Goal: Task Accomplishment & Management: Manage account settings

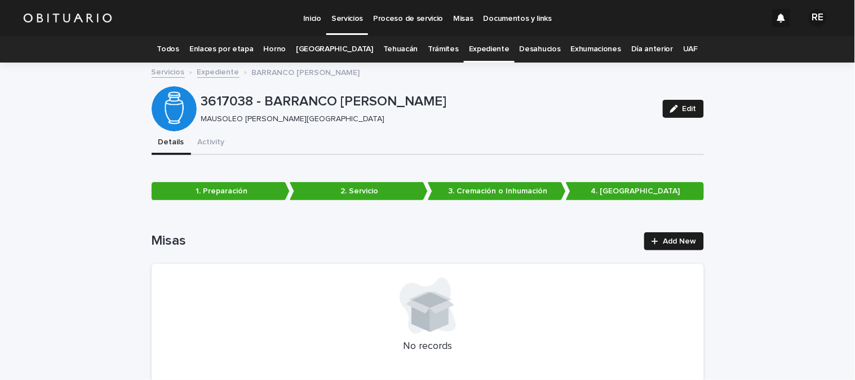
click at [469, 47] on link "Expediente" at bounding box center [489, 49] width 41 height 27
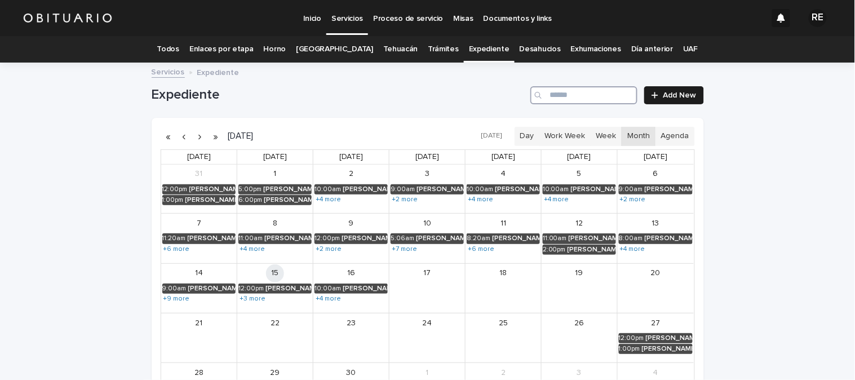
click at [579, 96] on input "Search" at bounding box center [584, 95] width 107 height 18
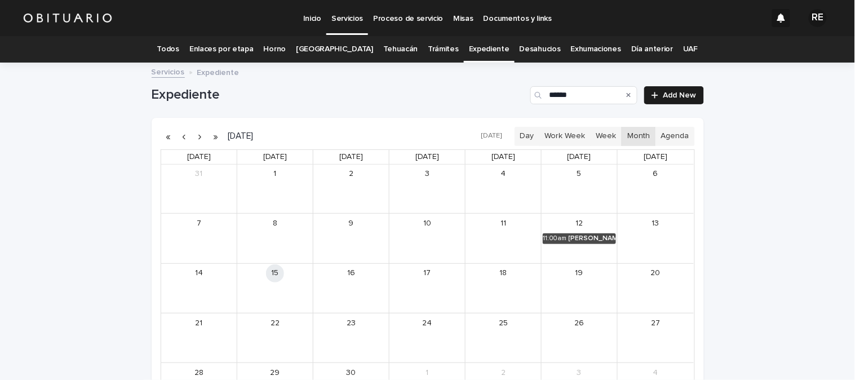
click at [628, 92] on div "Search" at bounding box center [629, 95] width 18 height 18
click at [622, 93] on div "Search" at bounding box center [629, 95] width 18 height 18
click at [585, 93] on input "******" at bounding box center [584, 95] width 107 height 18
type input "*"
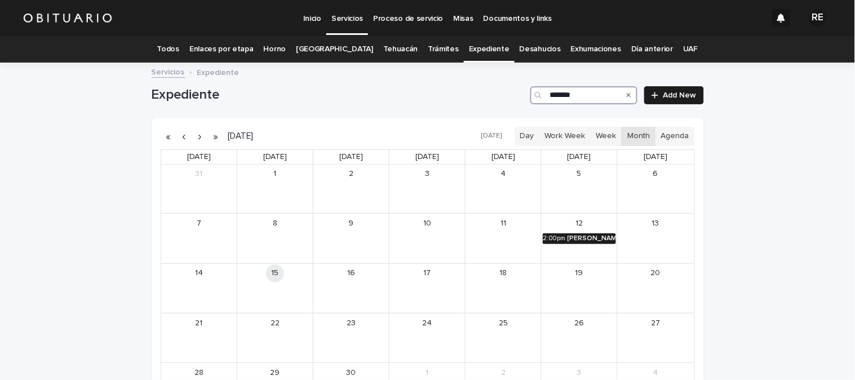
click at [588, 238] on div "[PERSON_NAME]" at bounding box center [592, 239] width 48 height 8
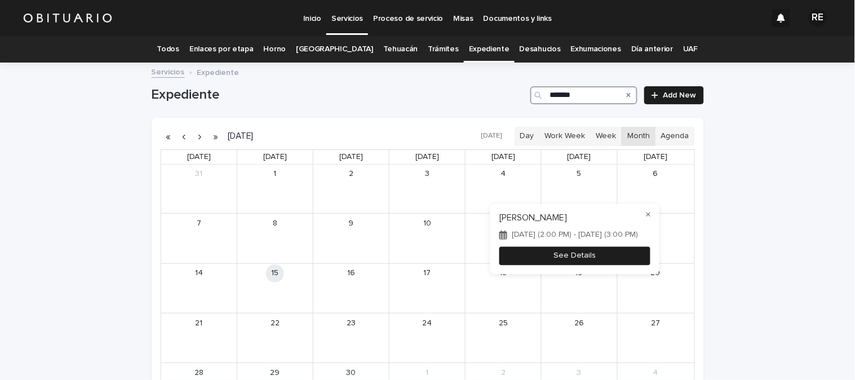
type input "*******"
click at [604, 261] on button "See Details" at bounding box center [575, 255] width 151 height 19
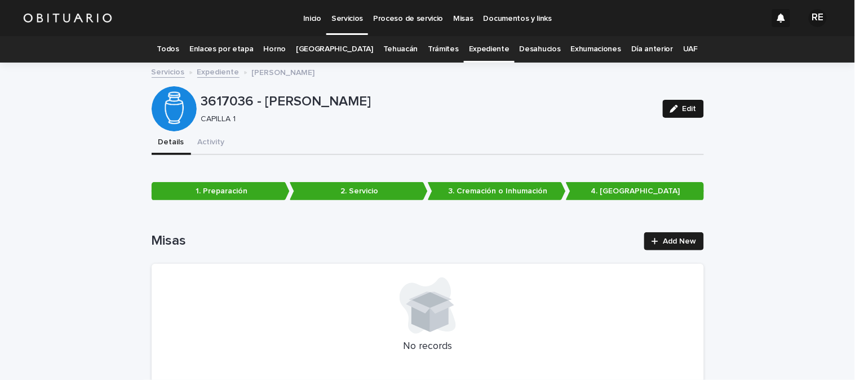
click at [673, 110] on icon "button" at bounding box center [674, 109] width 8 height 8
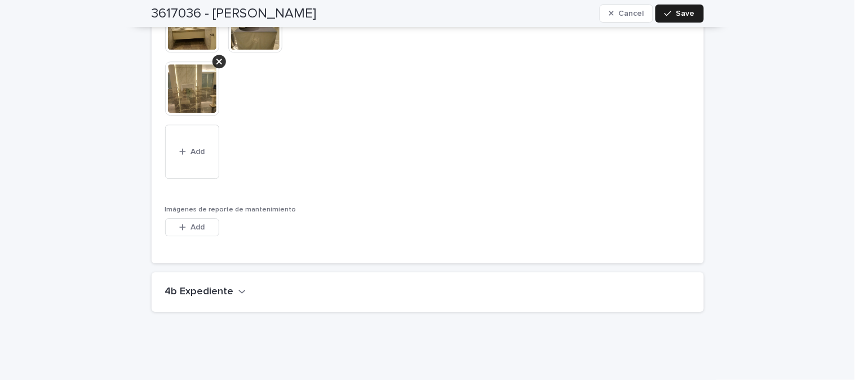
scroll to position [2972, 0]
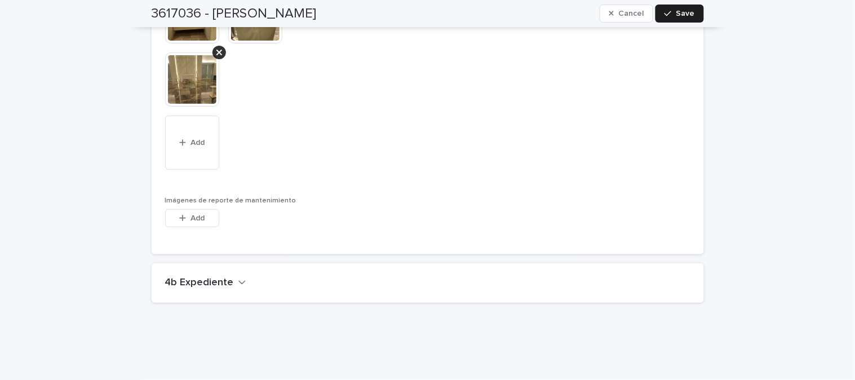
click at [239, 277] on div "4b Expediente" at bounding box center [425, 283] width 521 height 12
click at [193, 277] on h2 "4b Expediente" at bounding box center [199, 283] width 69 height 12
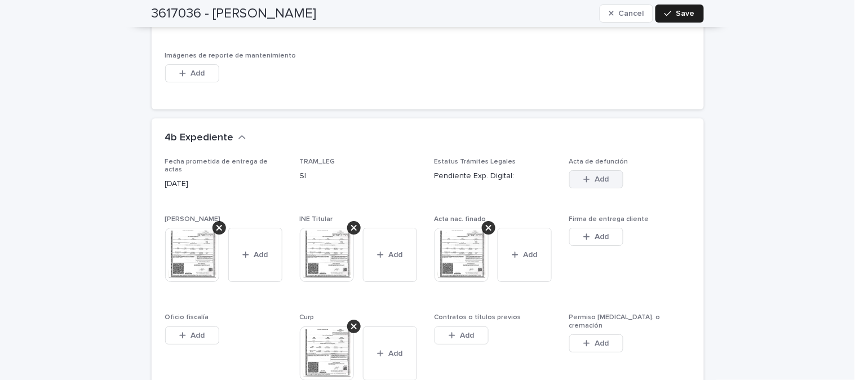
scroll to position [3159, 0]
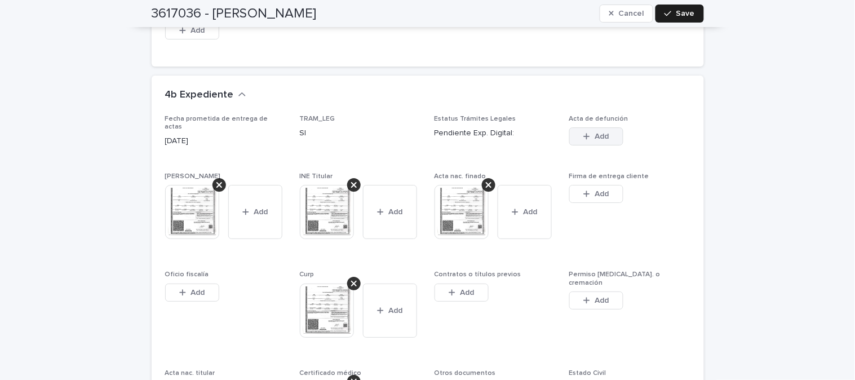
click at [587, 133] on div "button" at bounding box center [589, 137] width 11 height 8
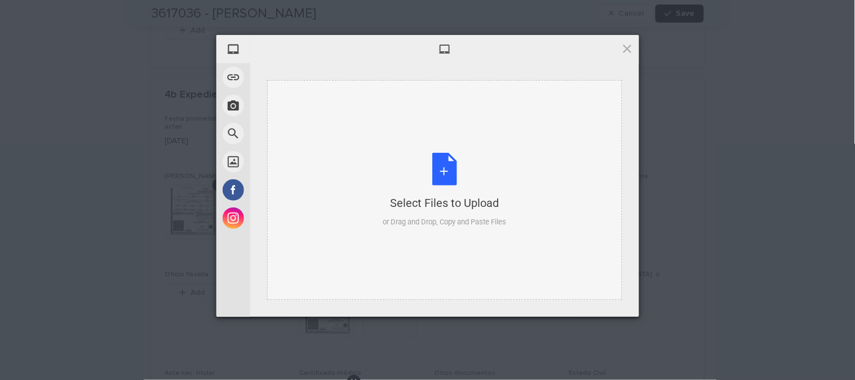
click at [445, 176] on div "Select Files to Upload or Drag and Drop, Copy and Paste Files" at bounding box center [444, 190] width 123 height 75
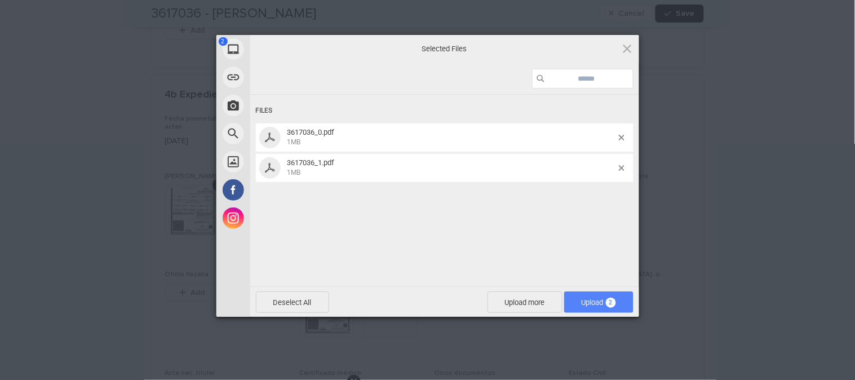
click at [592, 301] on span "Upload 2" at bounding box center [599, 302] width 34 height 8
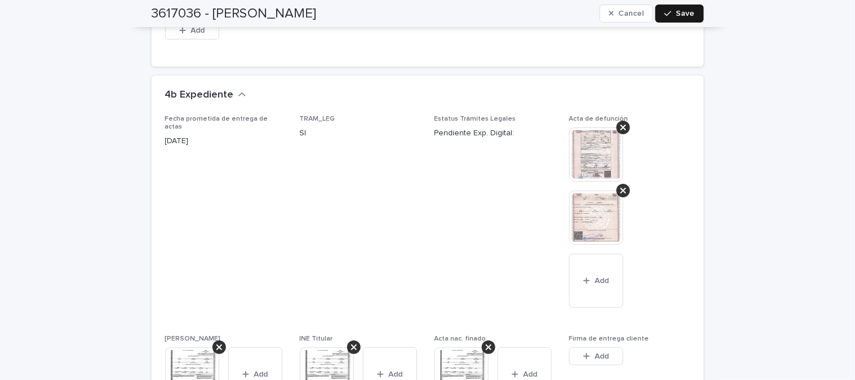
click at [677, 14] on span "Save" at bounding box center [686, 14] width 19 height 8
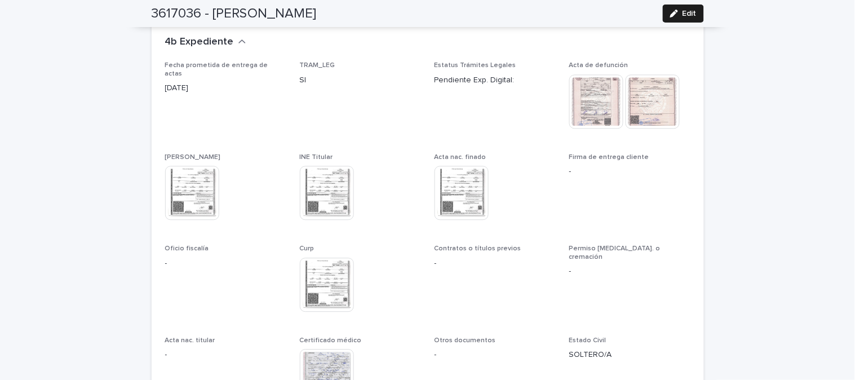
scroll to position [2809, 0]
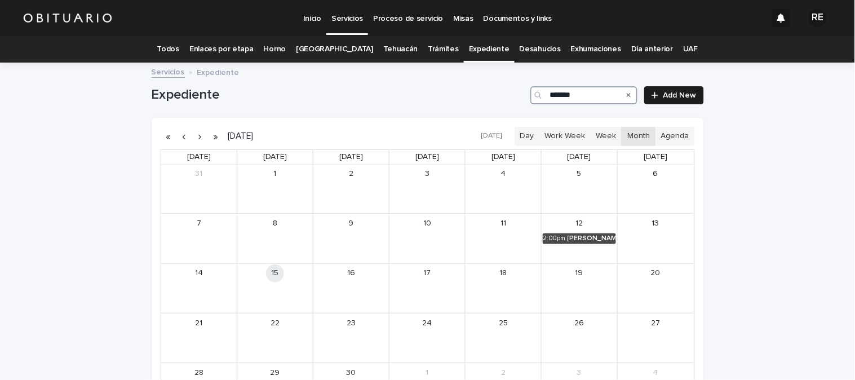
click at [592, 98] on input "*******" at bounding box center [584, 95] width 107 height 18
type input "*******"
click at [656, 235] on div "[PERSON_NAME] [PERSON_NAME]" at bounding box center [668, 239] width 49 height 8
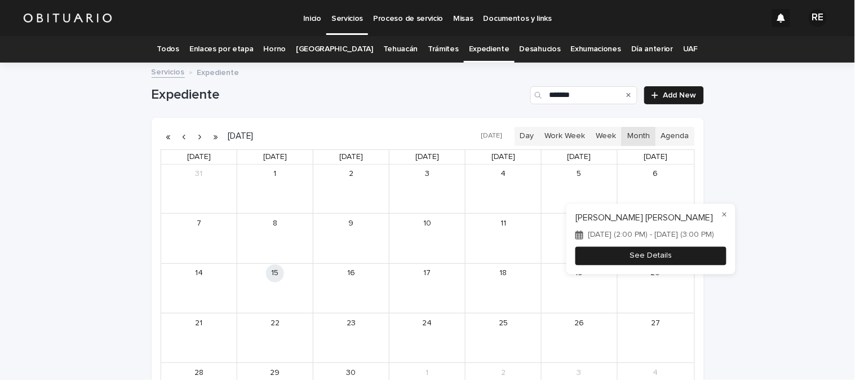
click at [690, 264] on button "See Details" at bounding box center [651, 255] width 151 height 19
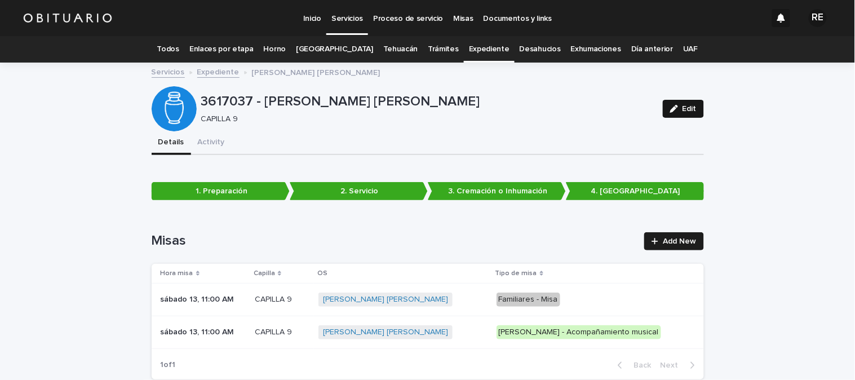
click at [683, 109] on span "Edit" at bounding box center [690, 109] width 14 height 8
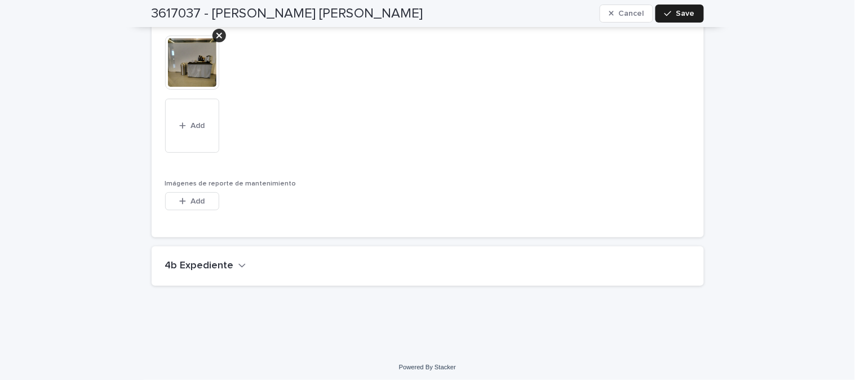
scroll to position [2980, 0]
click at [221, 263] on h2 "4b Expediente" at bounding box center [199, 264] width 69 height 12
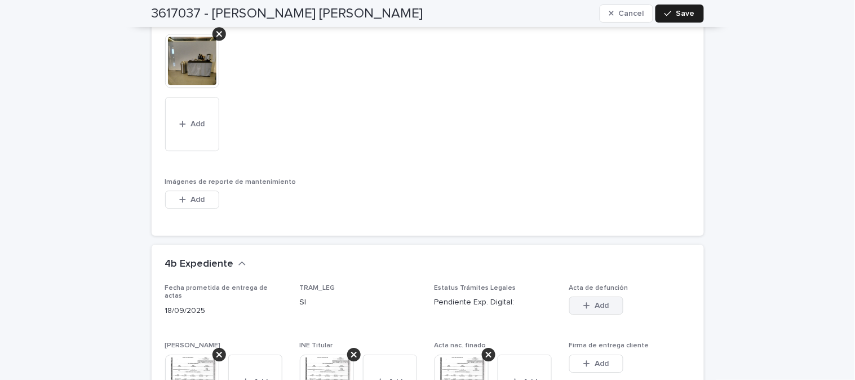
click at [612, 302] on button "Add" at bounding box center [597, 306] width 54 height 18
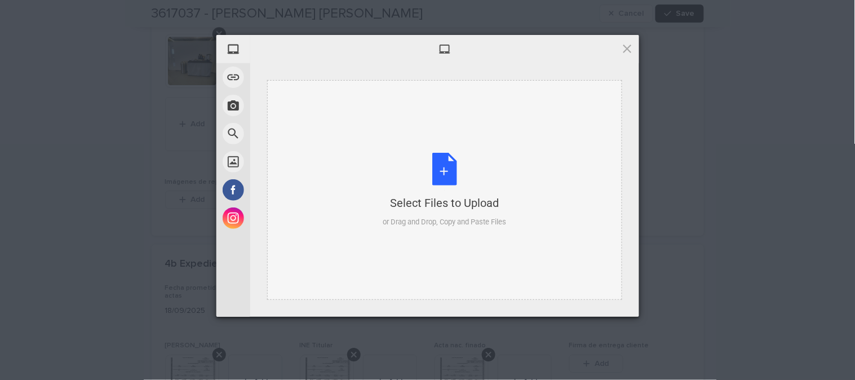
click at [444, 173] on div "Select Files to Upload or Drag and Drop, Copy and Paste Files" at bounding box center [444, 190] width 123 height 75
click at [447, 179] on div "Select Files to Upload or Drag and Drop, Copy and Paste Files" at bounding box center [444, 190] width 123 height 75
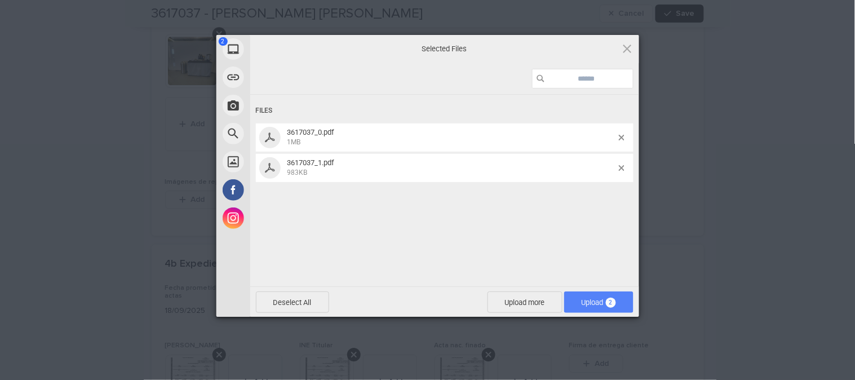
click at [576, 299] on span "Upload 2" at bounding box center [598, 302] width 69 height 21
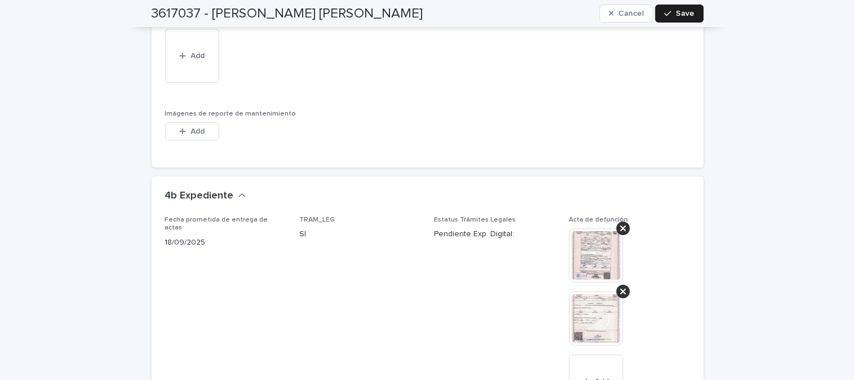
scroll to position [3168, 0]
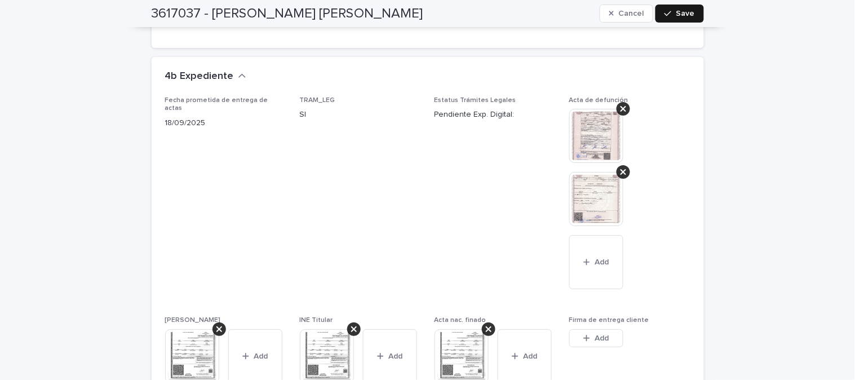
click at [672, 14] on div "button" at bounding box center [670, 14] width 11 height 8
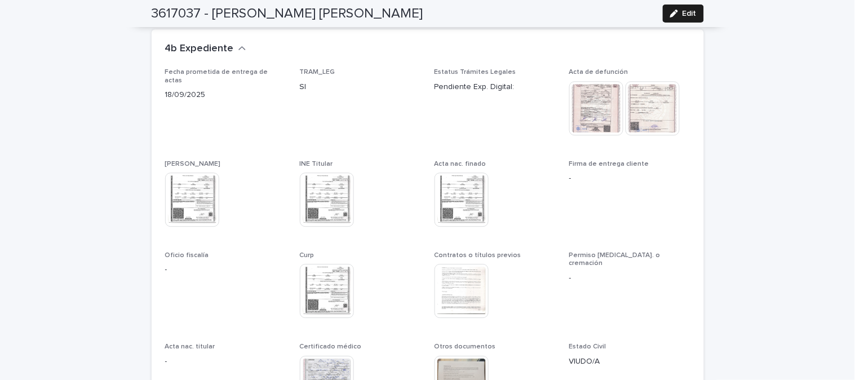
scroll to position [2884, 0]
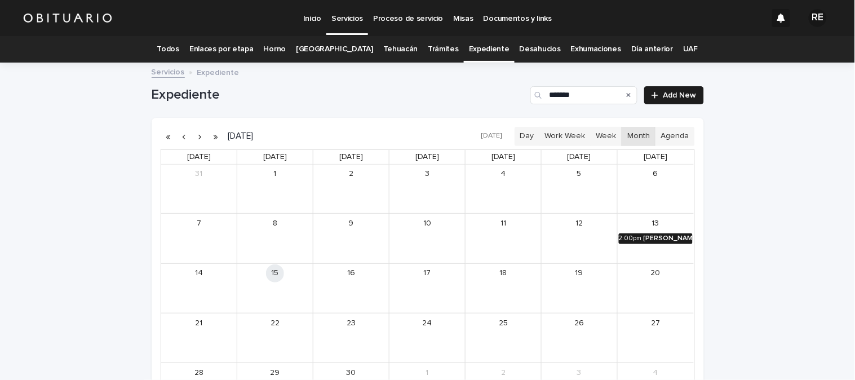
click at [652, 238] on div "[PERSON_NAME] [PERSON_NAME]" at bounding box center [668, 239] width 49 height 8
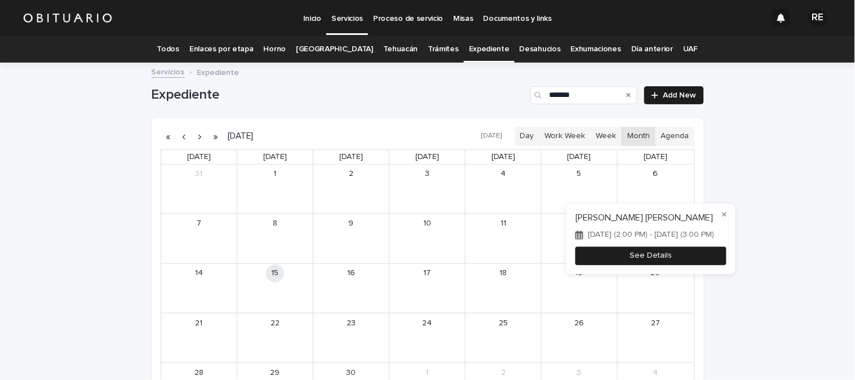
click at [678, 255] on button "See Details" at bounding box center [651, 255] width 151 height 19
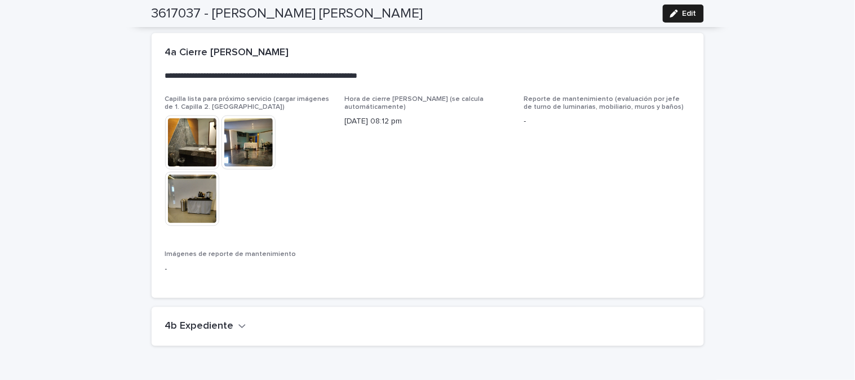
scroll to position [2667, 0]
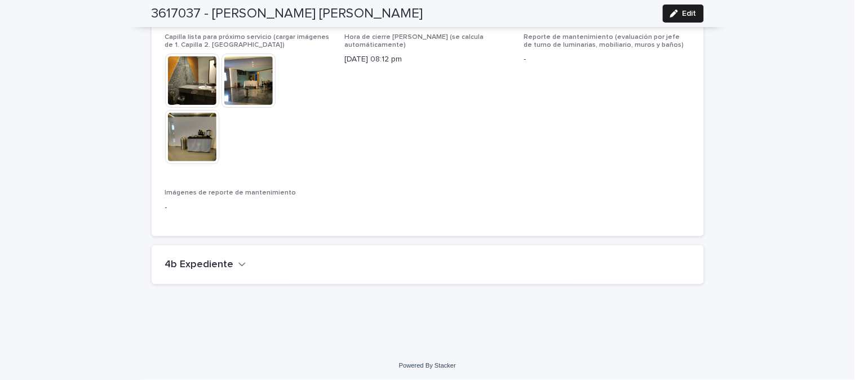
click at [239, 263] on icon "button" at bounding box center [243, 264] width 8 height 10
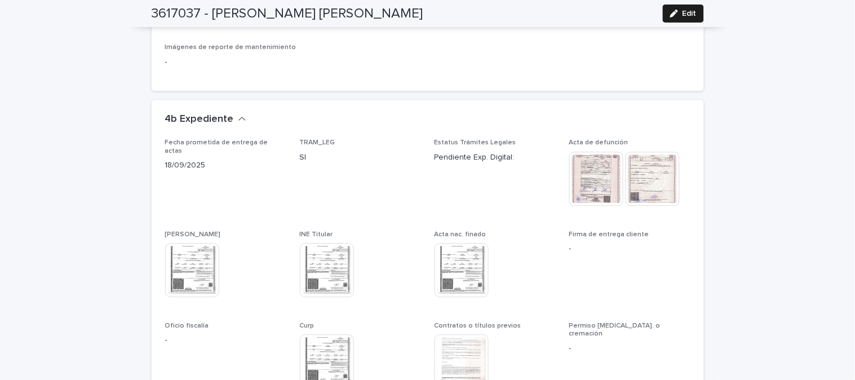
scroll to position [2855, 0]
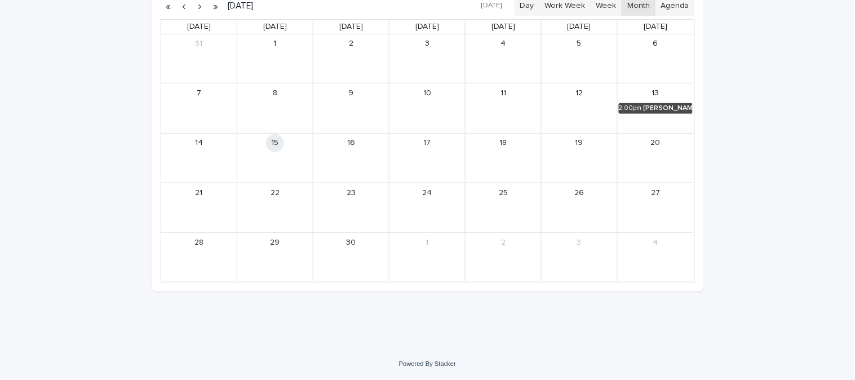
scroll to position [36, 0]
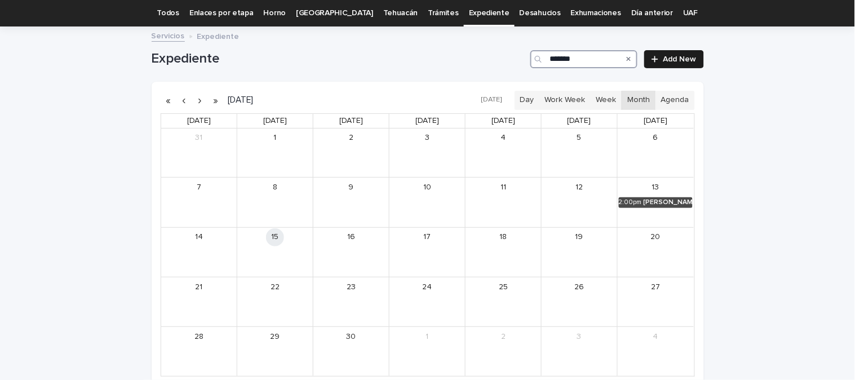
click at [586, 61] on input "*******" at bounding box center [584, 59] width 107 height 18
click at [659, 201] on div "BARRANCO [PERSON_NAME]" at bounding box center [669, 202] width 48 height 8
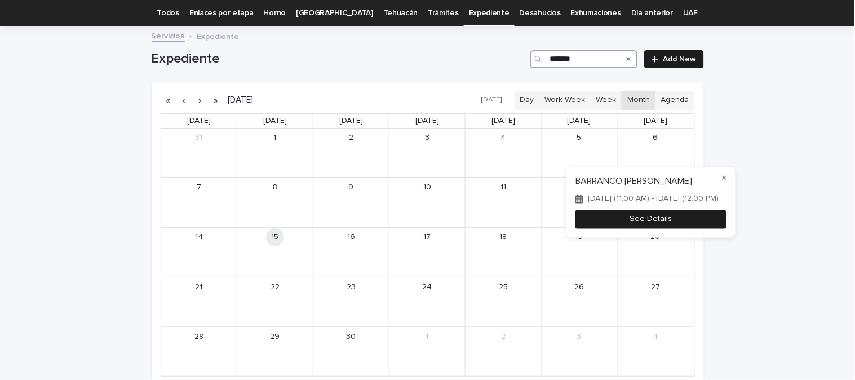
type input "*******"
click at [701, 229] on button "See Details" at bounding box center [651, 219] width 151 height 19
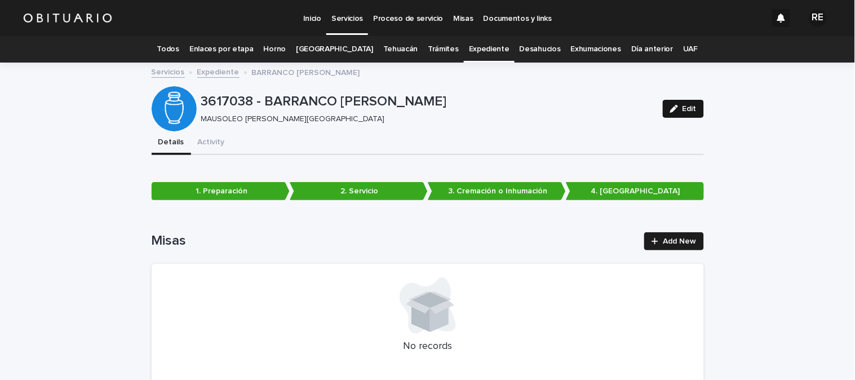
click at [683, 109] on span "Edit" at bounding box center [690, 109] width 14 height 8
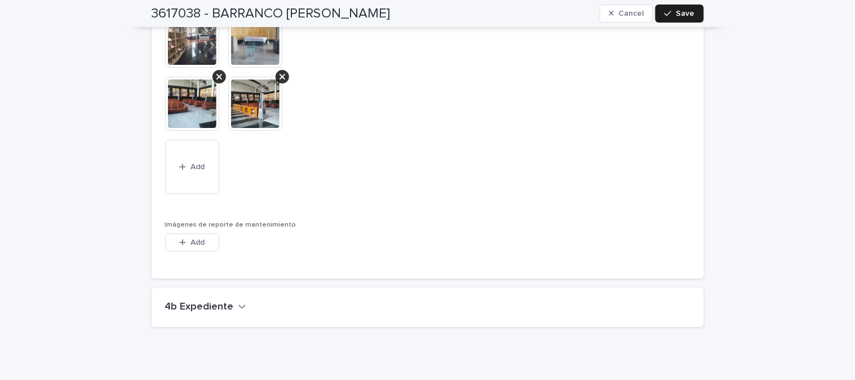
scroll to position [3086, 0]
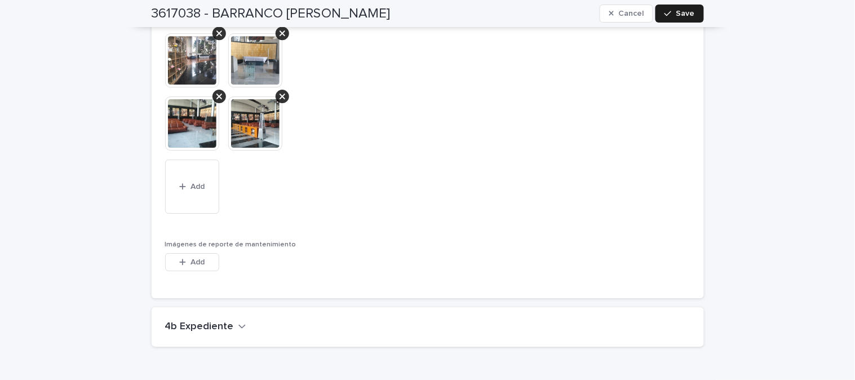
click at [214, 325] on h2 "4b Expediente" at bounding box center [199, 327] width 69 height 12
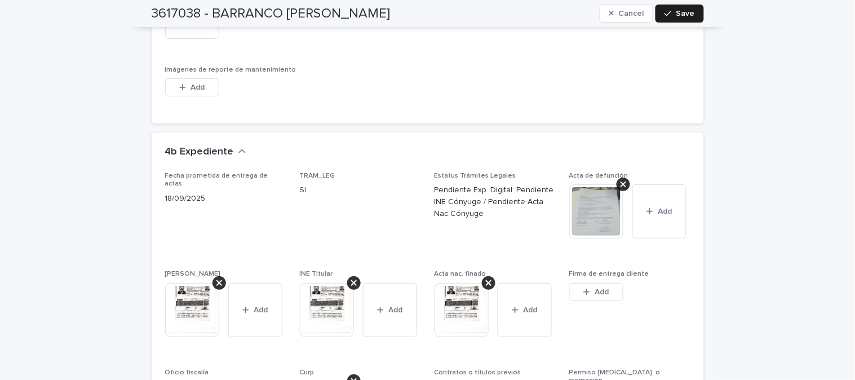
scroll to position [3273, 0]
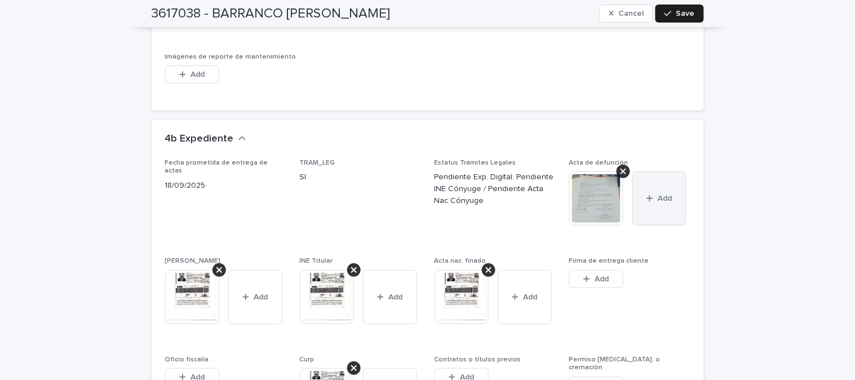
click at [647, 196] on icon "button" at bounding box center [650, 199] width 6 height 6
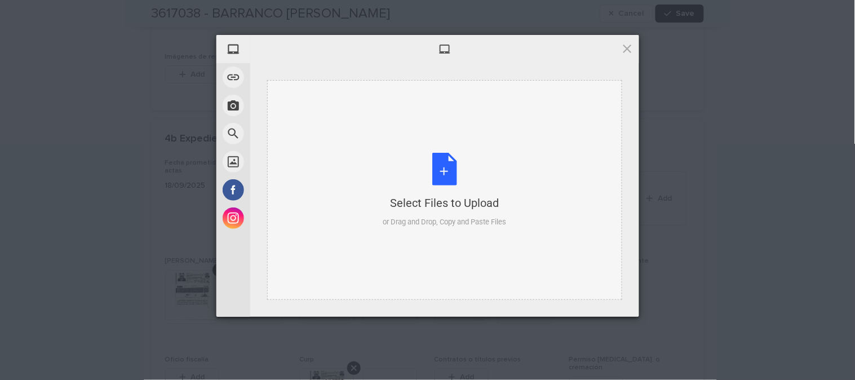
click at [444, 170] on div "Select Files to Upload or Drag and Drop, Copy and Paste Files" at bounding box center [444, 190] width 123 height 75
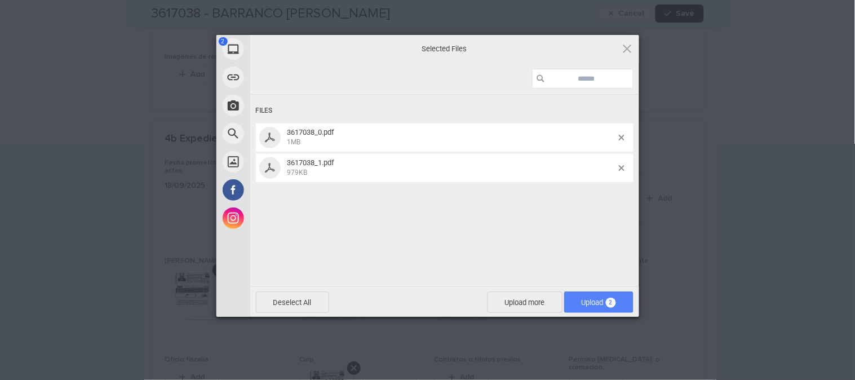
click at [628, 296] on span "Upload 2" at bounding box center [598, 302] width 69 height 21
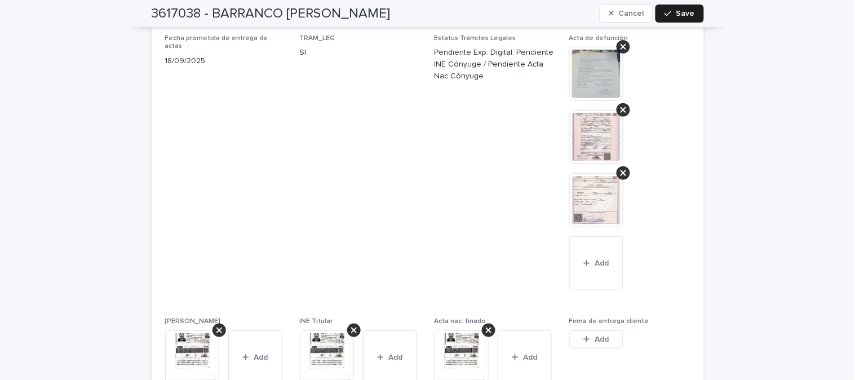
scroll to position [3399, 0]
click at [677, 10] on span "Save" at bounding box center [686, 14] width 19 height 8
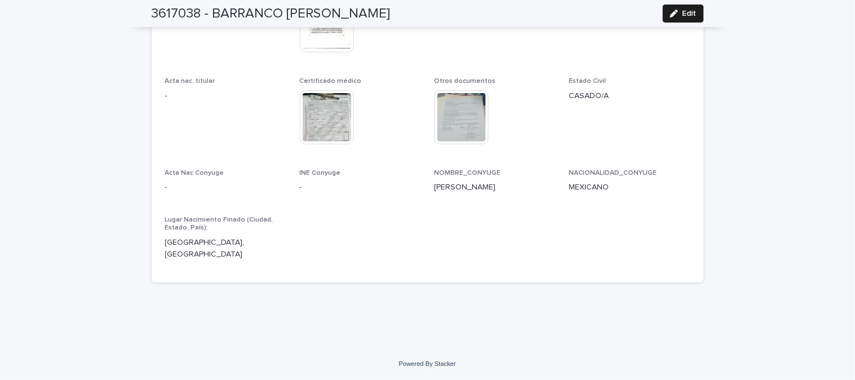
scroll to position [3282, 0]
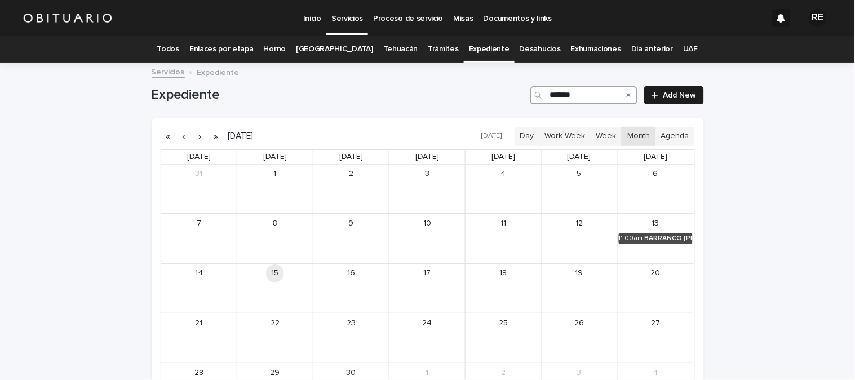
click at [585, 99] on input "*******" at bounding box center [584, 95] width 107 height 18
click at [664, 239] on div "[PERSON_NAME] [PERSON_NAME]" at bounding box center [669, 239] width 47 height 8
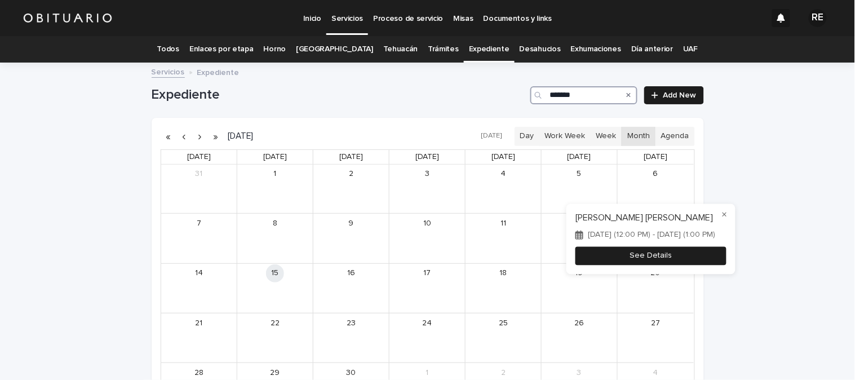
type input "*******"
click at [686, 262] on button "See Details" at bounding box center [651, 255] width 151 height 19
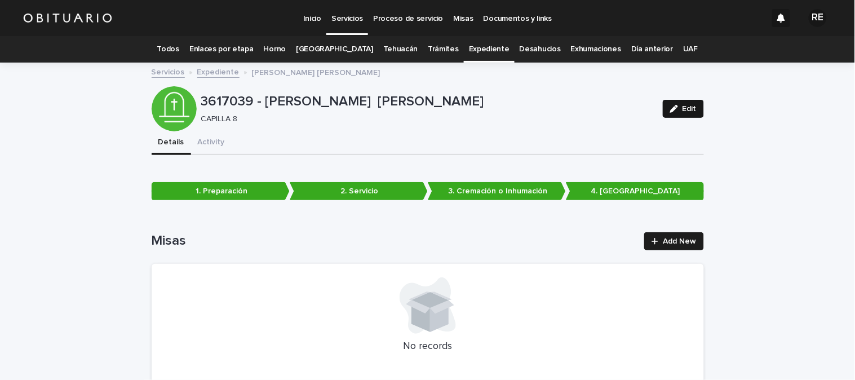
click at [675, 109] on div "button" at bounding box center [676, 109] width 12 height 8
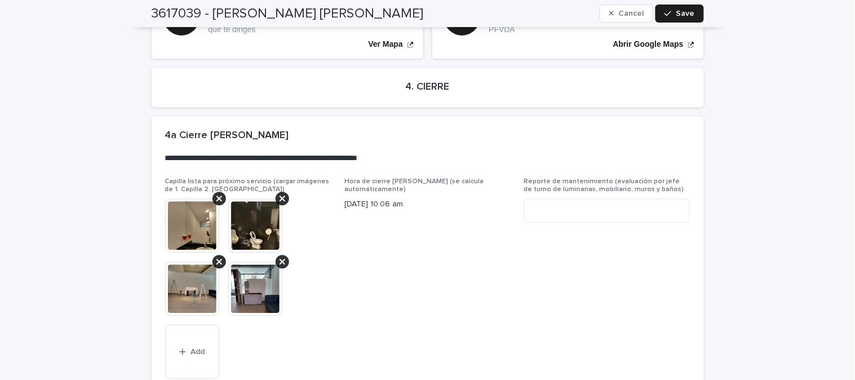
scroll to position [3047, 0]
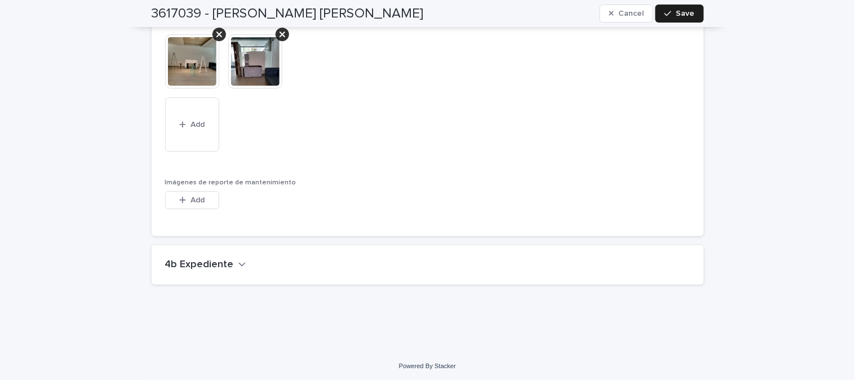
click at [206, 261] on h2 "4b Expediente" at bounding box center [199, 265] width 69 height 12
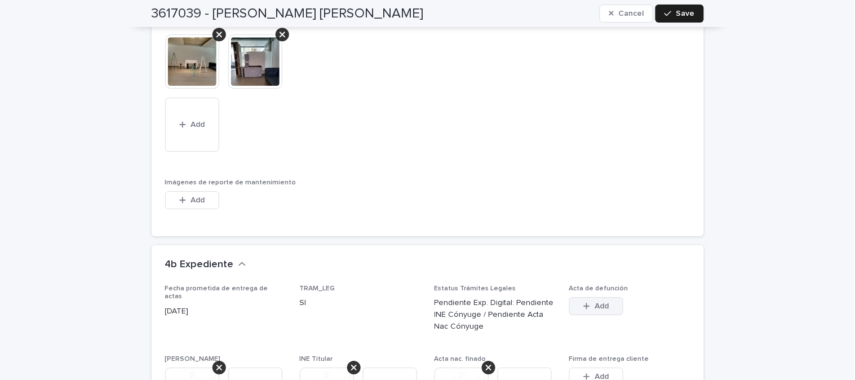
click at [585, 307] on icon "button" at bounding box center [587, 306] width 7 height 8
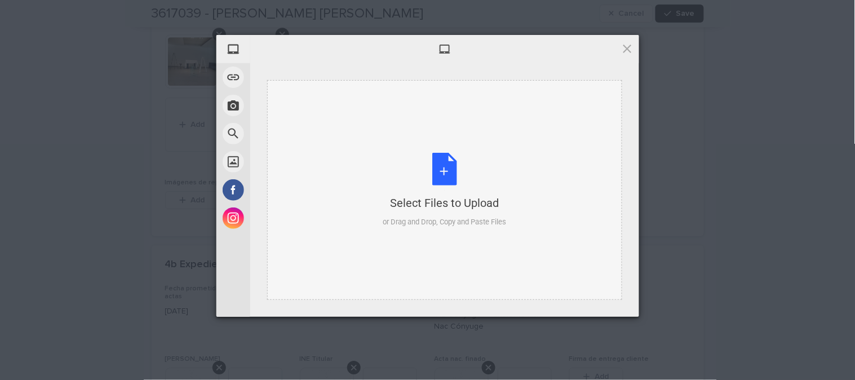
click at [452, 175] on div "Select Files to Upload or Drag and Drop, Copy and Paste Files" at bounding box center [444, 190] width 123 height 75
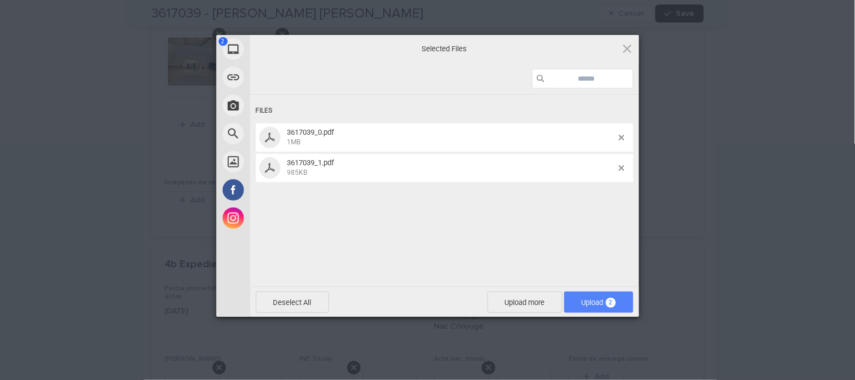
click at [595, 301] on span "Upload 2" at bounding box center [599, 302] width 34 height 8
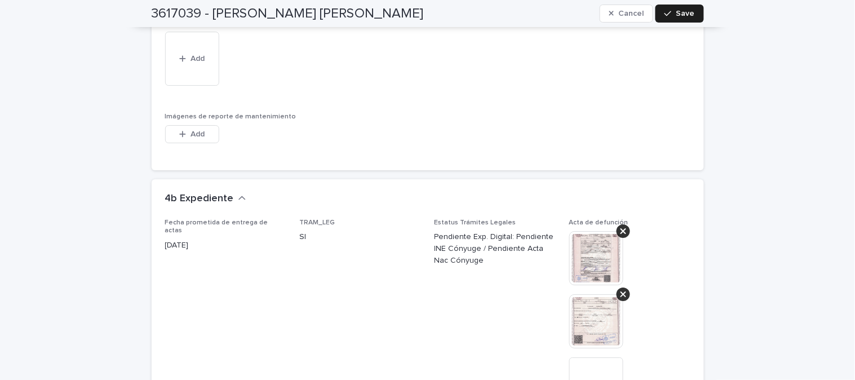
scroll to position [3172, 0]
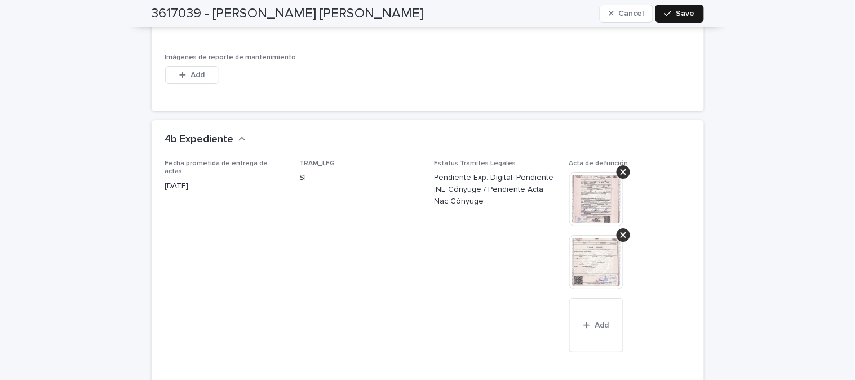
click at [670, 12] on div "button" at bounding box center [670, 14] width 11 height 8
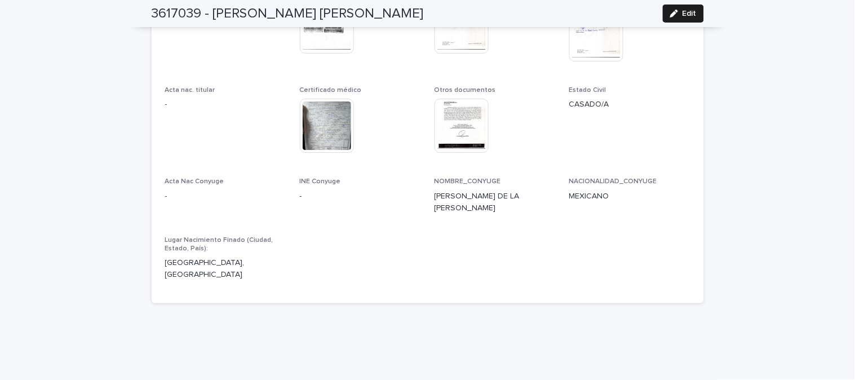
scroll to position [3171, 0]
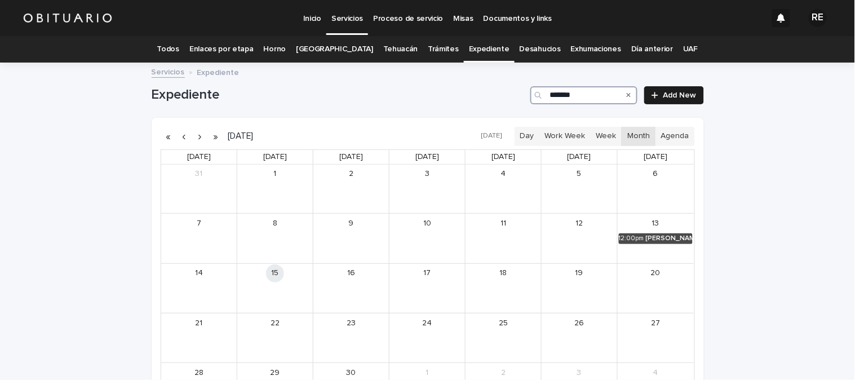
click at [585, 95] on input "*******" at bounding box center [584, 95] width 107 height 18
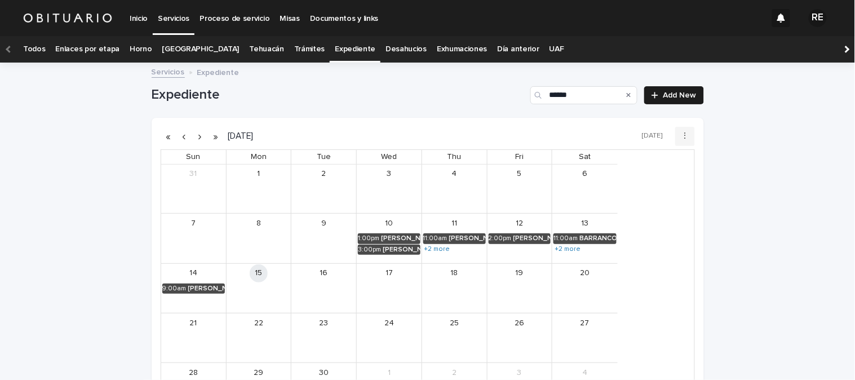
click at [843, 47] on div at bounding box center [846, 49] width 7 height 7
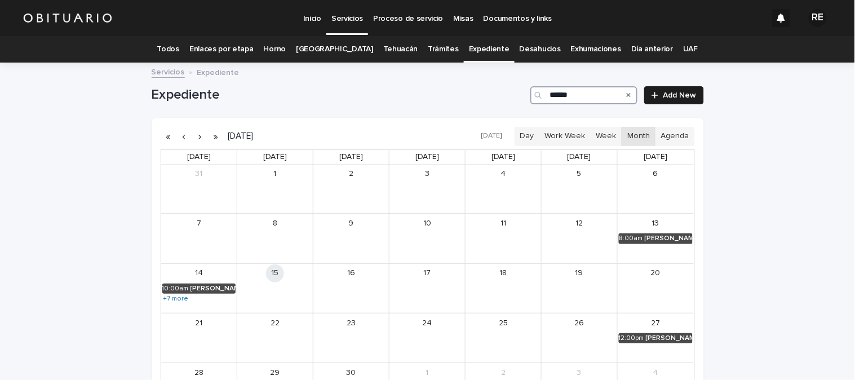
click at [584, 92] on input "******" at bounding box center [584, 95] width 107 height 18
click at [214, 289] on div "[PERSON_NAME] [PERSON_NAME]" at bounding box center [212, 289] width 47 height 8
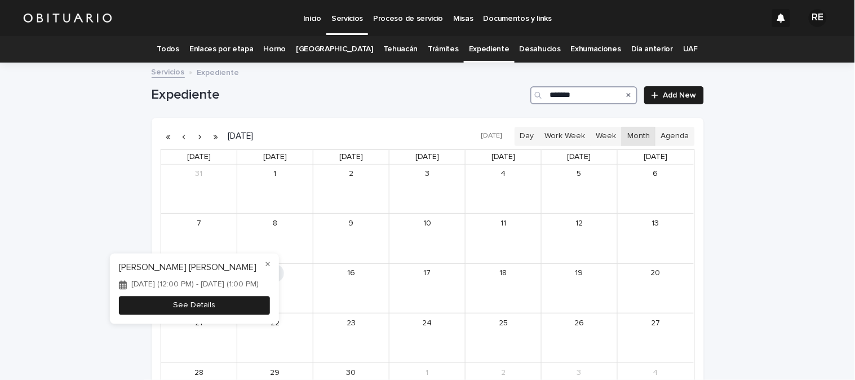
type input "*******"
click at [256, 309] on button "See Details" at bounding box center [194, 306] width 151 height 19
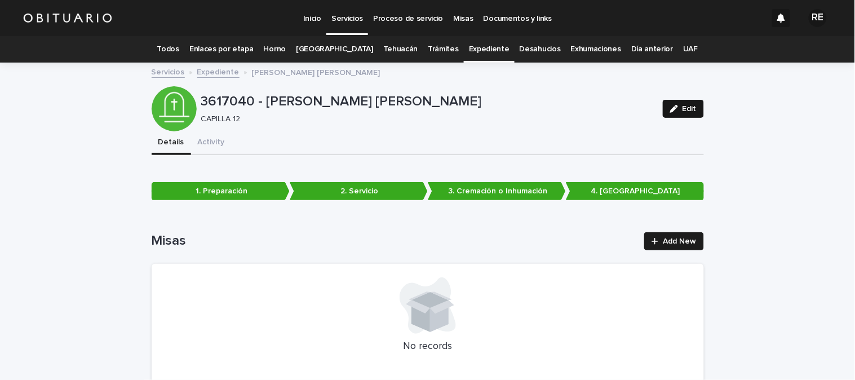
click at [672, 111] on icon "button" at bounding box center [674, 109] width 8 height 8
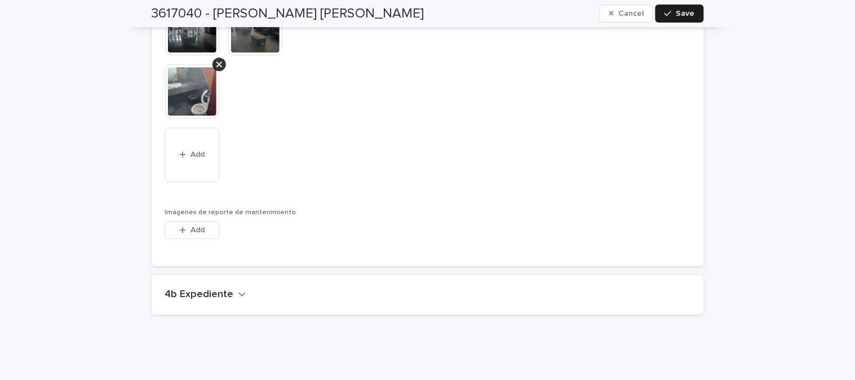
scroll to position [2943, 0]
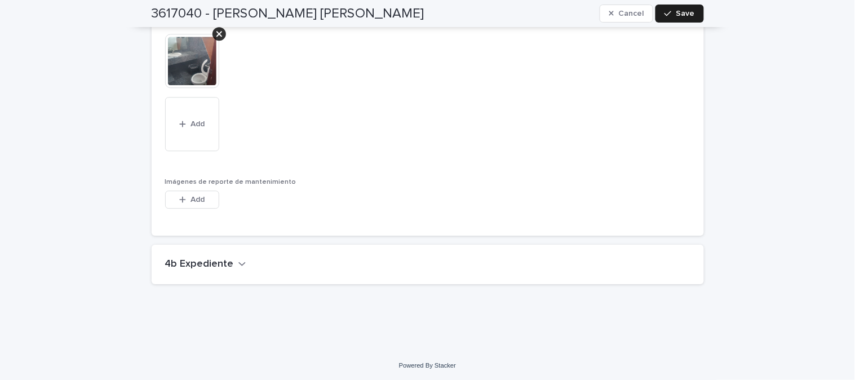
click at [239, 263] on icon "button" at bounding box center [243, 264] width 8 height 10
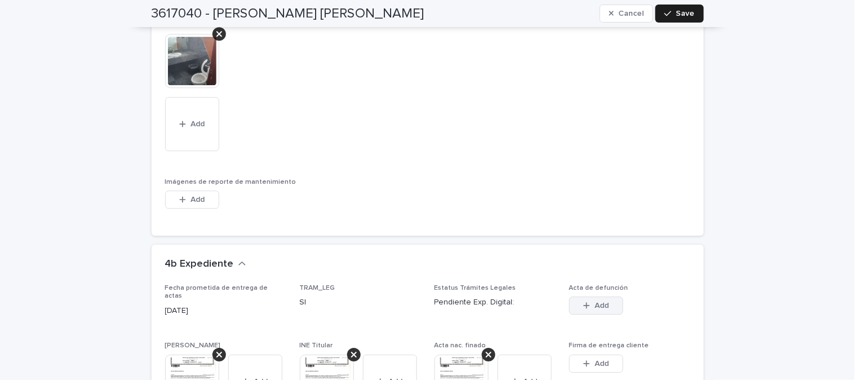
click at [584, 302] on icon "button" at bounding box center [587, 305] width 6 height 6
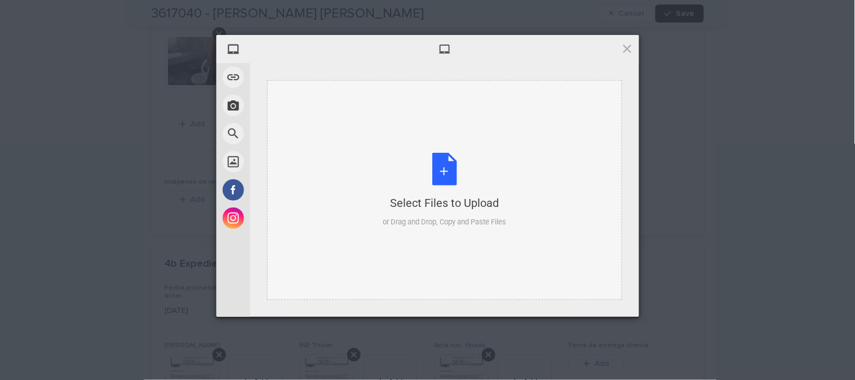
click at [453, 173] on div "Select Files to Upload or Drag and Drop, Copy and Paste Files" at bounding box center [444, 190] width 123 height 75
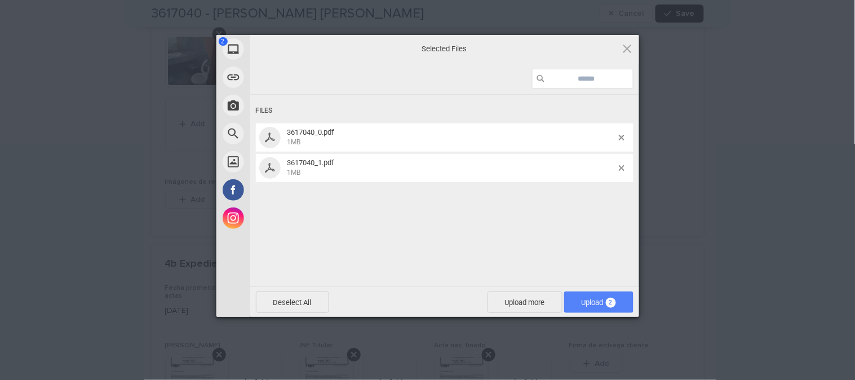
click at [600, 301] on span "Upload 2" at bounding box center [599, 302] width 34 height 8
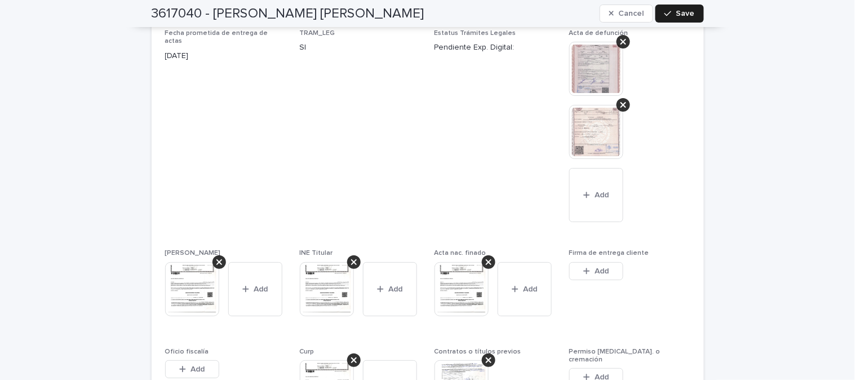
scroll to position [3256, 0]
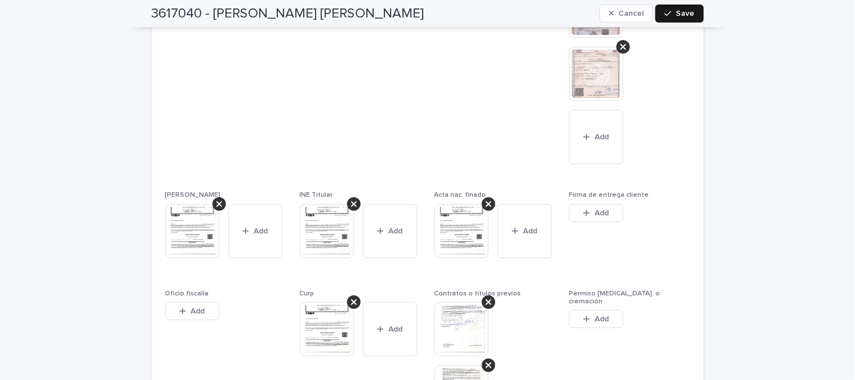
click at [672, 15] on div "button" at bounding box center [670, 14] width 11 height 8
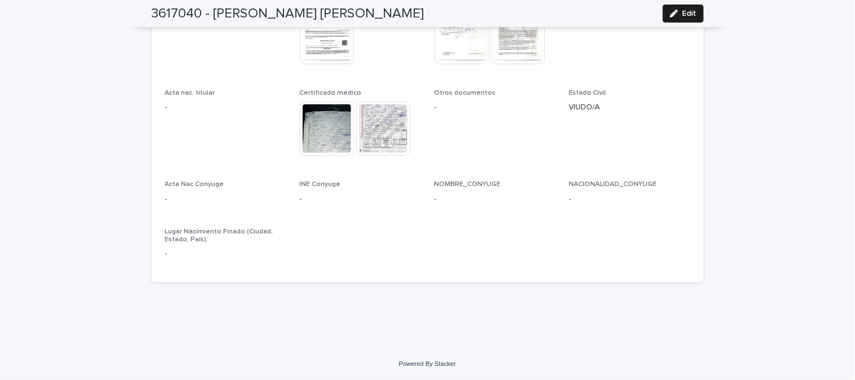
scroll to position [3081, 0]
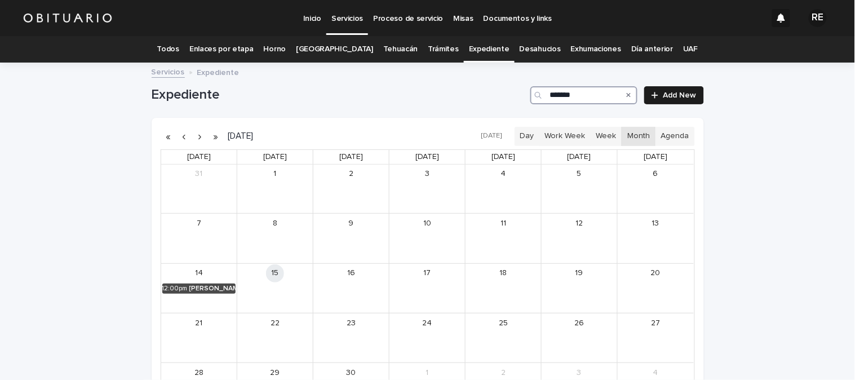
click at [598, 100] on input "*******" at bounding box center [584, 95] width 107 height 18
click at [656, 239] on div "[PERSON_NAME] [PERSON_NAME]" at bounding box center [669, 239] width 48 height 8
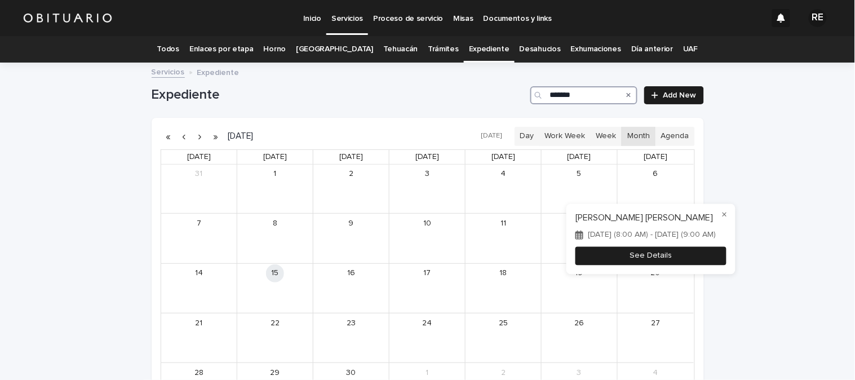
type input "*******"
click at [724, 263] on button "See Details" at bounding box center [651, 255] width 151 height 19
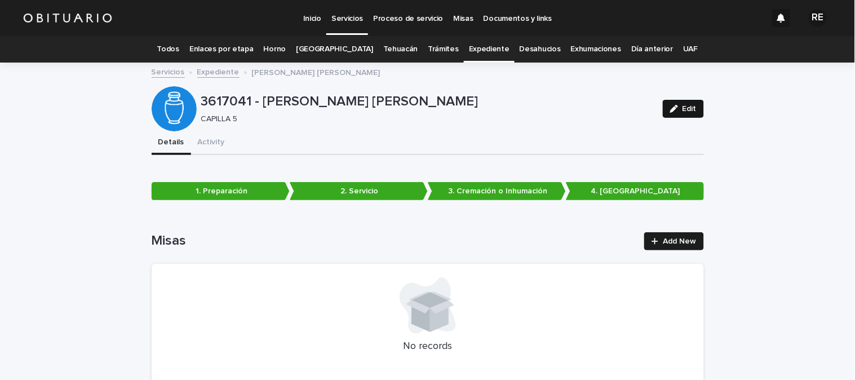
click at [674, 111] on div "button" at bounding box center [676, 109] width 12 height 8
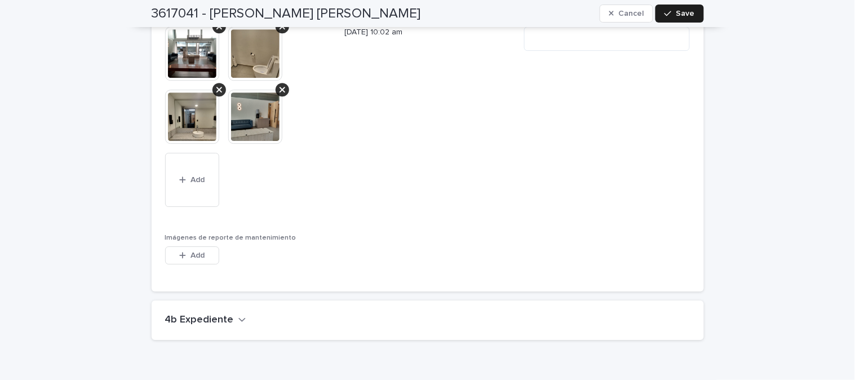
scroll to position [3085, 0]
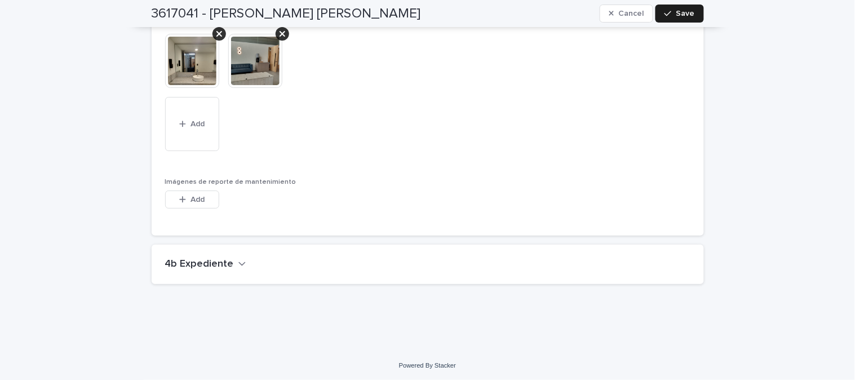
click at [207, 263] on h2 "4b Expediente" at bounding box center [199, 264] width 69 height 12
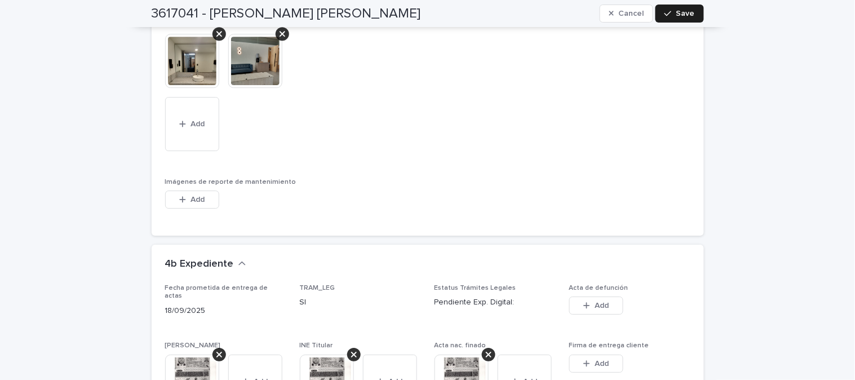
scroll to position [3148, 0]
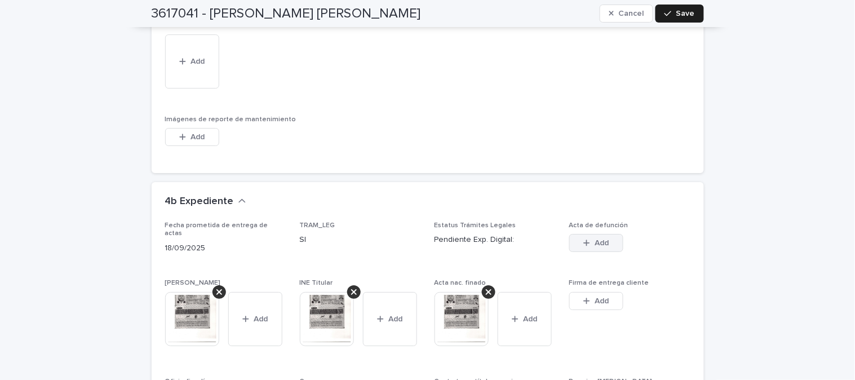
click at [586, 240] on div "button" at bounding box center [589, 243] width 11 height 8
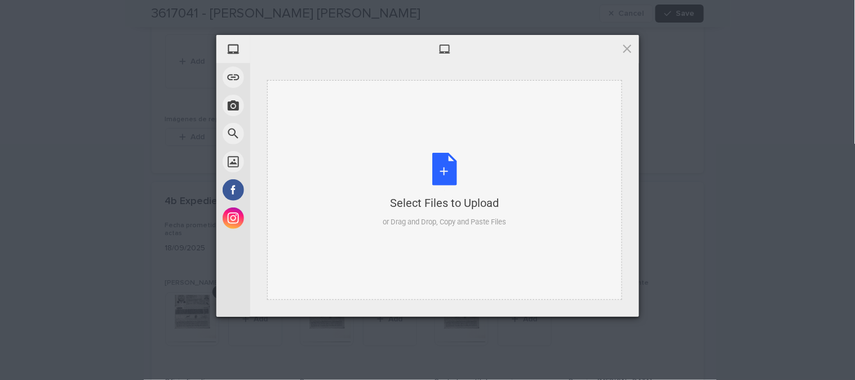
click at [448, 166] on div "Select Files to Upload or Drag and Drop, Copy and Paste Files" at bounding box center [444, 190] width 123 height 75
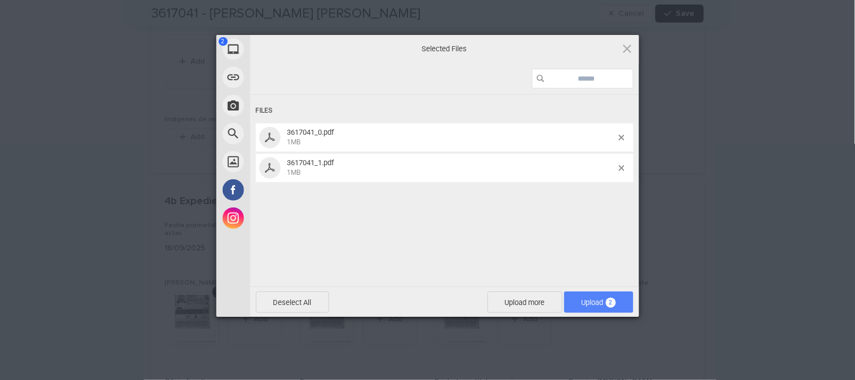
click at [594, 301] on span "Upload 2" at bounding box center [599, 302] width 34 height 8
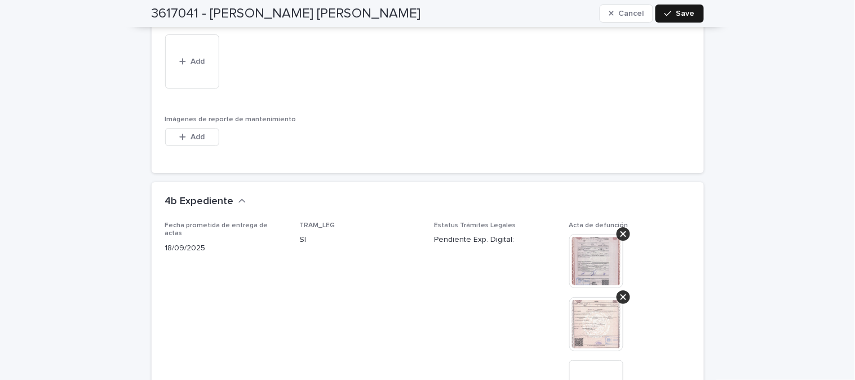
click at [672, 13] on div "button" at bounding box center [670, 14] width 11 height 8
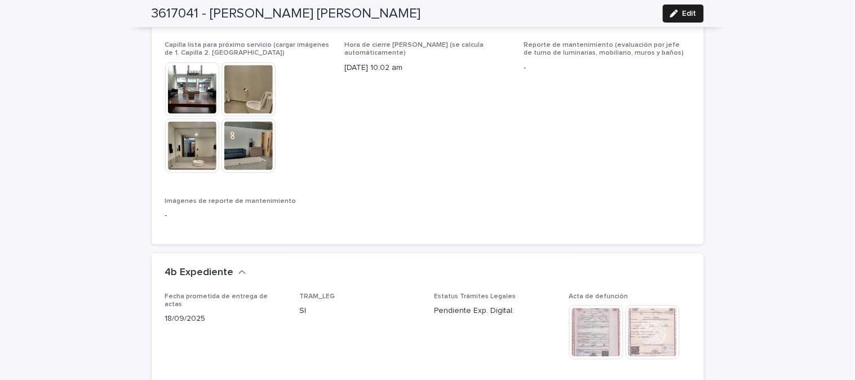
scroll to position [2771, 0]
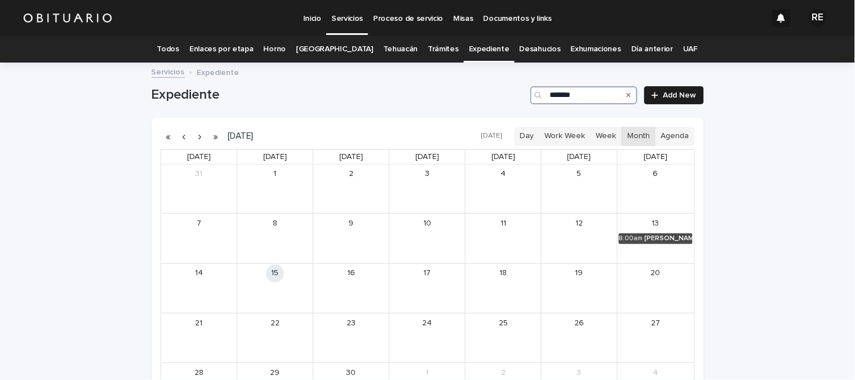
click at [588, 100] on input "*******" at bounding box center [584, 95] width 107 height 18
click at [206, 288] on div "[PERSON_NAME]" at bounding box center [211, 289] width 51 height 8
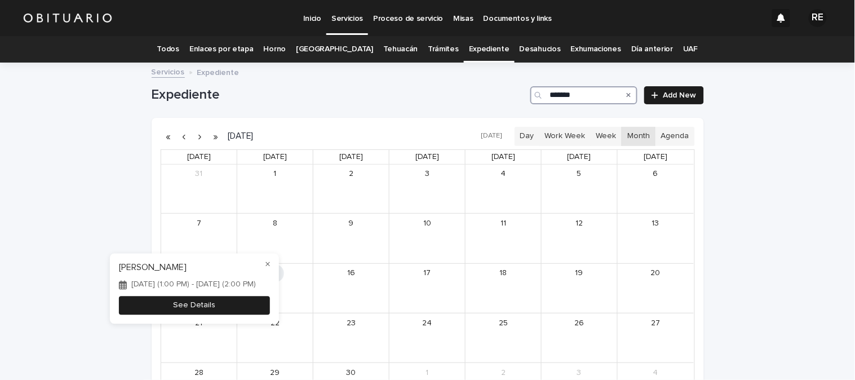
type input "*******"
click at [239, 304] on button "See Details" at bounding box center [194, 306] width 151 height 19
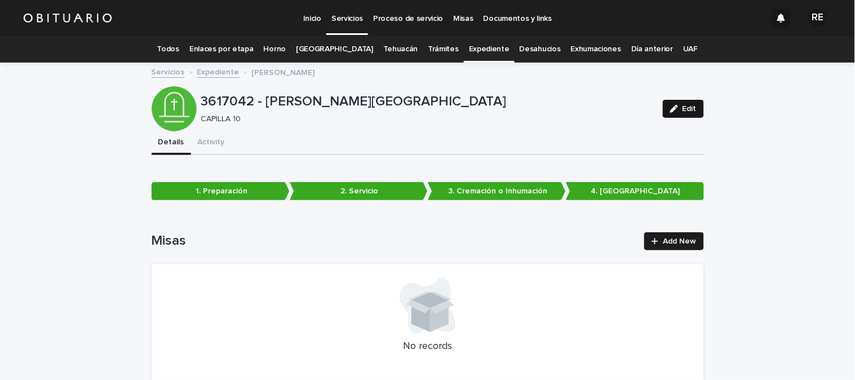
click at [673, 106] on icon "button" at bounding box center [674, 109] width 8 height 8
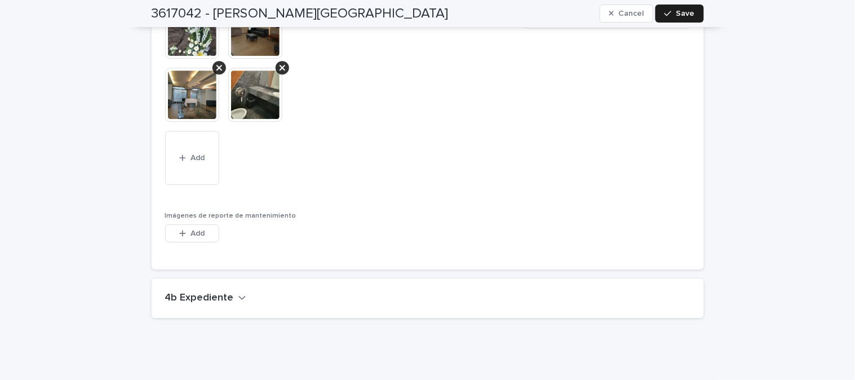
scroll to position [3006, 0]
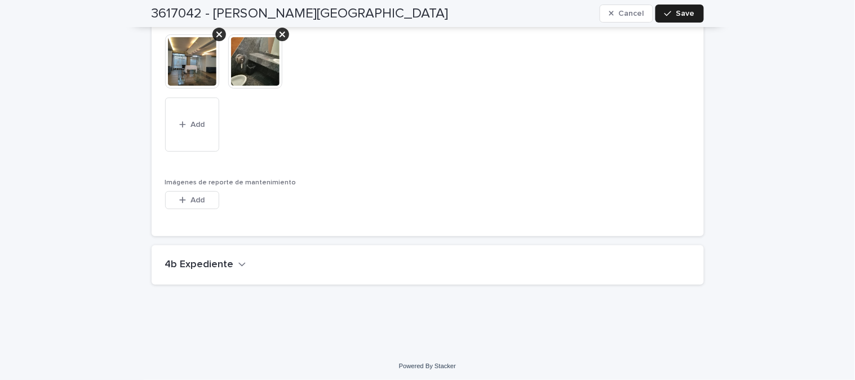
click at [218, 262] on h2 "4b Expediente" at bounding box center [199, 265] width 69 height 12
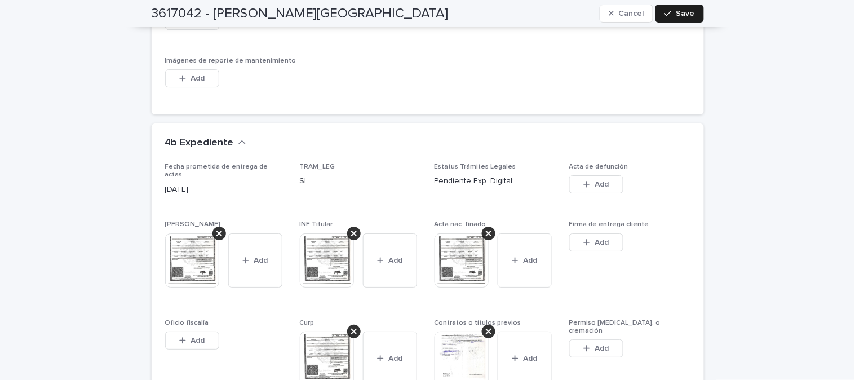
scroll to position [3131, 0]
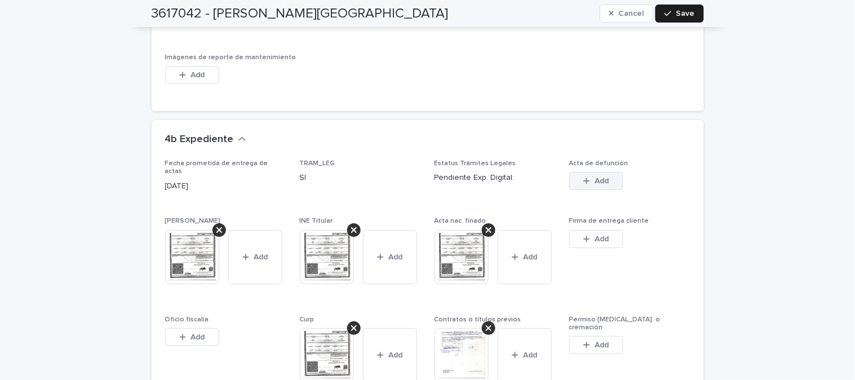
click at [595, 177] on span "Add" at bounding box center [602, 181] width 14 height 8
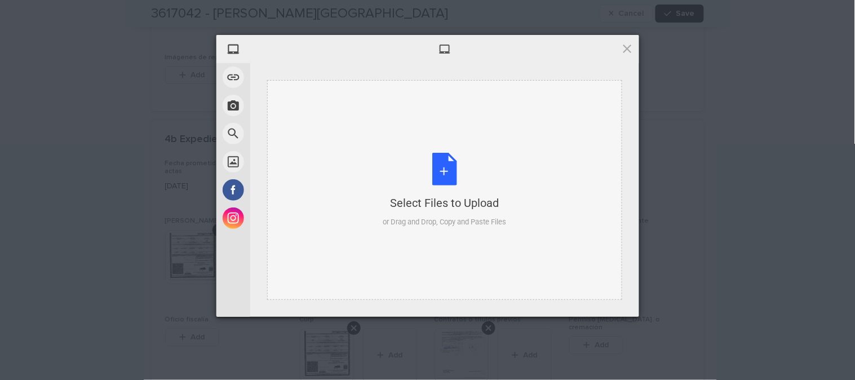
click at [452, 165] on div "Select Files to Upload or Drag and Drop, Copy and Paste Files" at bounding box center [444, 190] width 123 height 75
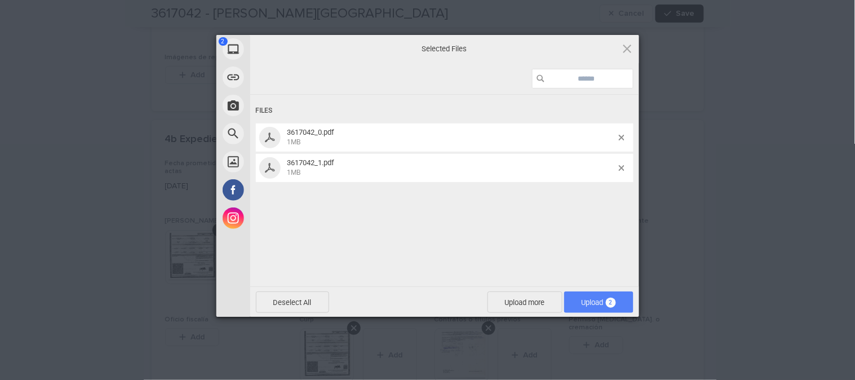
click at [583, 298] on span "Upload 2" at bounding box center [599, 302] width 34 height 8
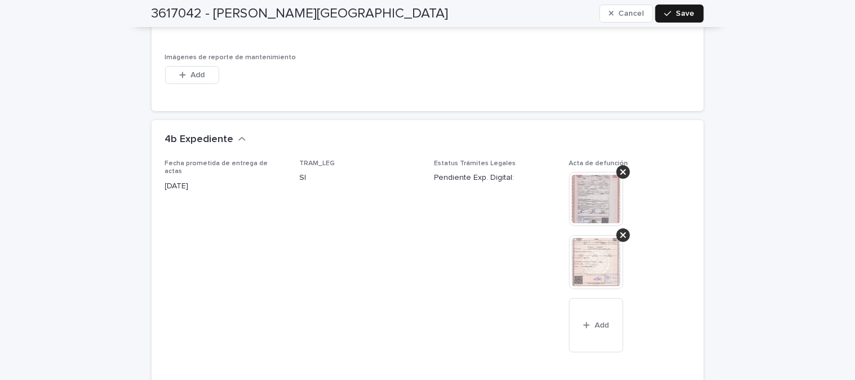
click at [671, 13] on div "button" at bounding box center [670, 14] width 11 height 8
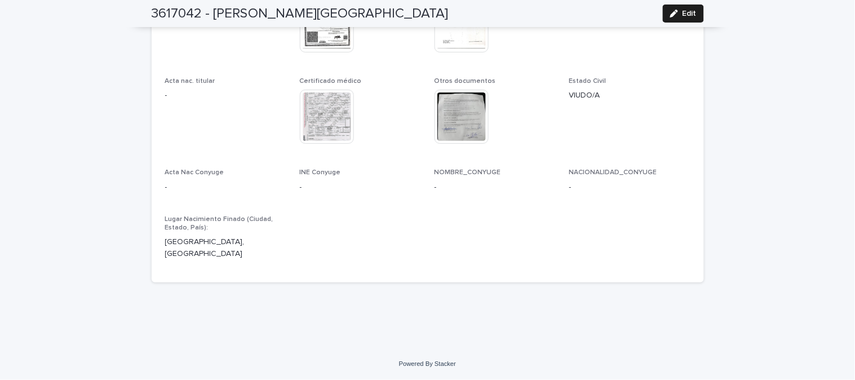
scroll to position [3091, 0]
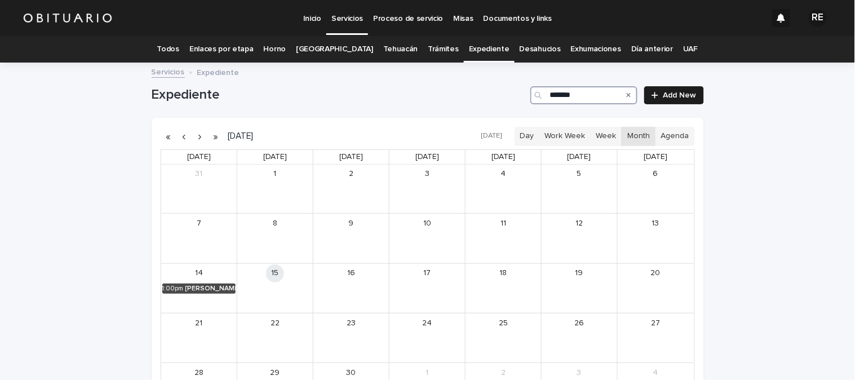
click at [588, 93] on input "*******" at bounding box center [584, 95] width 107 height 18
click at [202, 285] on div "[PERSON_NAME]" at bounding box center [214, 289] width 46 height 8
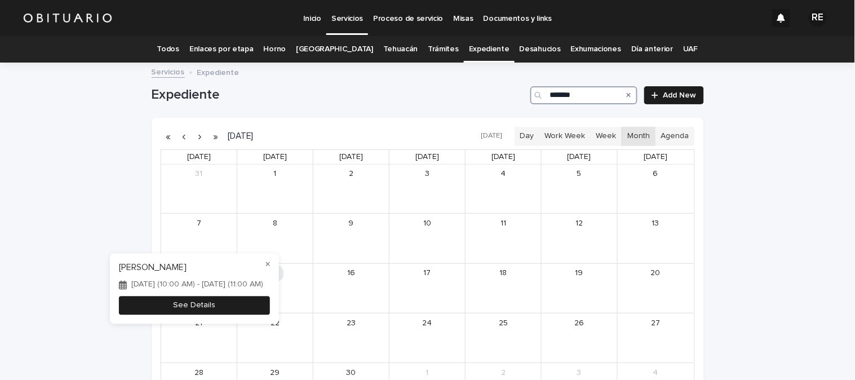
type input "*******"
click at [224, 304] on button "See Details" at bounding box center [194, 306] width 151 height 19
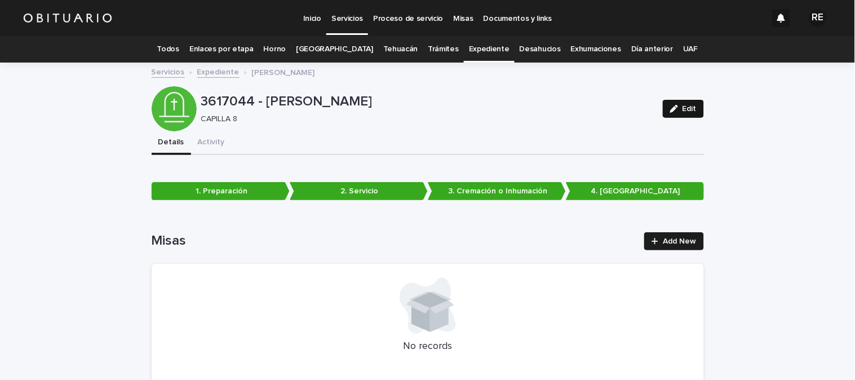
click at [671, 109] on icon "button" at bounding box center [674, 109] width 8 height 8
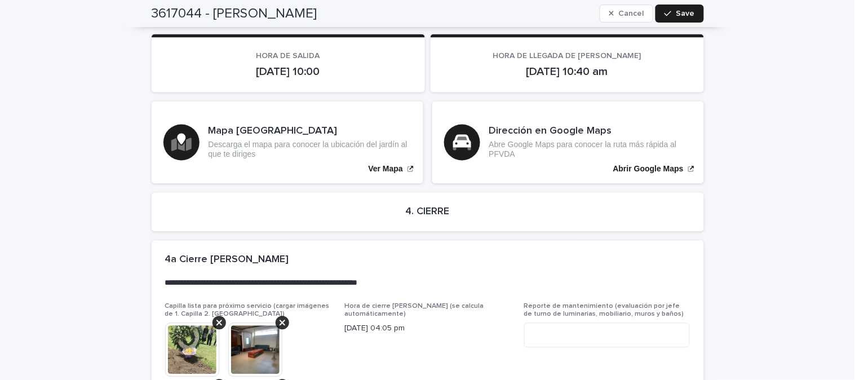
scroll to position [3102, 0]
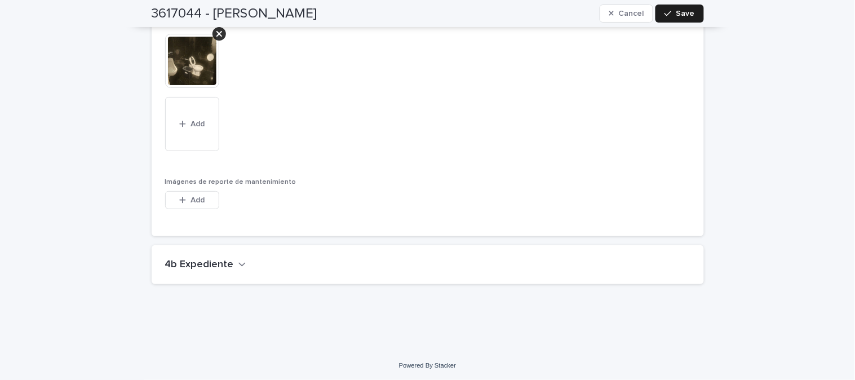
click at [198, 259] on h2 "4b Expediente" at bounding box center [199, 265] width 69 height 12
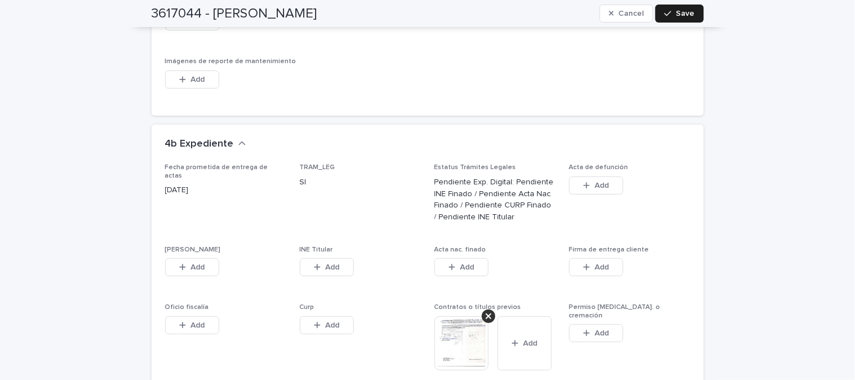
scroll to position [3290, 0]
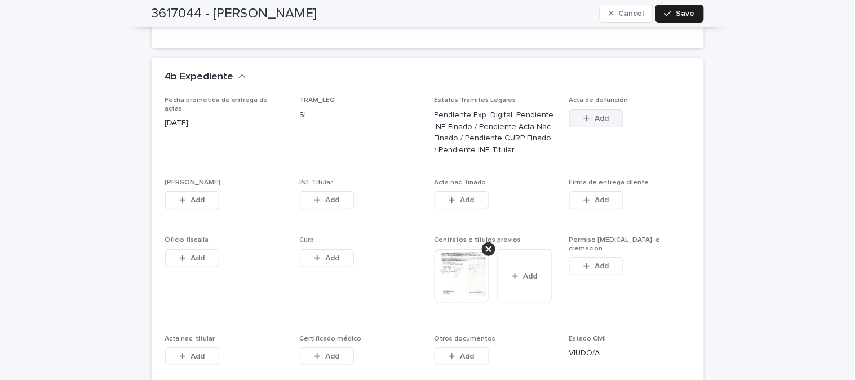
click at [595, 116] on span "Add" at bounding box center [602, 118] width 14 height 8
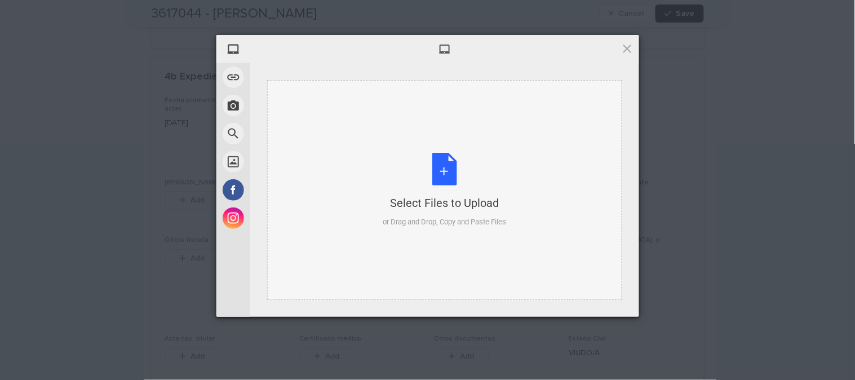
click at [440, 175] on div "Select Files to Upload or Drag and Drop, Copy and Paste Files" at bounding box center [444, 190] width 123 height 75
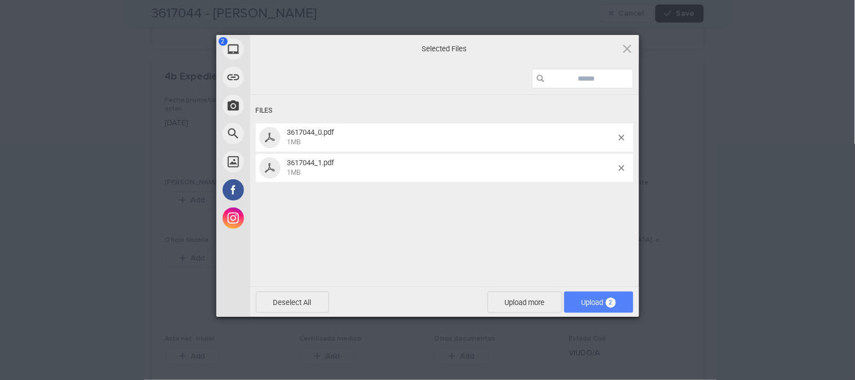
click at [589, 303] on span "Upload 2" at bounding box center [599, 302] width 34 height 8
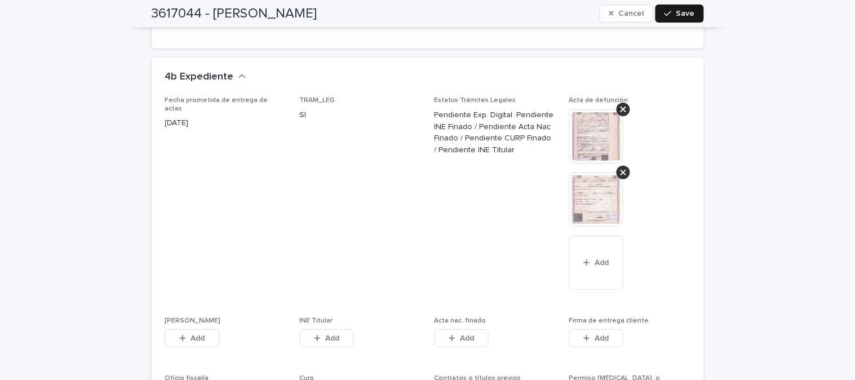
click at [665, 11] on icon "button" at bounding box center [668, 14] width 7 height 8
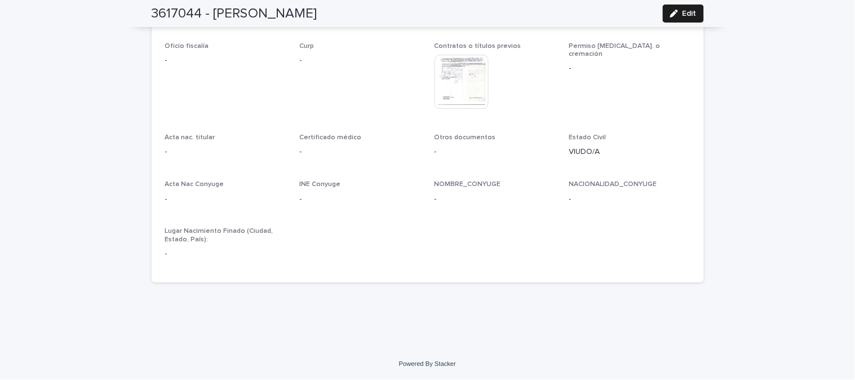
scroll to position [3066, 0]
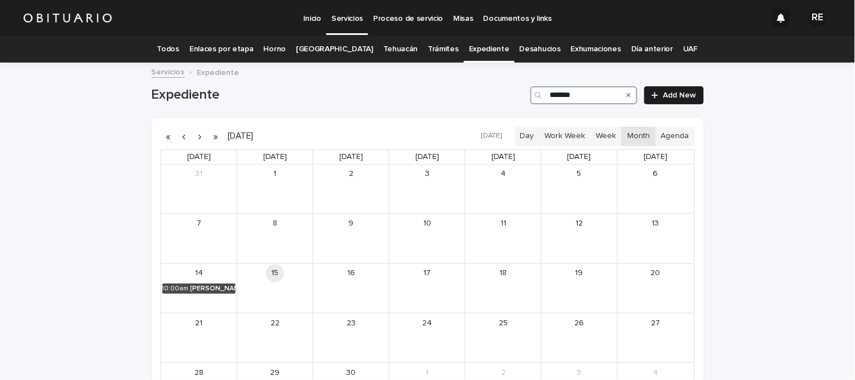
click at [593, 93] on input "*******" at bounding box center [584, 95] width 107 height 18
click at [194, 285] on div "[PERSON_NAME]" at bounding box center [212, 289] width 47 height 8
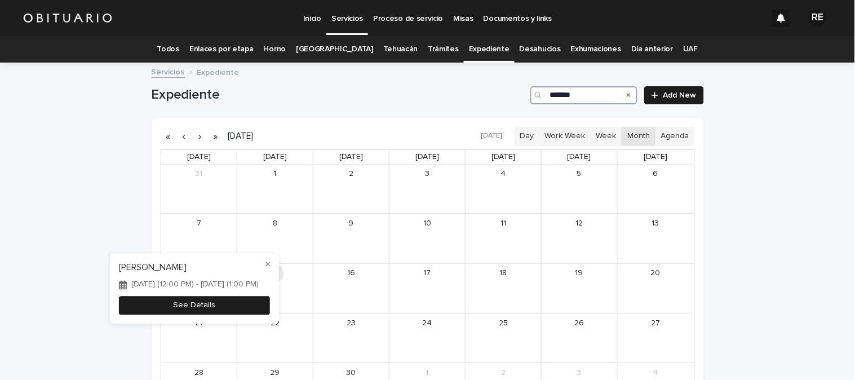
type input "*******"
click at [233, 309] on button "See Details" at bounding box center [194, 306] width 151 height 19
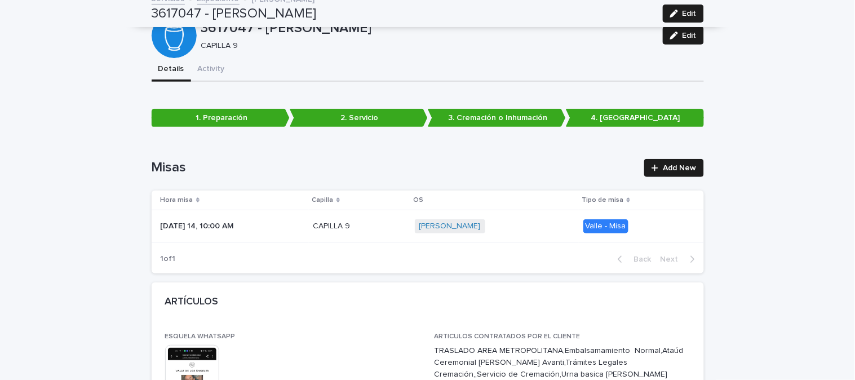
scroll to position [63, 0]
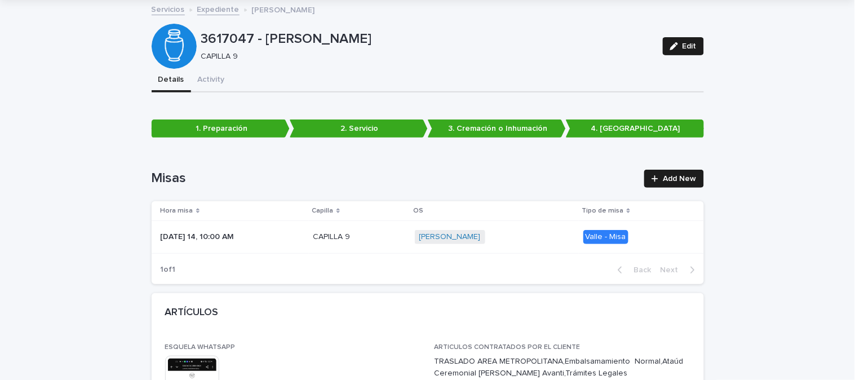
drag, startPoint x: 681, startPoint y: 46, endPoint x: 549, endPoint y: 150, distance: 168.6
click at [683, 44] on span "Edit" at bounding box center [690, 46] width 14 height 8
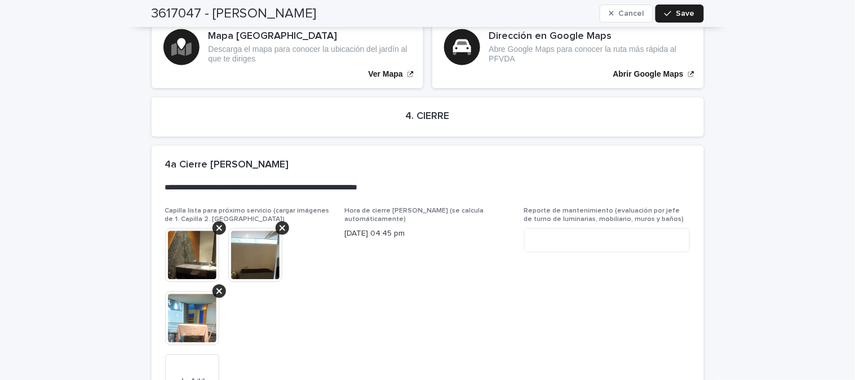
scroll to position [3010, 0]
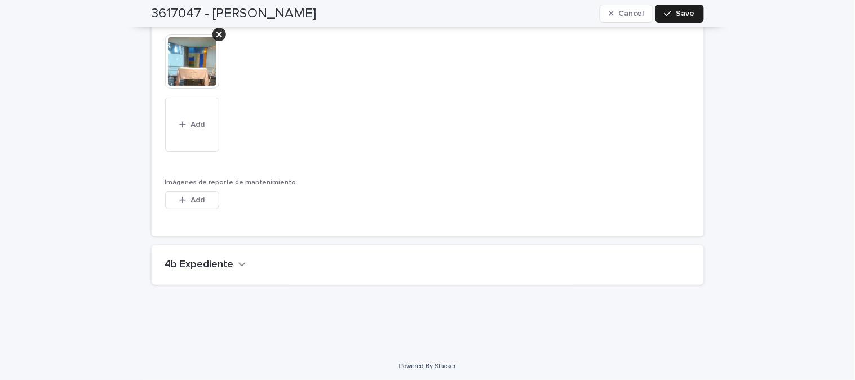
click at [175, 263] on h2 "4b Expediente" at bounding box center [199, 265] width 69 height 12
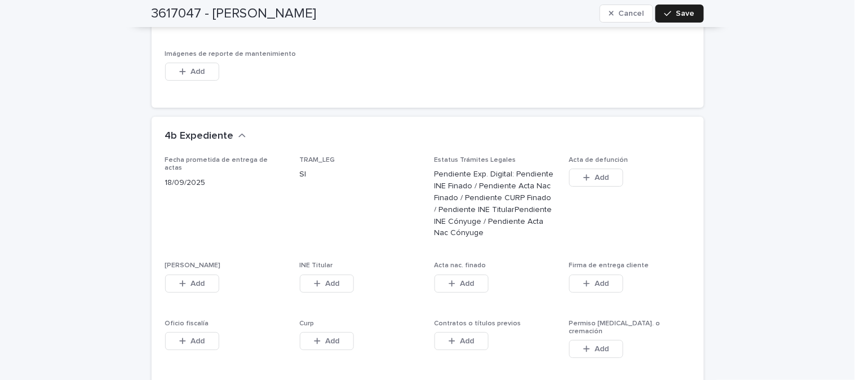
scroll to position [3136, 0]
click at [585, 179] on div "button" at bounding box center [589, 180] width 11 height 8
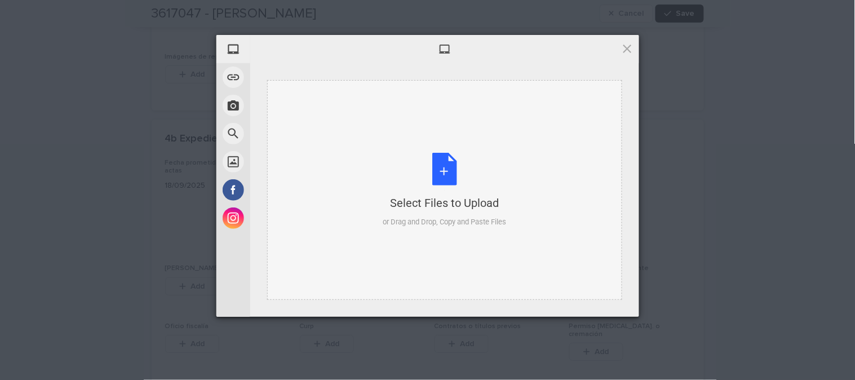
click at [452, 176] on div "Select Files to Upload or Drag and Drop, Copy and Paste Files" at bounding box center [444, 190] width 123 height 75
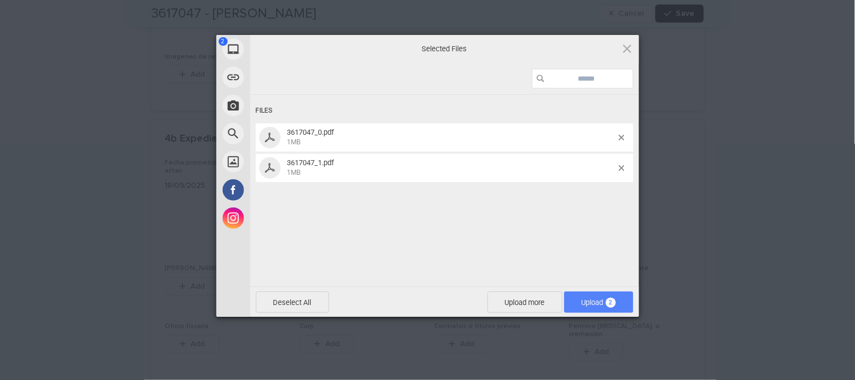
click at [598, 301] on span "Upload 2" at bounding box center [599, 302] width 34 height 8
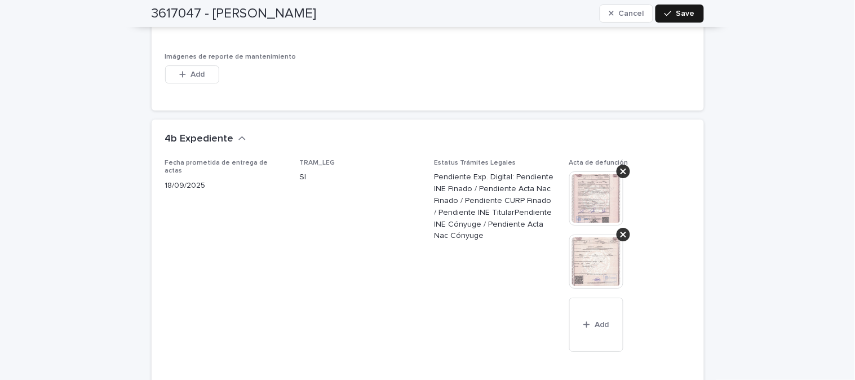
click at [677, 11] on span "Save" at bounding box center [686, 14] width 19 height 8
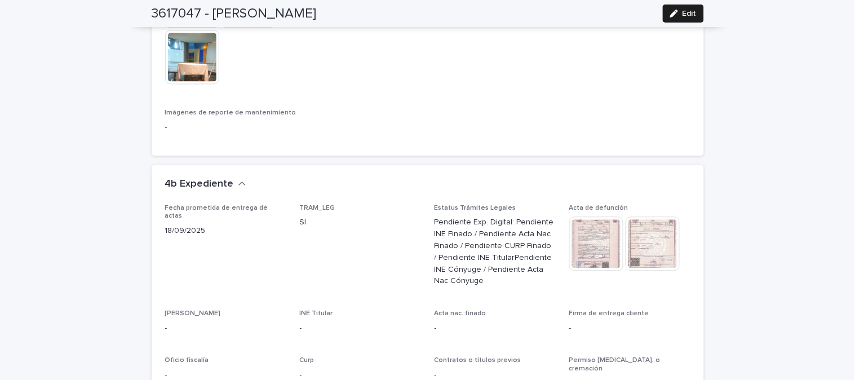
scroll to position [2783, 0]
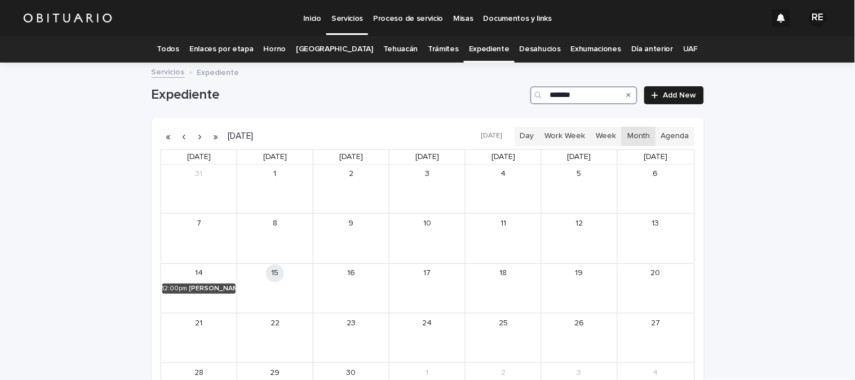
click at [585, 96] on input "*******" at bounding box center [584, 95] width 107 height 18
click at [208, 289] on div "[PERSON_NAME]" at bounding box center [211, 289] width 49 height 8
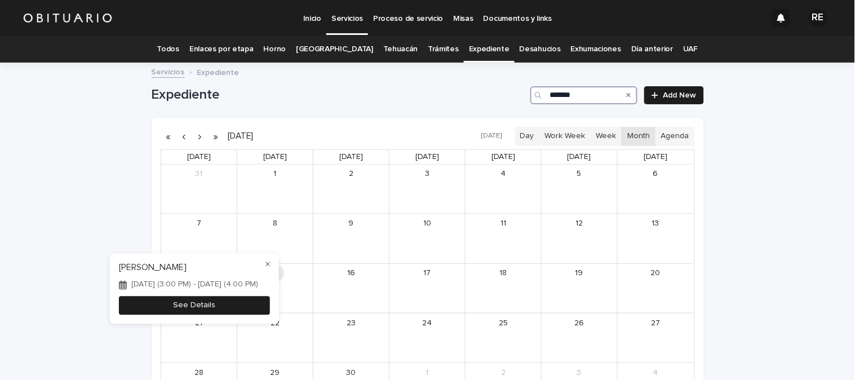
type input "*******"
click at [226, 309] on button "See Details" at bounding box center [194, 306] width 151 height 19
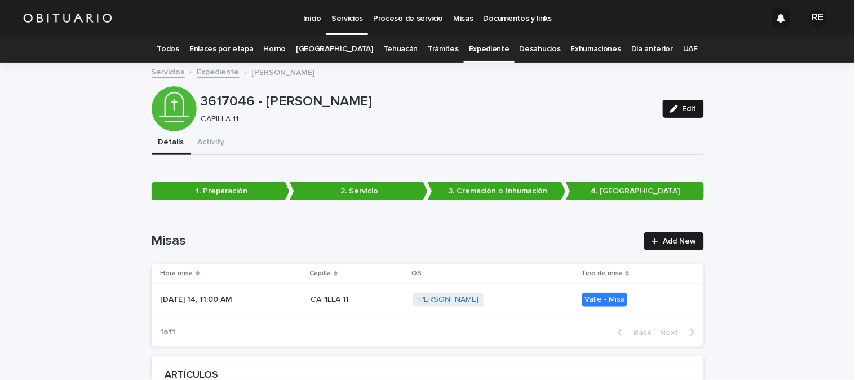
click at [676, 112] on div "button" at bounding box center [676, 109] width 12 height 8
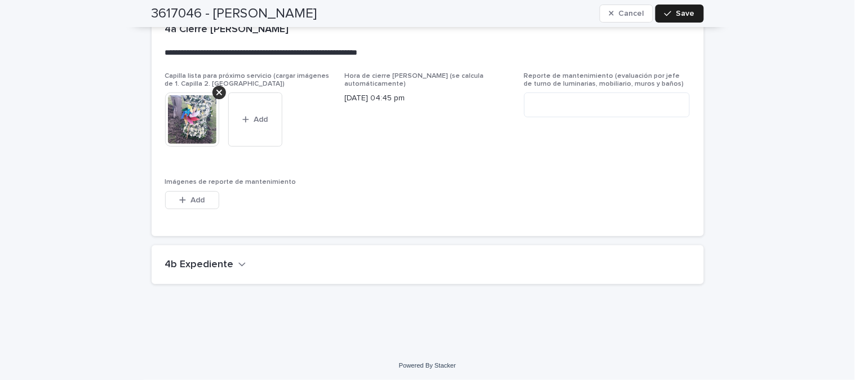
click at [223, 267] on h2 "4b Expediente" at bounding box center [199, 265] width 69 height 12
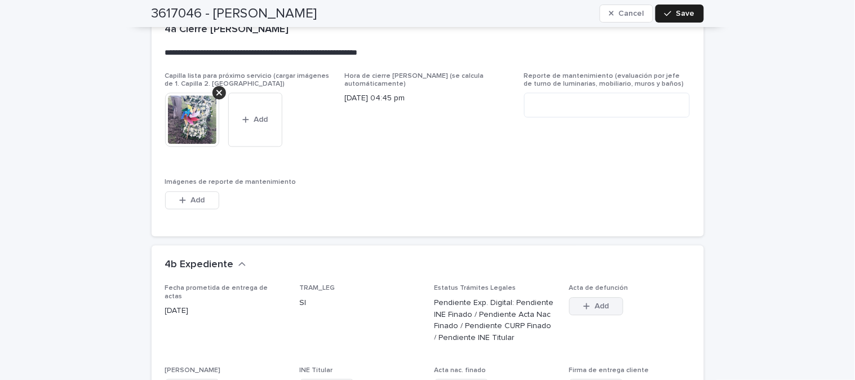
click at [595, 305] on span "Add" at bounding box center [602, 306] width 14 height 8
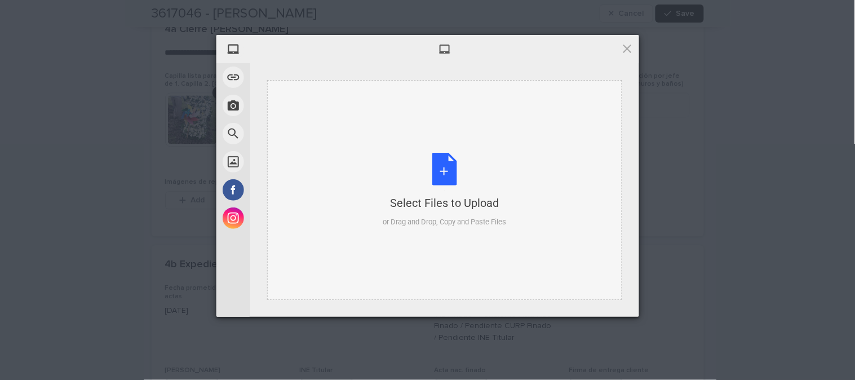
click at [446, 175] on div "Select Files to Upload or Drag and Drop, Copy and Paste Files" at bounding box center [444, 190] width 123 height 75
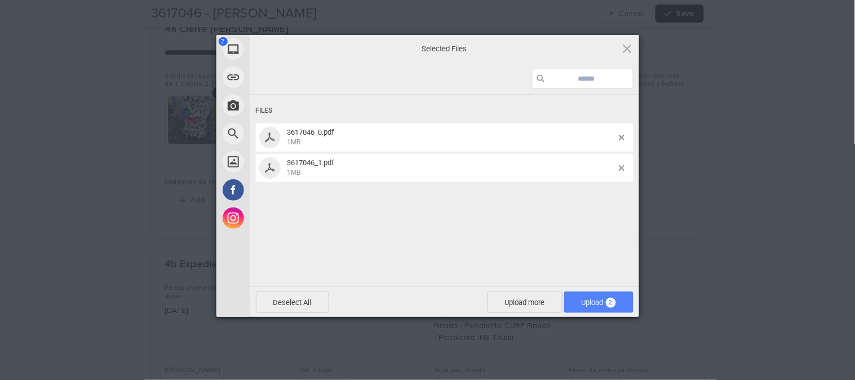
click at [589, 299] on span "Upload 2" at bounding box center [599, 302] width 34 height 8
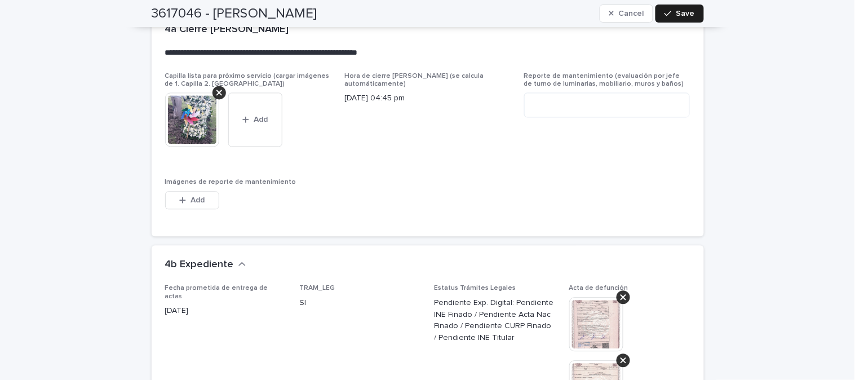
scroll to position [2963, 0]
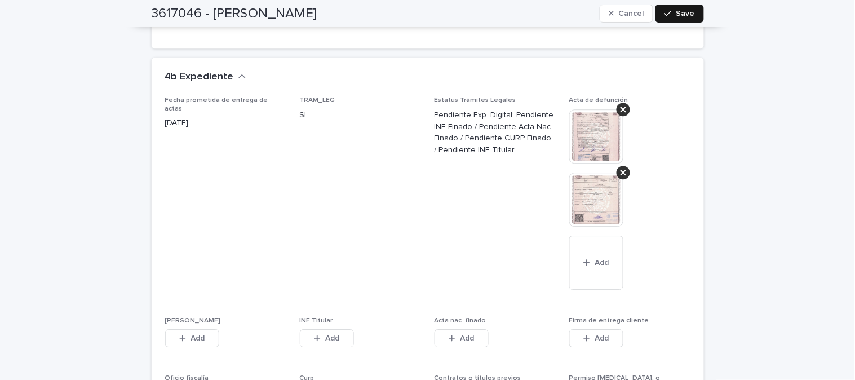
click at [686, 7] on button "Save" at bounding box center [680, 14] width 48 height 18
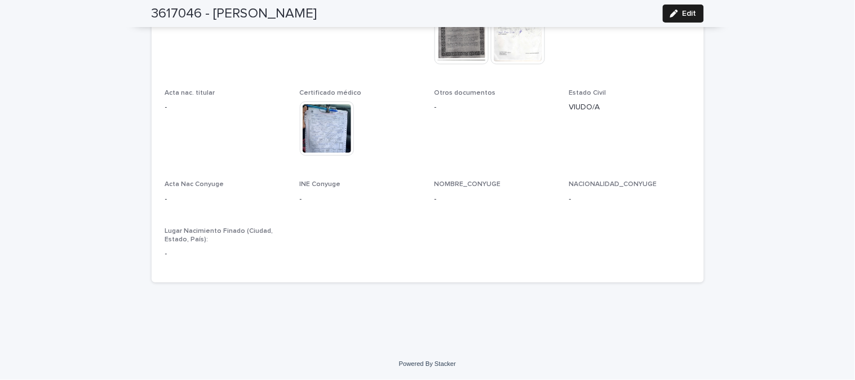
scroll to position [2899, 0]
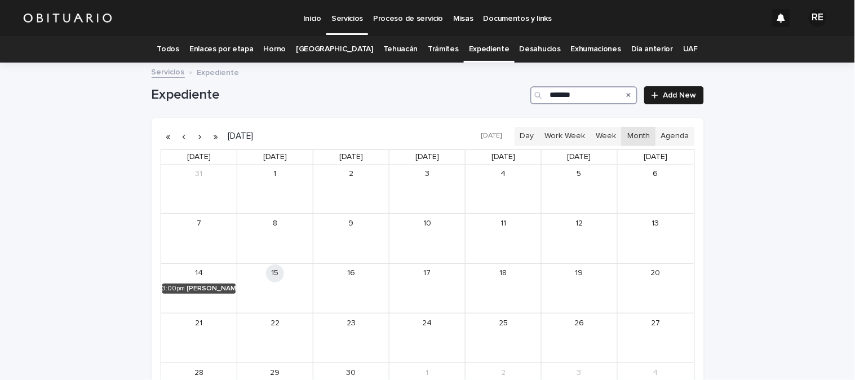
click at [576, 91] on input "*******" at bounding box center [584, 95] width 107 height 18
click at [196, 286] on div "[PERSON_NAME]" at bounding box center [211, 289] width 49 height 8
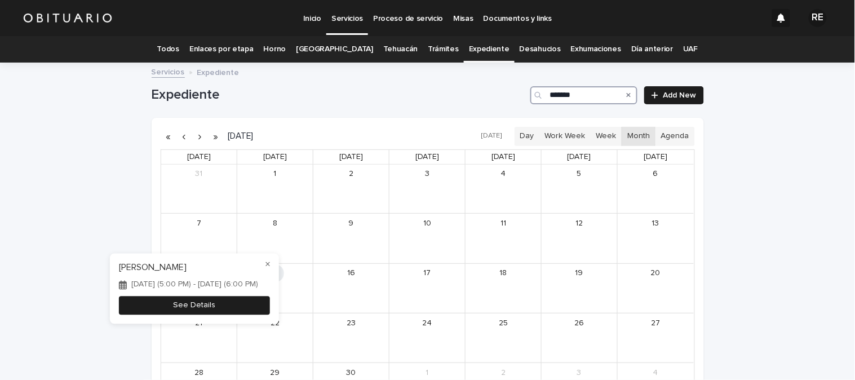
type input "*******"
click at [258, 311] on button "See Details" at bounding box center [194, 306] width 151 height 19
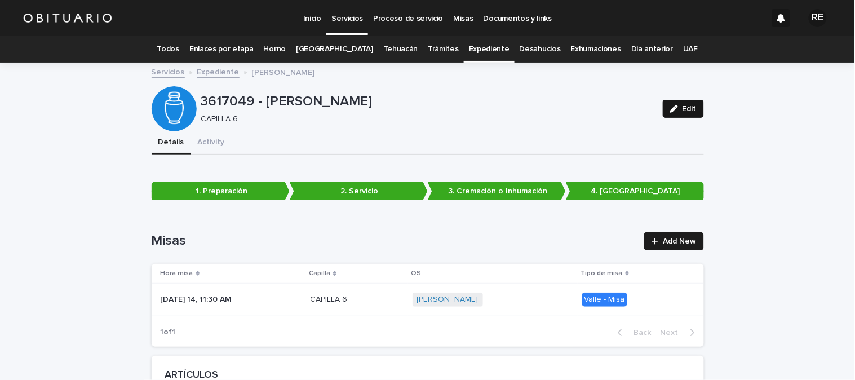
click at [683, 108] on span "Edit" at bounding box center [690, 109] width 14 height 8
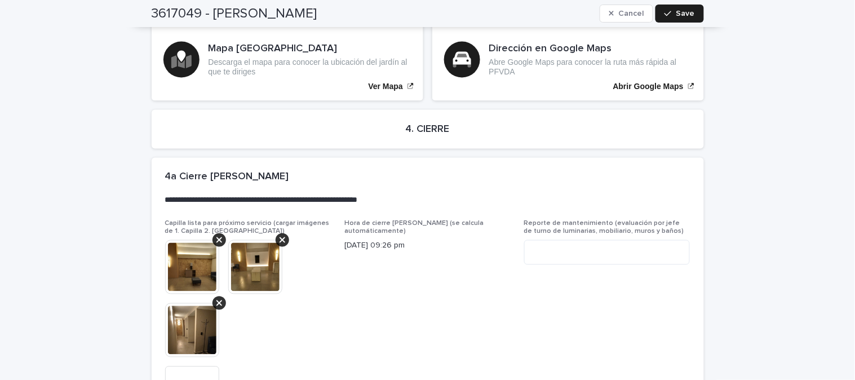
scroll to position [2879, 0]
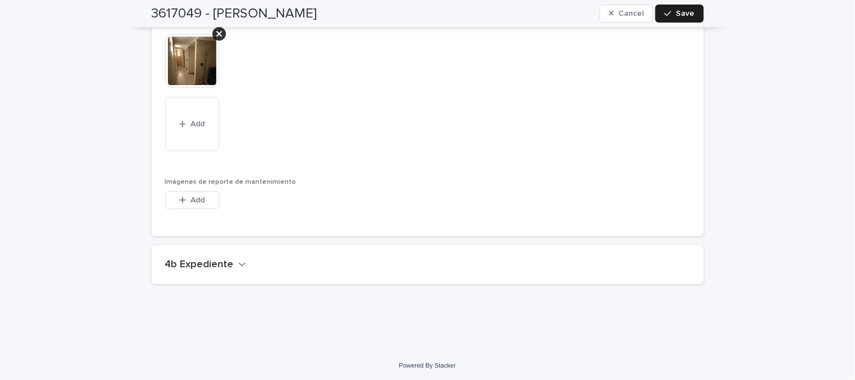
click at [204, 262] on h2 "4b Expediente" at bounding box center [199, 265] width 69 height 12
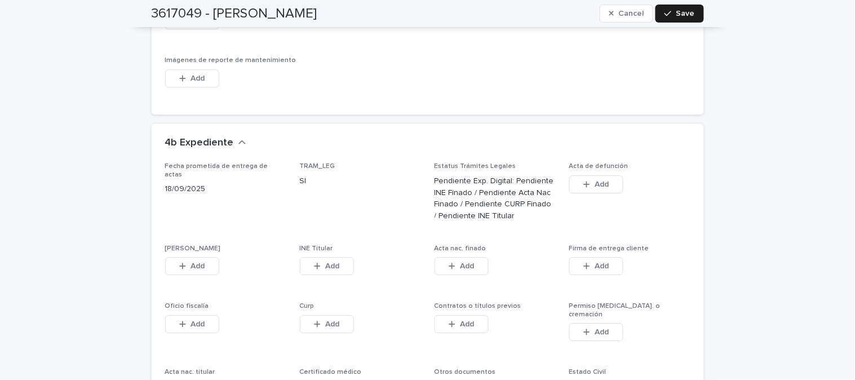
scroll to position [3004, 0]
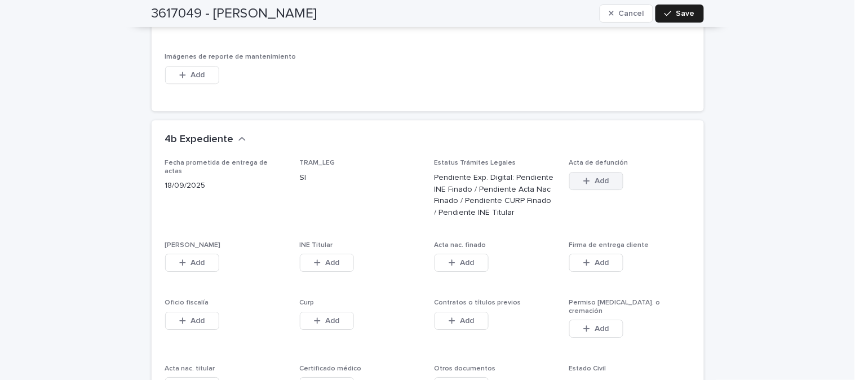
click at [598, 177] on span "Add" at bounding box center [602, 181] width 14 height 8
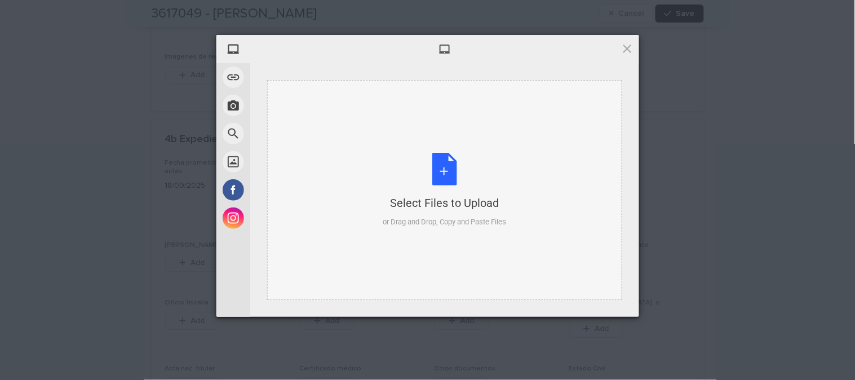
click at [449, 178] on div "Select Files to Upload or Drag and Drop, Copy and Paste Files" at bounding box center [444, 190] width 123 height 75
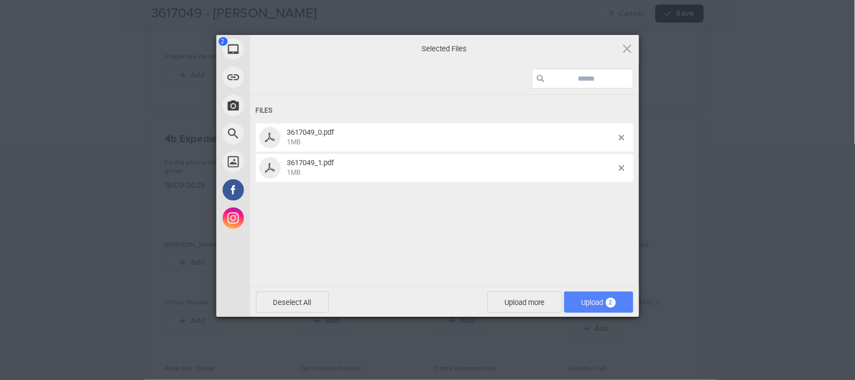
click at [591, 305] on span "Upload 2" at bounding box center [599, 302] width 34 height 8
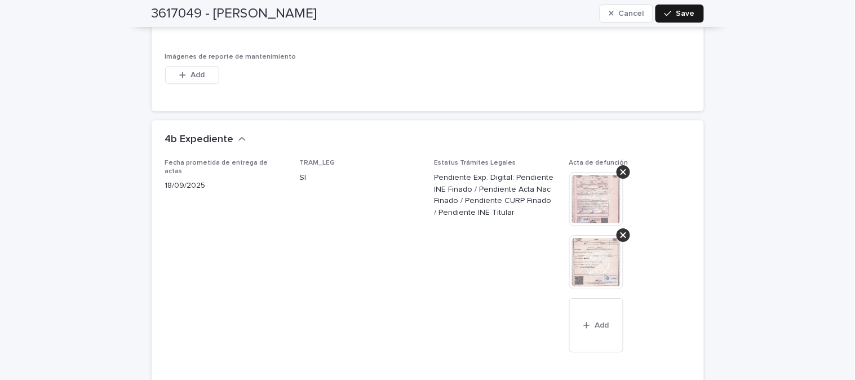
click at [677, 10] on span "Save" at bounding box center [686, 14] width 19 height 8
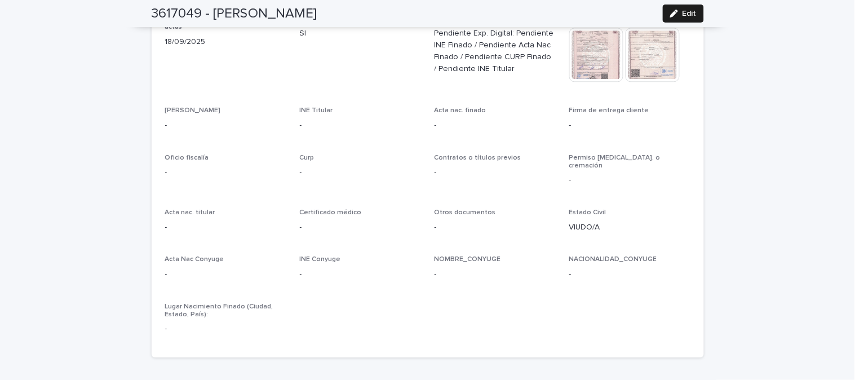
scroll to position [2790, 0]
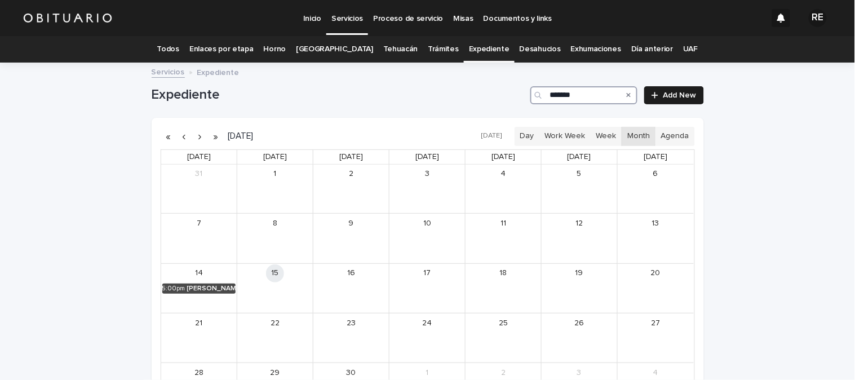
click at [583, 96] on input "*******" at bounding box center [584, 95] width 107 height 18
click at [353, 288] on div "MASS PEÑA [PERSON_NAME]" at bounding box center [365, 289] width 46 height 8
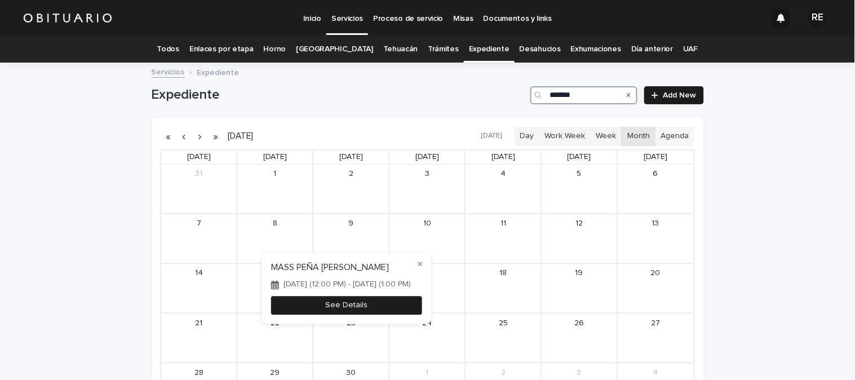
type input "*******"
click at [418, 310] on button "See Details" at bounding box center [346, 306] width 151 height 19
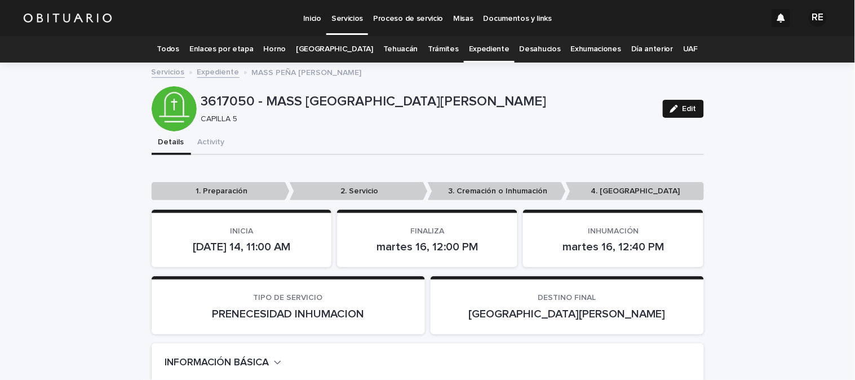
click at [692, 112] on button "Edit" at bounding box center [683, 109] width 41 height 18
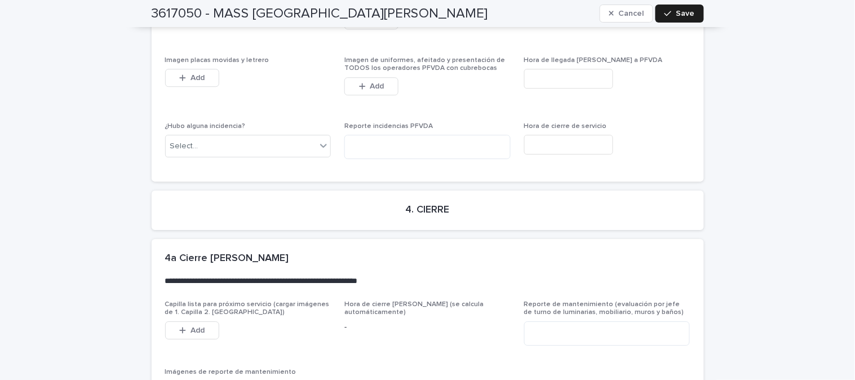
scroll to position [3148, 0]
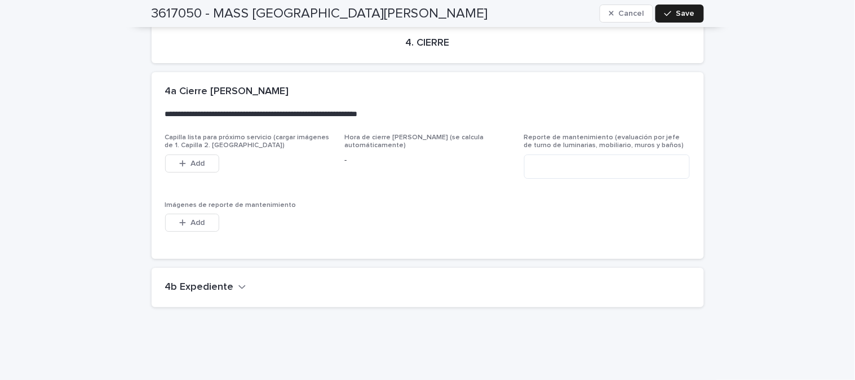
click at [219, 281] on h2 "4b Expediente" at bounding box center [199, 287] width 69 height 12
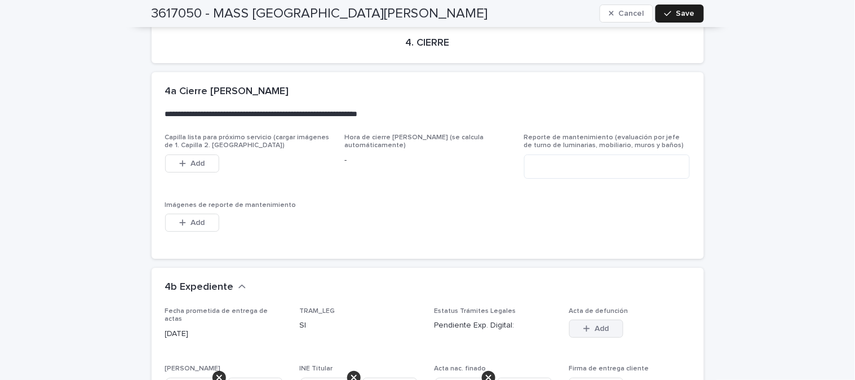
click at [606, 320] on button "Add" at bounding box center [597, 329] width 54 height 18
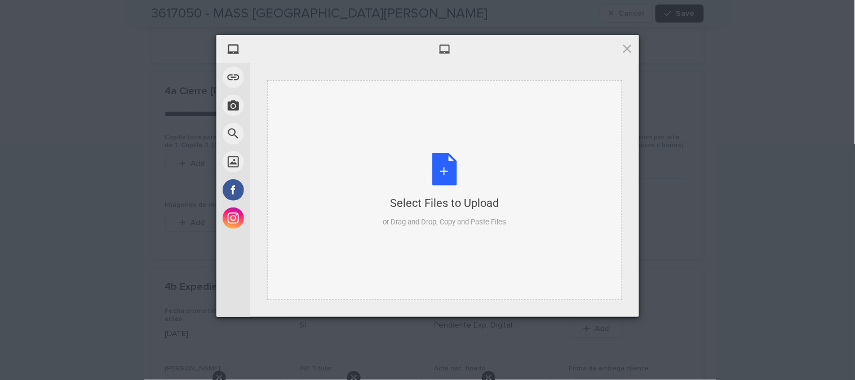
click at [453, 171] on div "Select Files to Upload or Drag and Drop, Copy and Paste Files" at bounding box center [444, 190] width 123 height 75
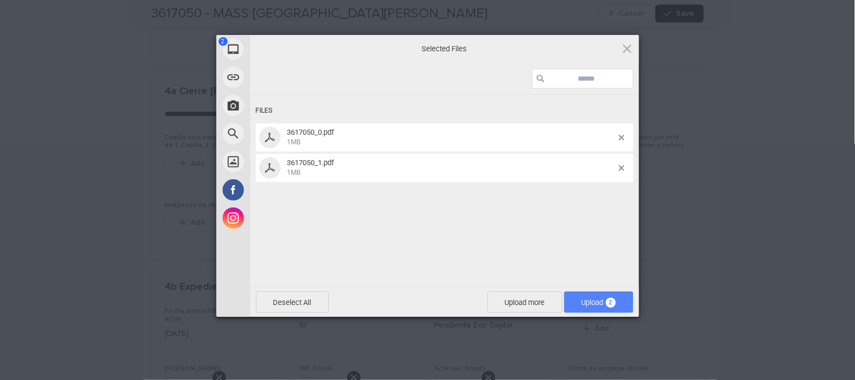
click at [582, 292] on span "Upload 2" at bounding box center [598, 302] width 69 height 21
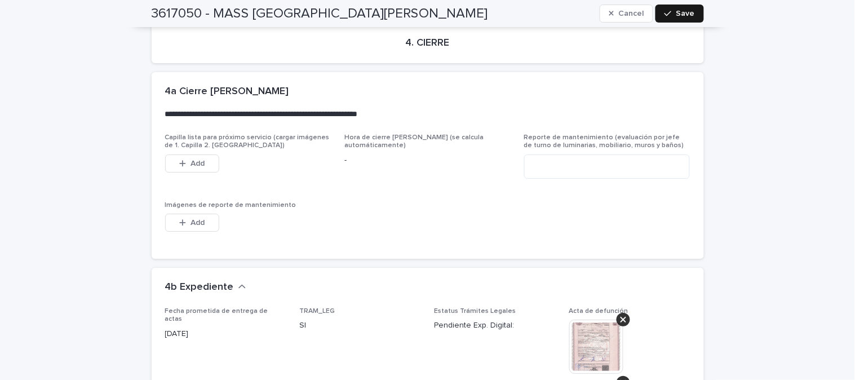
click at [672, 14] on div "button" at bounding box center [670, 14] width 11 height 8
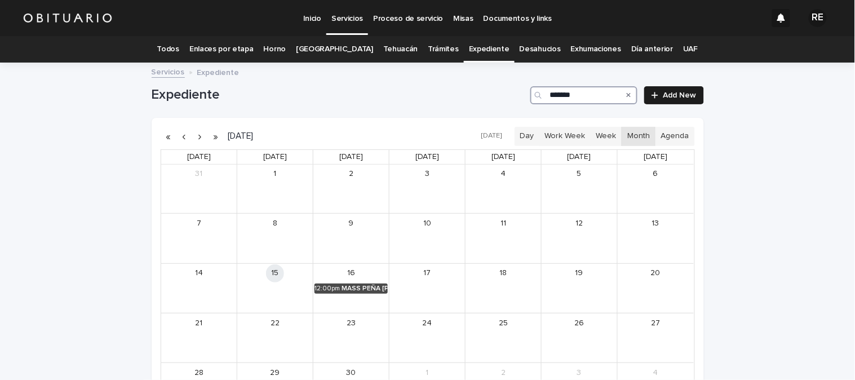
click at [598, 97] on input "*******" at bounding box center [584, 95] width 107 height 18
click at [191, 289] on div "[PERSON_NAME]" at bounding box center [211, 289] width 49 height 8
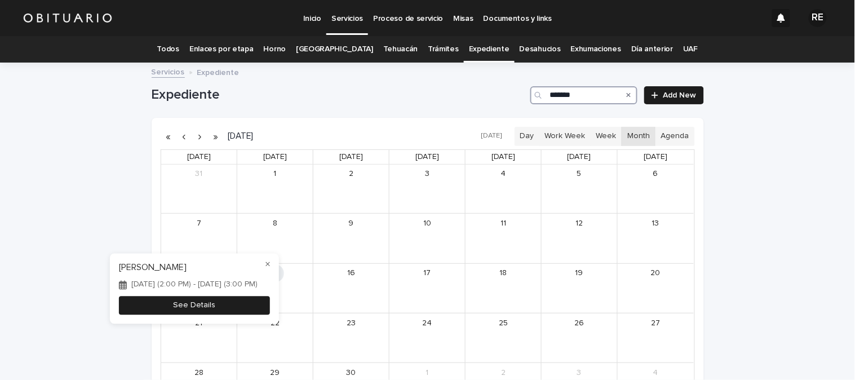
type input "*******"
click at [227, 307] on button "See Details" at bounding box center [194, 306] width 151 height 19
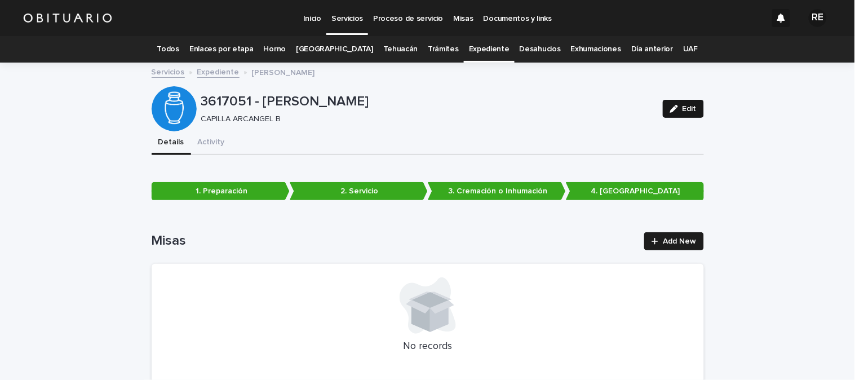
click at [677, 110] on div "button" at bounding box center [676, 109] width 12 height 8
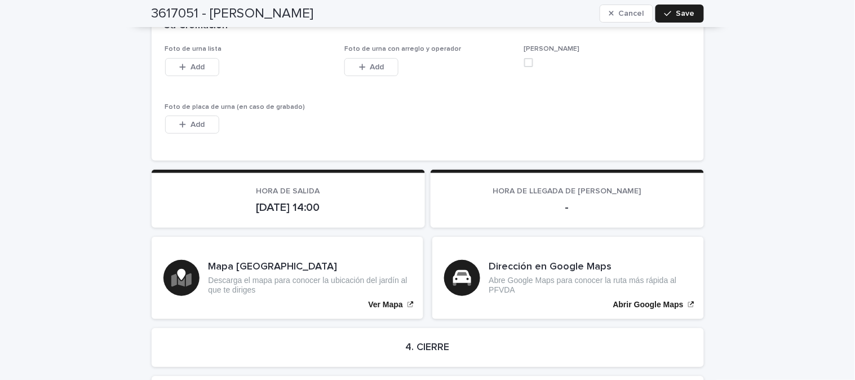
scroll to position [2549, 0]
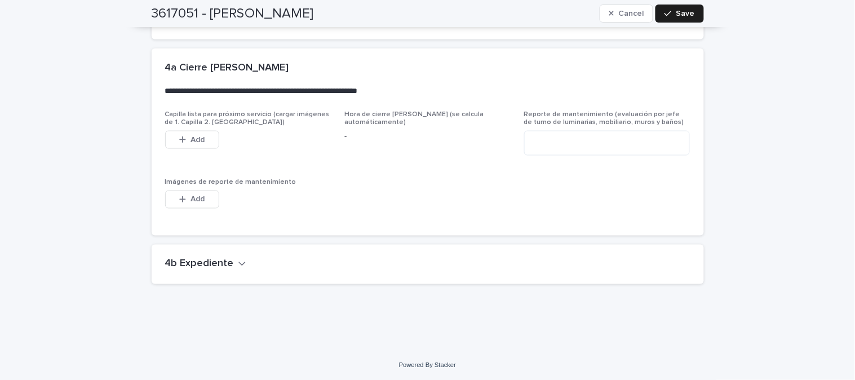
click at [213, 262] on h2 "4b Expediente" at bounding box center [199, 264] width 69 height 12
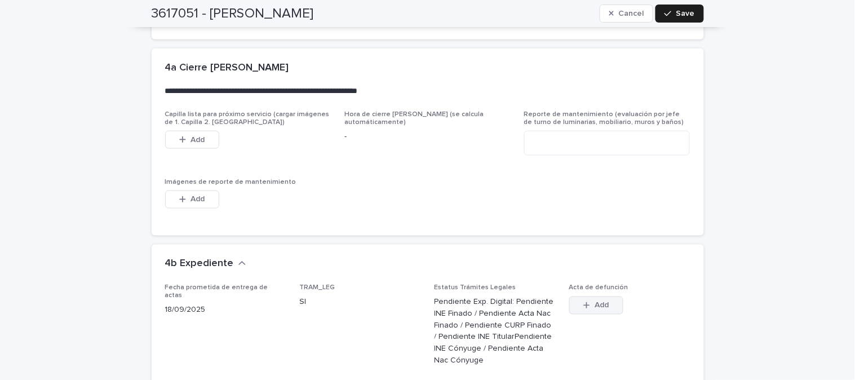
click at [595, 302] on span "Add" at bounding box center [602, 306] width 14 height 8
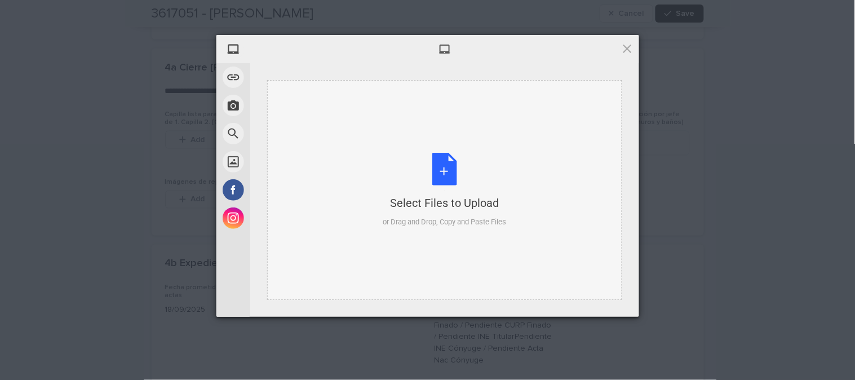
click at [452, 177] on div "Select Files to Upload or Drag and Drop, Copy and Paste Files" at bounding box center [444, 190] width 123 height 75
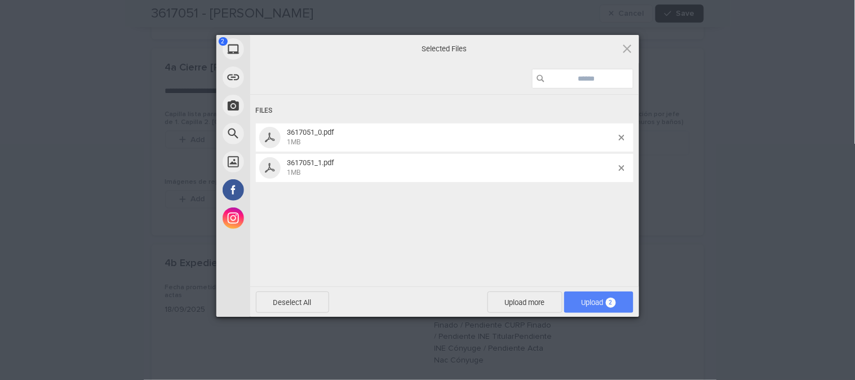
click at [576, 305] on span "Upload 2" at bounding box center [598, 302] width 69 height 21
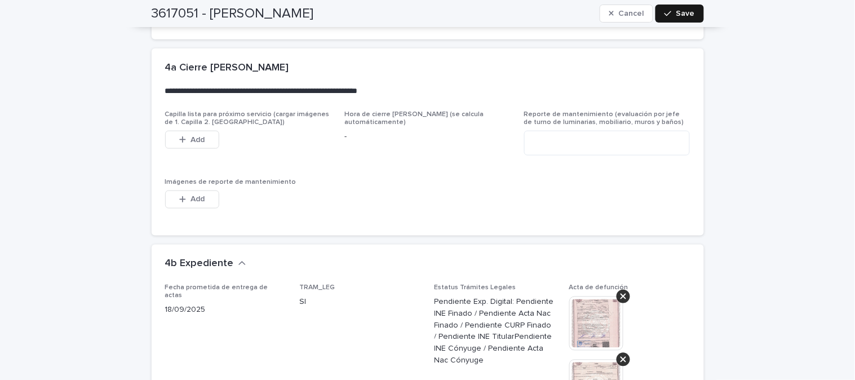
click at [677, 10] on span "Save" at bounding box center [686, 14] width 19 height 8
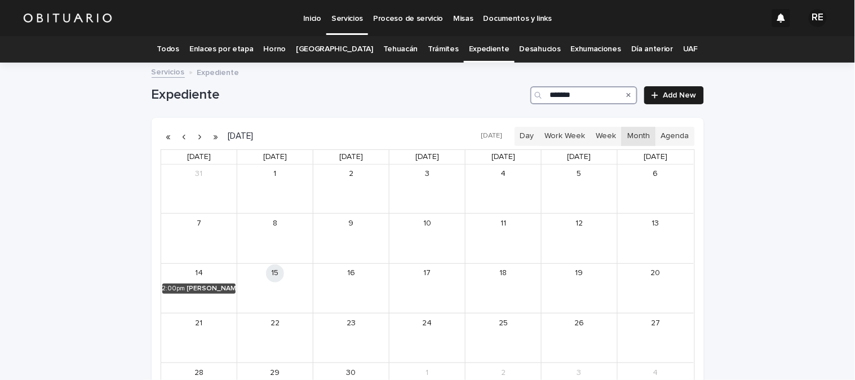
click at [588, 94] on input "*******" at bounding box center [584, 95] width 107 height 18
click at [272, 286] on div "[PERSON_NAME] Y [PERSON_NAME] [PERSON_NAME]" at bounding box center [288, 289] width 48 height 8
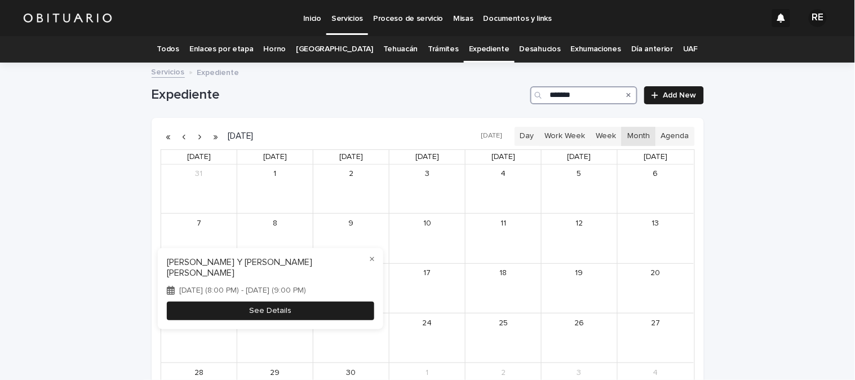
type input "*******"
click at [310, 312] on button "See Details" at bounding box center [271, 311] width 208 height 19
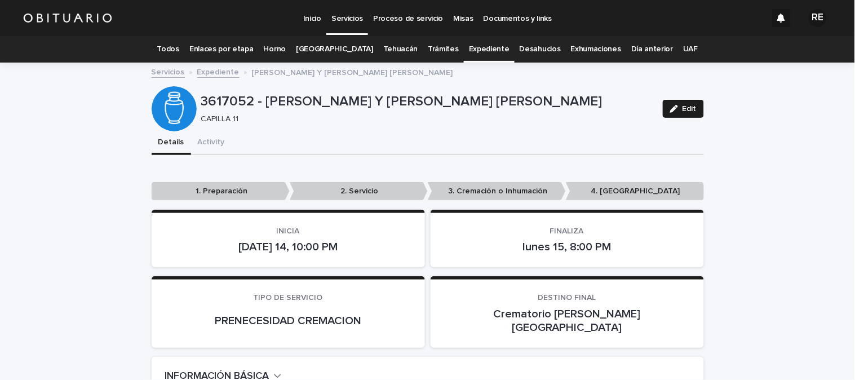
drag, startPoint x: 679, startPoint y: 112, endPoint x: 853, endPoint y: 46, distance: 185.6
click at [683, 111] on span "Edit" at bounding box center [690, 109] width 14 height 8
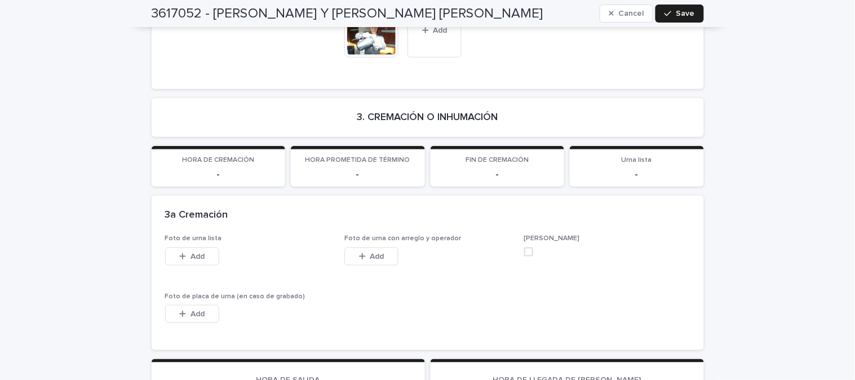
scroll to position [2881, 0]
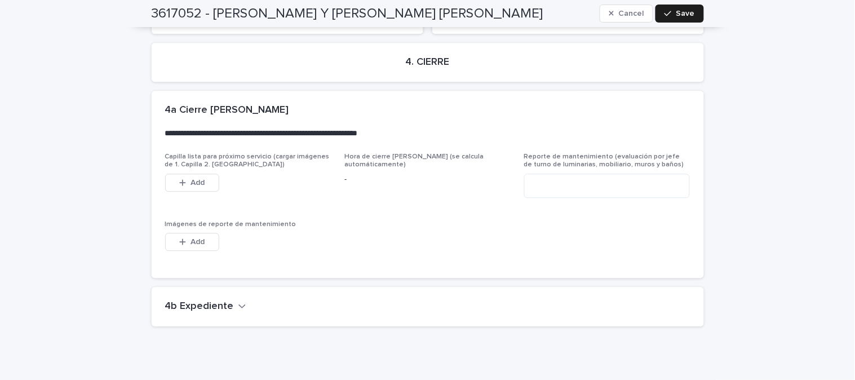
click at [200, 301] on h2 "4b Expediente" at bounding box center [199, 307] width 69 height 12
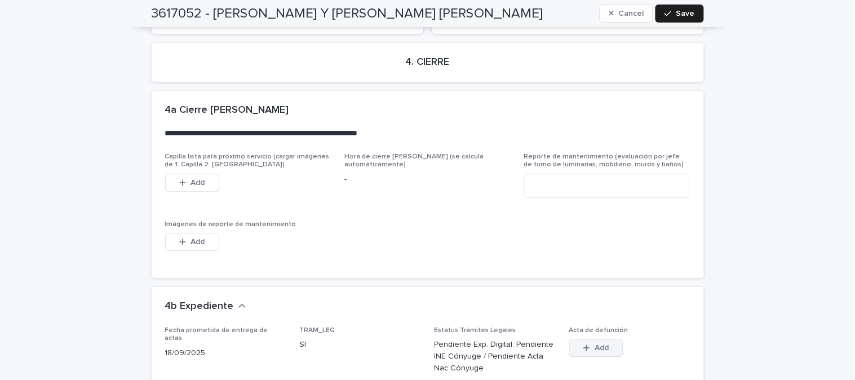
click at [604, 344] on span "Add" at bounding box center [602, 348] width 14 height 8
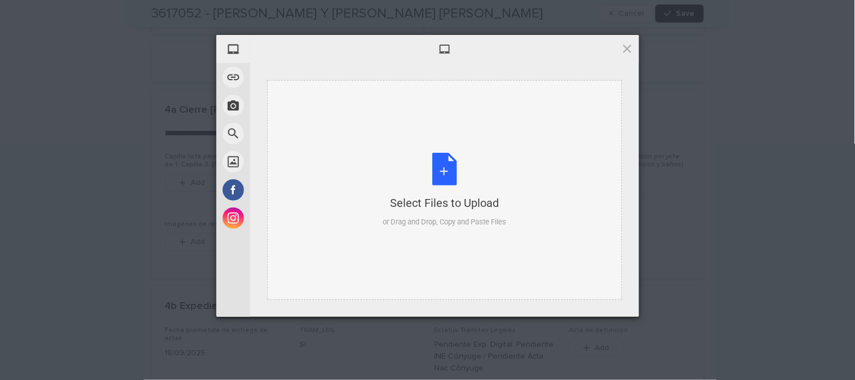
click at [434, 176] on div "Select Files to Upload or Drag and Drop, Copy and Paste Files" at bounding box center [444, 190] width 123 height 75
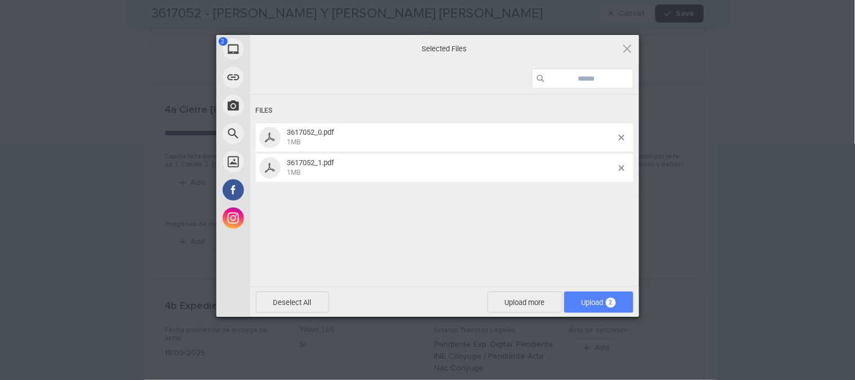
click at [601, 303] on span "Upload 2" at bounding box center [599, 302] width 34 height 8
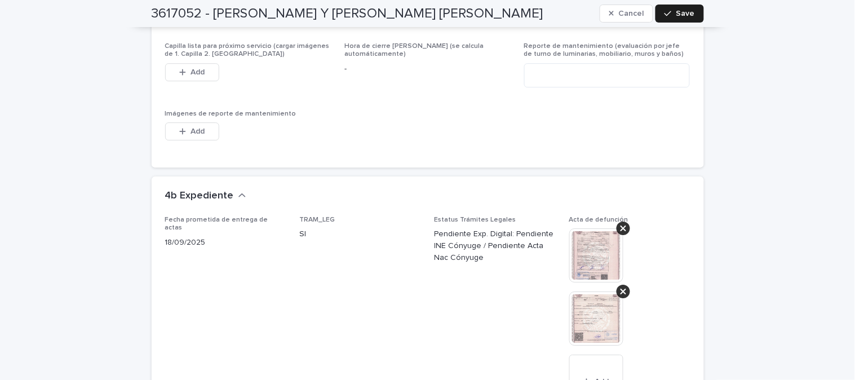
scroll to position [3007, 0]
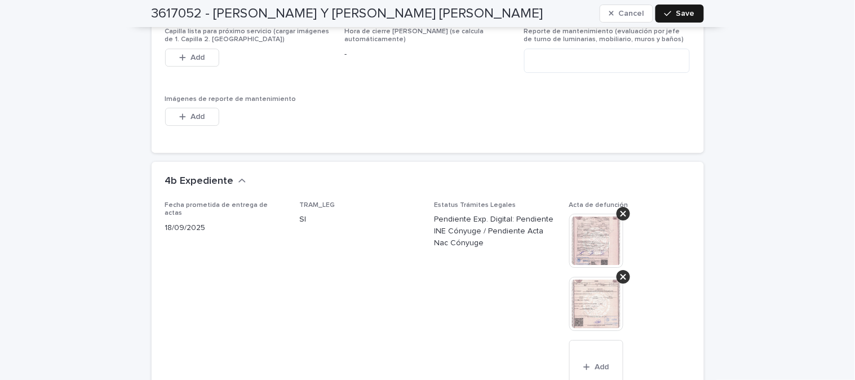
click at [678, 10] on span "Save" at bounding box center [686, 14] width 19 height 8
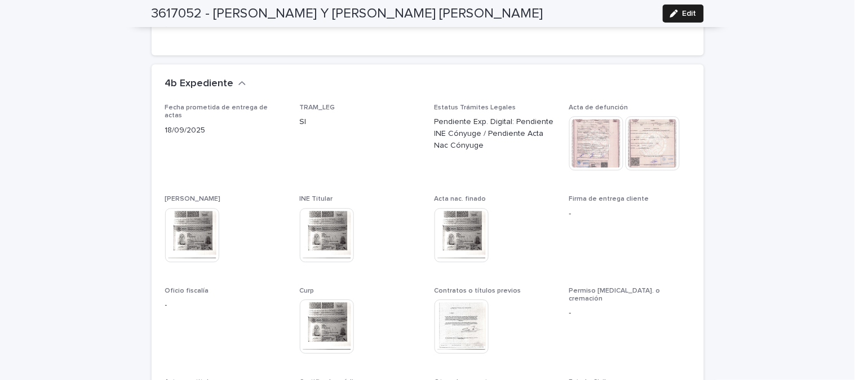
scroll to position [2730, 0]
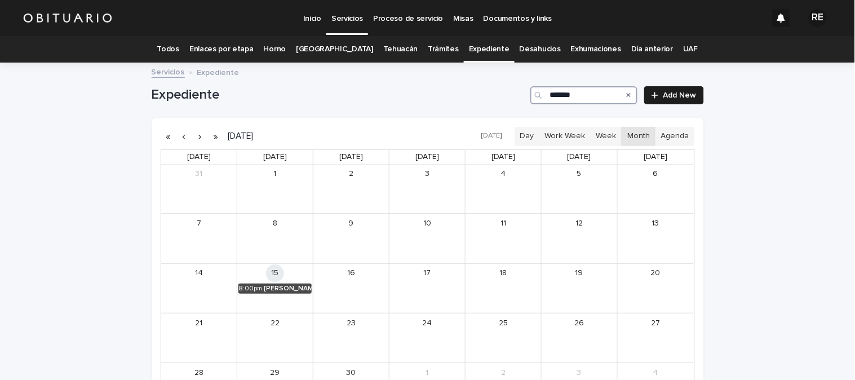
drag, startPoint x: 581, startPoint y: 90, endPoint x: 448, endPoint y: 100, distance: 134.0
click at [448, 100] on div "Expediente ******* Add New" at bounding box center [428, 95] width 553 height 18
click at [583, 236] on div "[PERSON_NAME]" at bounding box center [592, 239] width 47 height 8
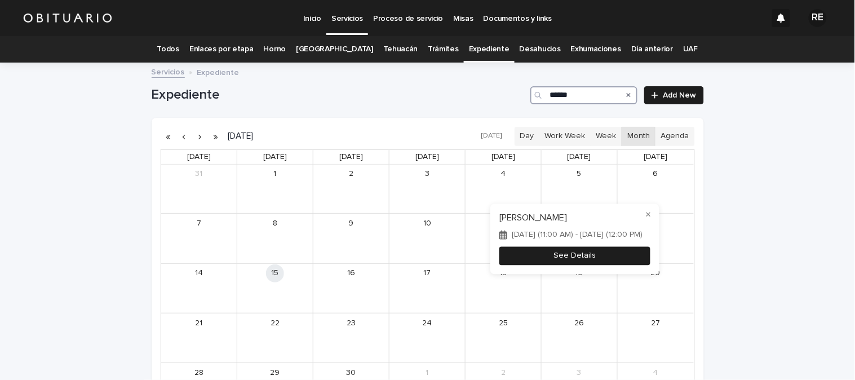
type input "******"
click at [606, 259] on button "See Details" at bounding box center [575, 255] width 151 height 19
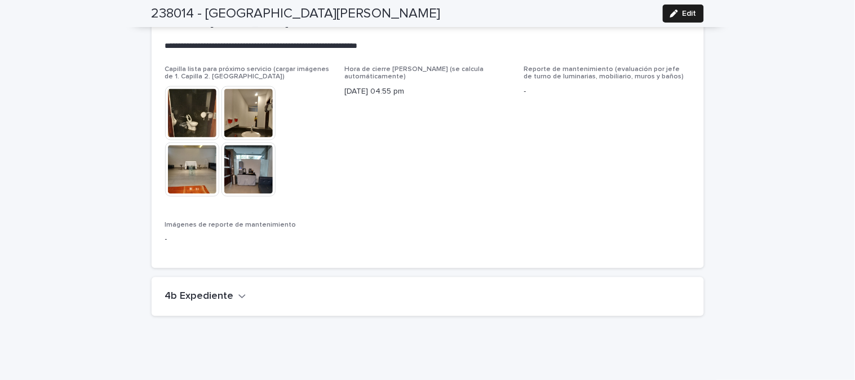
scroll to position [2712, 0]
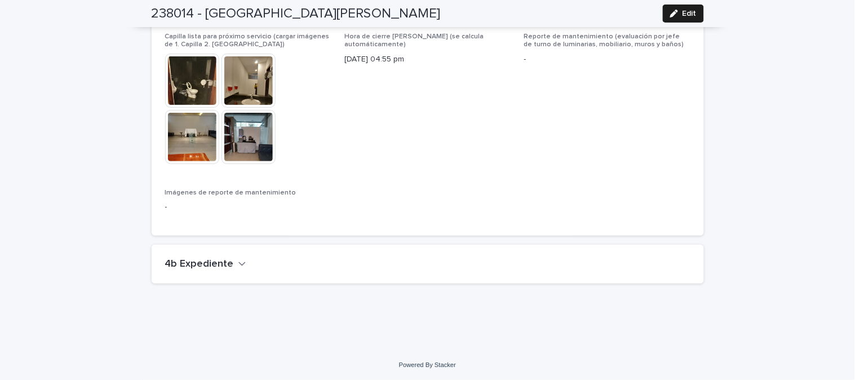
drag, startPoint x: 210, startPoint y: 258, endPoint x: 292, endPoint y: 277, distance: 83.4
click at [210, 258] on h2 "4b Expediente" at bounding box center [199, 264] width 69 height 12
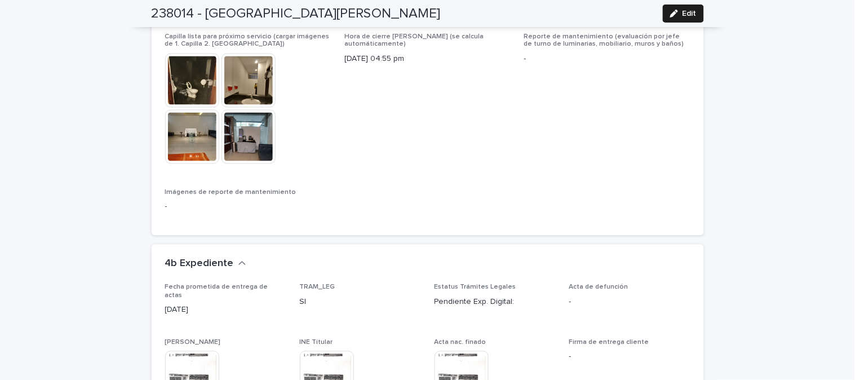
click at [582, 297] on p "-" at bounding box center [630, 303] width 121 height 12
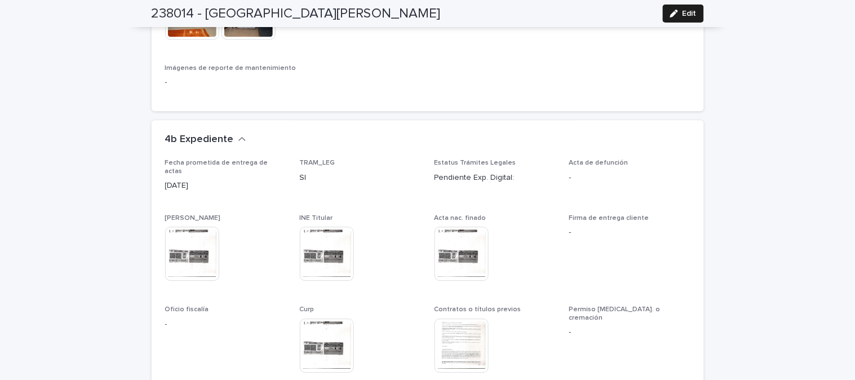
scroll to position [2837, 0]
click at [676, 15] on div "button" at bounding box center [676, 14] width 12 height 8
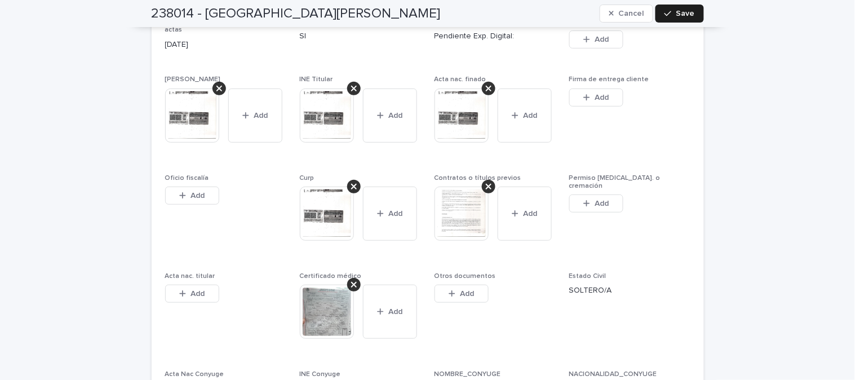
scroll to position [3339, 0]
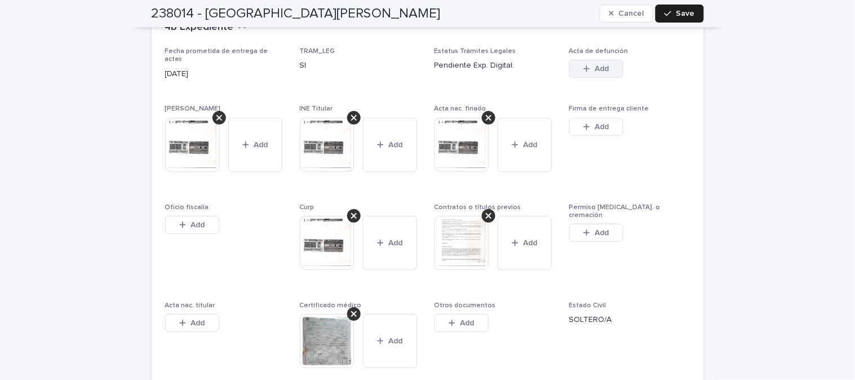
click at [584, 65] on icon "button" at bounding box center [587, 69] width 7 height 8
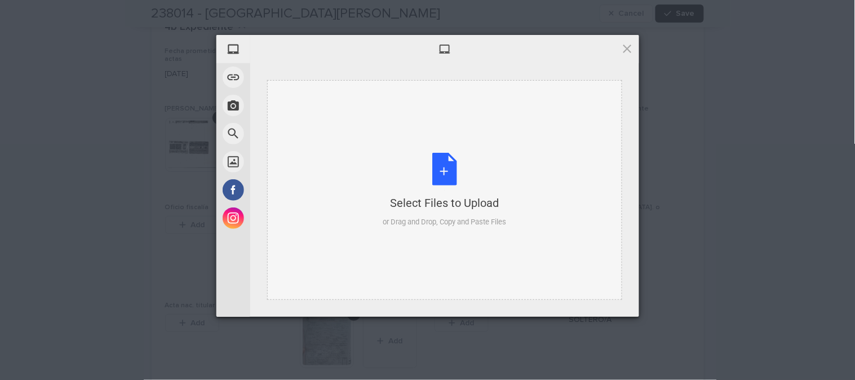
click at [449, 173] on div "Select Files to Upload or Drag and Drop, Copy and Paste Files" at bounding box center [444, 190] width 123 height 75
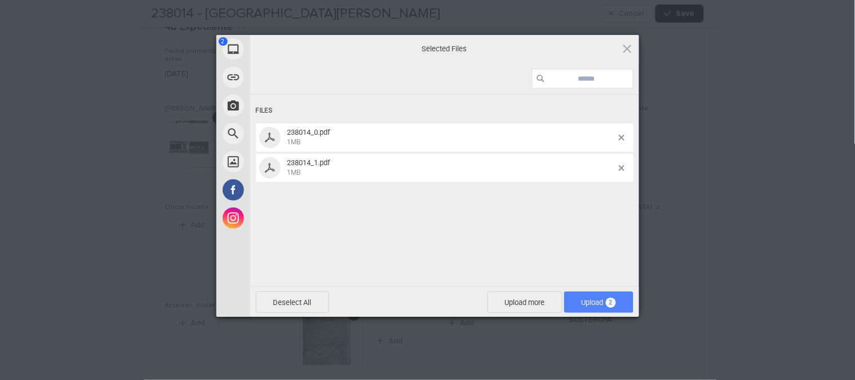
click at [593, 303] on span "Upload 2" at bounding box center [599, 302] width 34 height 8
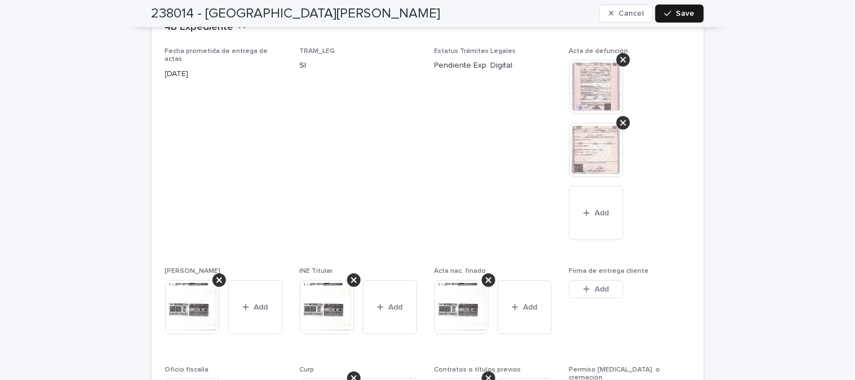
click at [667, 13] on icon "button" at bounding box center [668, 14] width 7 height 8
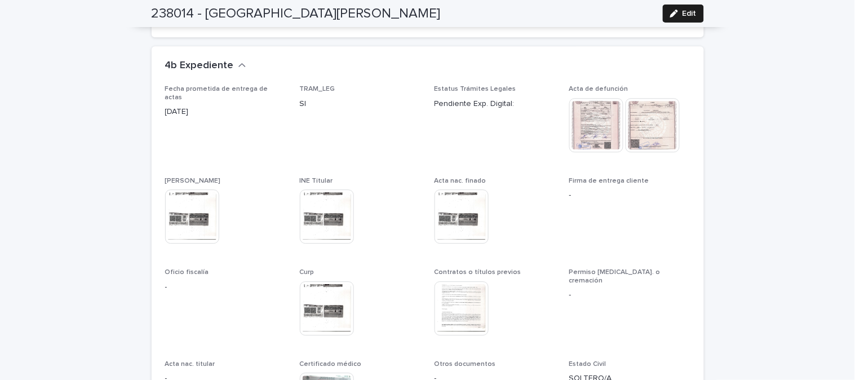
scroll to position [2929, 0]
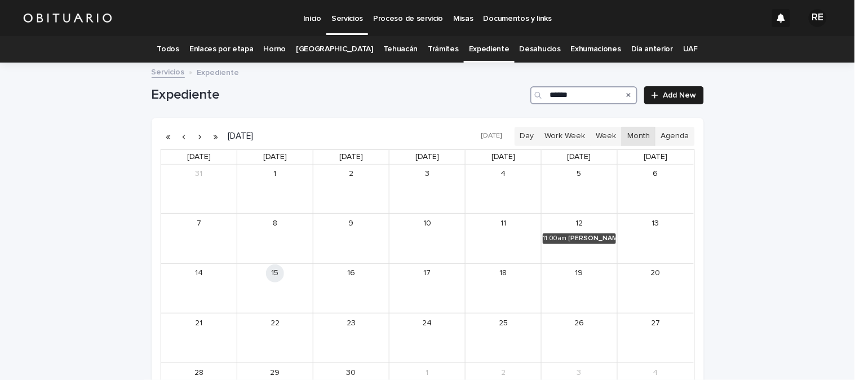
click at [581, 94] on input "******" at bounding box center [584, 95] width 107 height 18
click at [295, 286] on div "[PERSON_NAME]" at bounding box center [287, 289] width 48 height 8
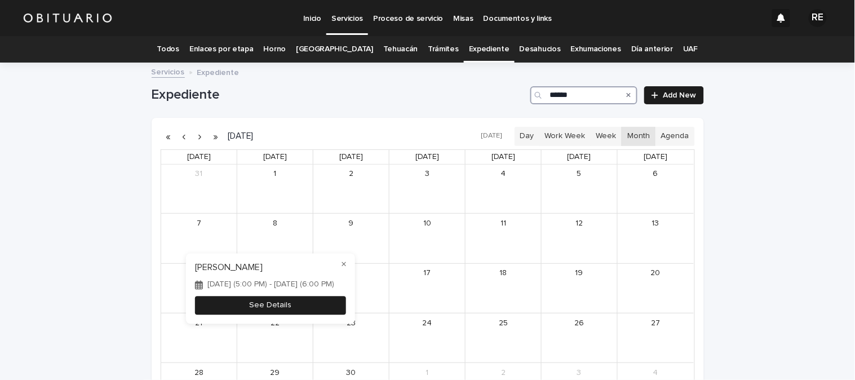
type input "******"
click at [336, 315] on button "See Details" at bounding box center [270, 306] width 151 height 19
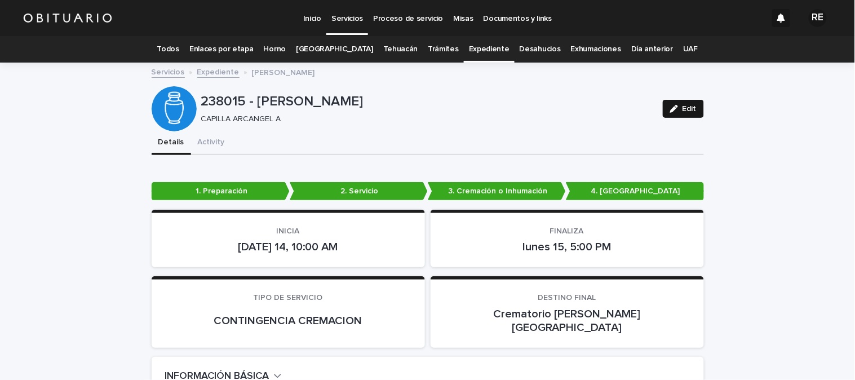
click at [683, 108] on span "Edit" at bounding box center [690, 109] width 14 height 8
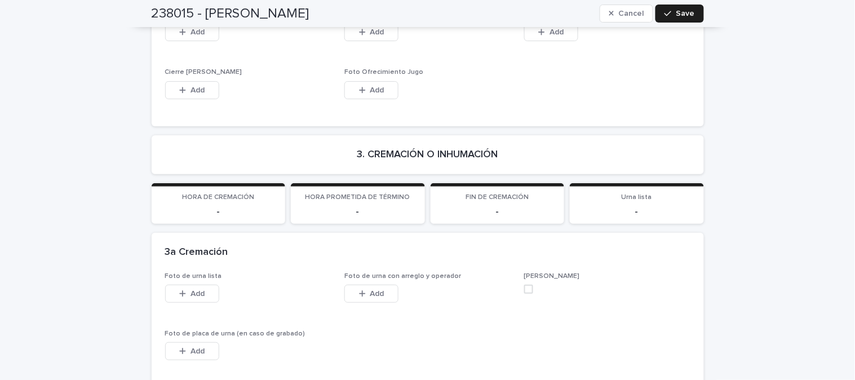
scroll to position [2719, 0]
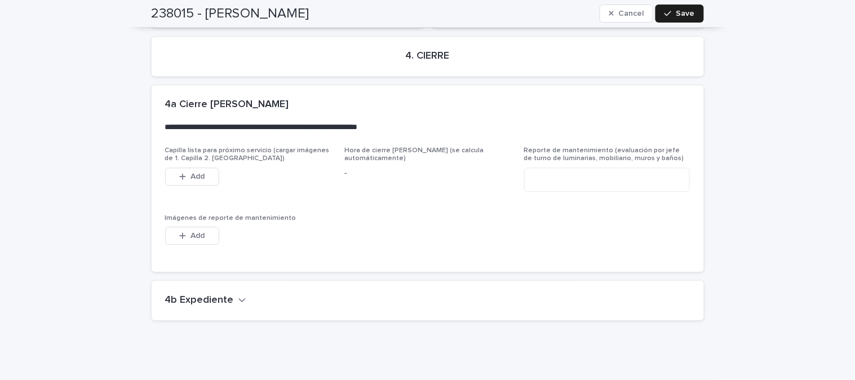
click at [203, 295] on h2 "4b Expediente" at bounding box center [199, 301] width 69 height 12
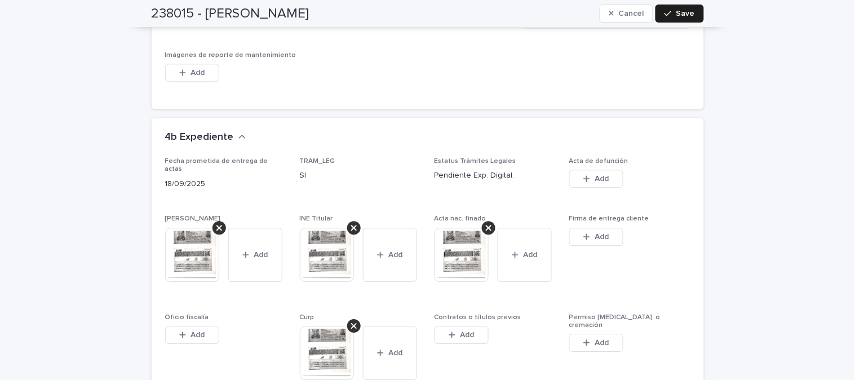
scroll to position [2907, 0]
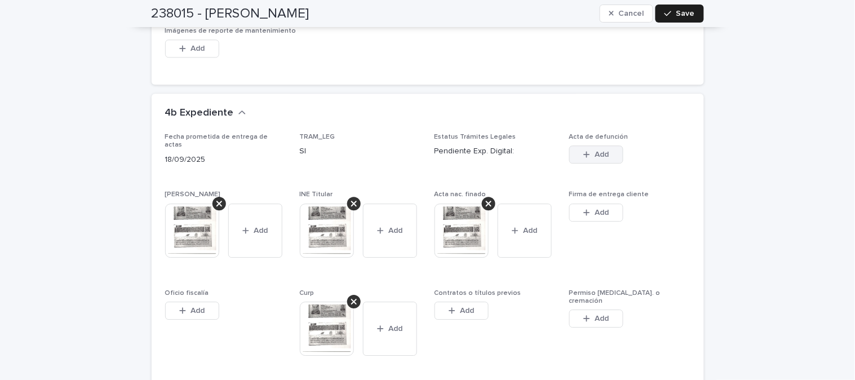
click at [591, 145] on button "Add" at bounding box center [597, 154] width 54 height 18
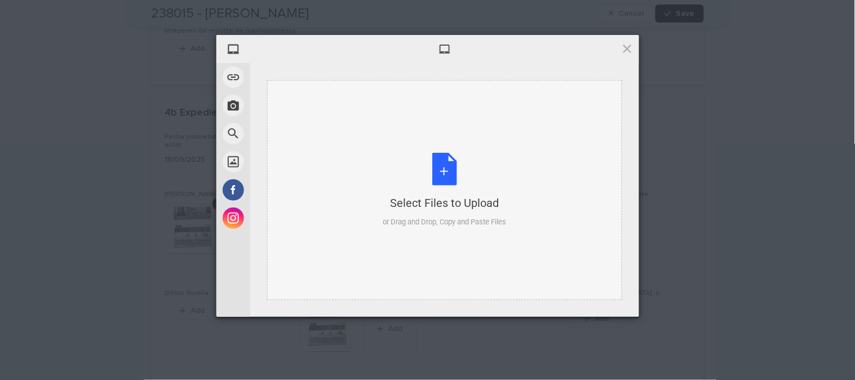
click at [453, 167] on div "Select Files to Upload or Drag and Drop, Copy and Paste Files" at bounding box center [444, 190] width 123 height 75
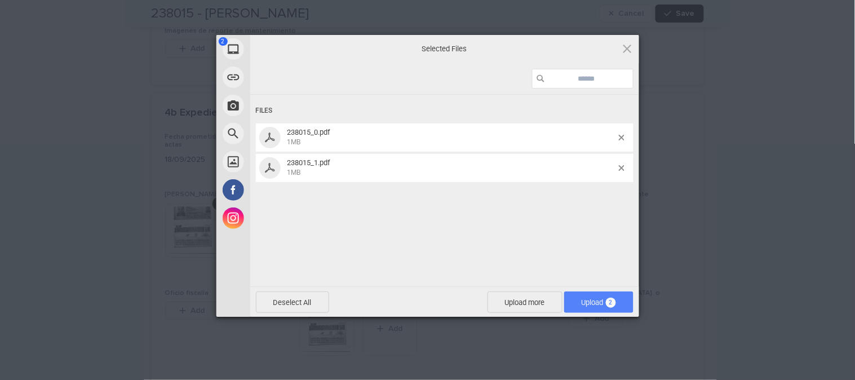
click at [588, 300] on span "Upload 2" at bounding box center [599, 302] width 34 height 8
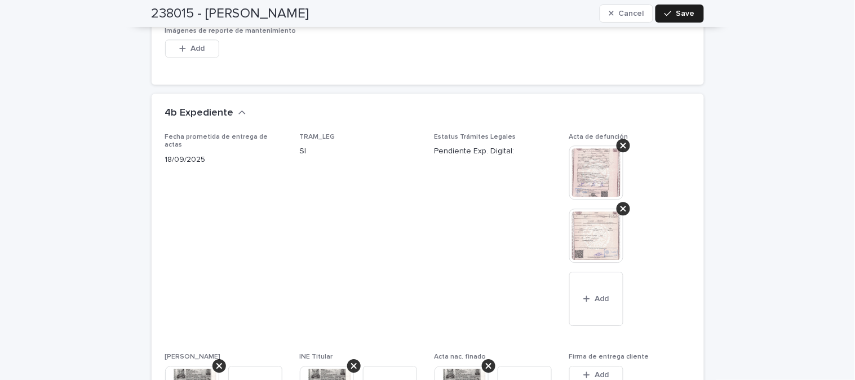
click at [583, 145] on img at bounding box center [597, 172] width 54 height 54
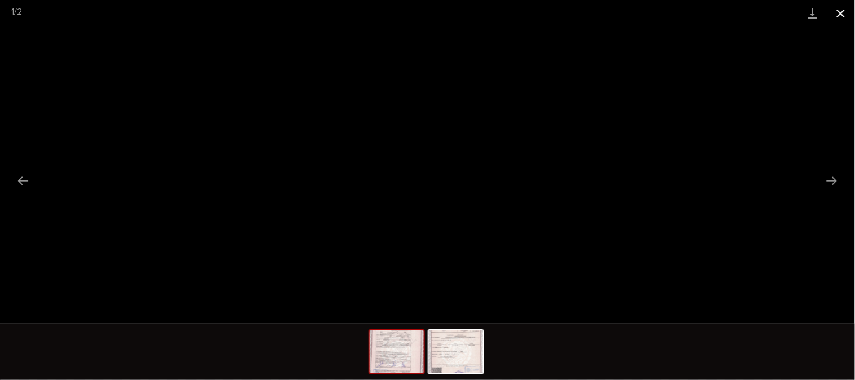
click at [842, 9] on button "Close gallery" at bounding box center [841, 13] width 28 height 27
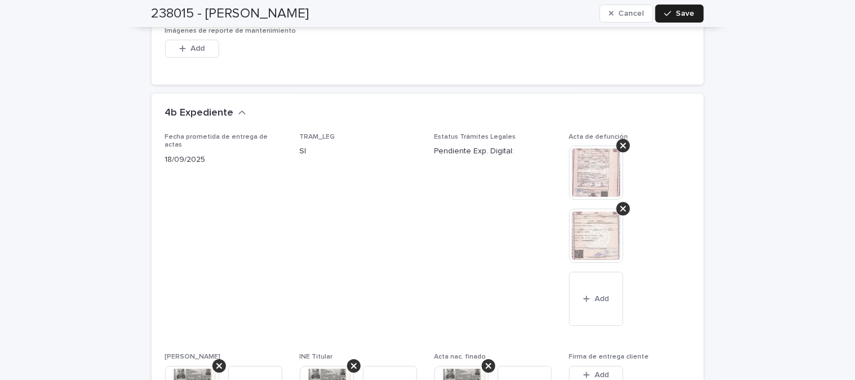
click at [596, 209] on img at bounding box center [597, 236] width 54 height 54
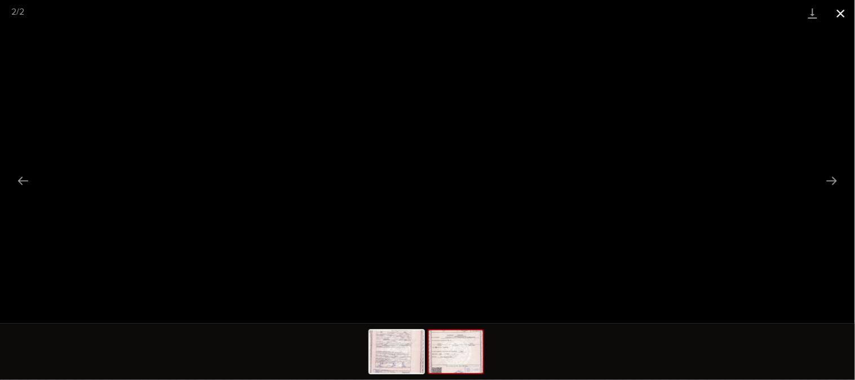
click at [842, 8] on button "Close gallery" at bounding box center [841, 13] width 28 height 27
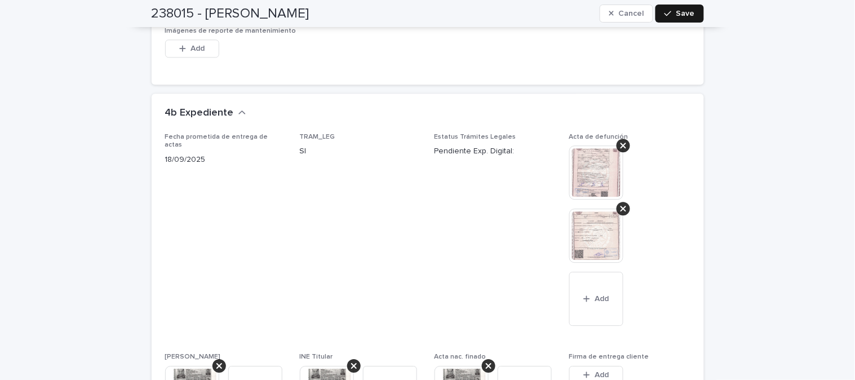
click at [678, 13] on span "Save" at bounding box center [686, 14] width 19 height 8
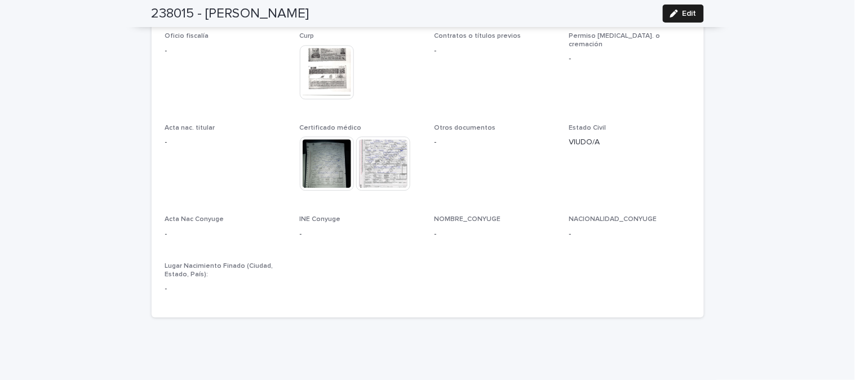
scroll to position [2902, 0]
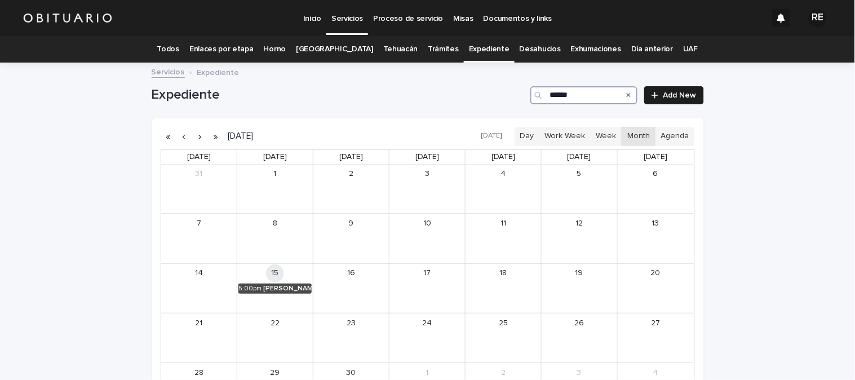
click at [576, 92] on input "******" at bounding box center [584, 95] width 107 height 18
click at [271, 289] on div "[PERSON_NAME]" at bounding box center [289, 289] width 46 height 8
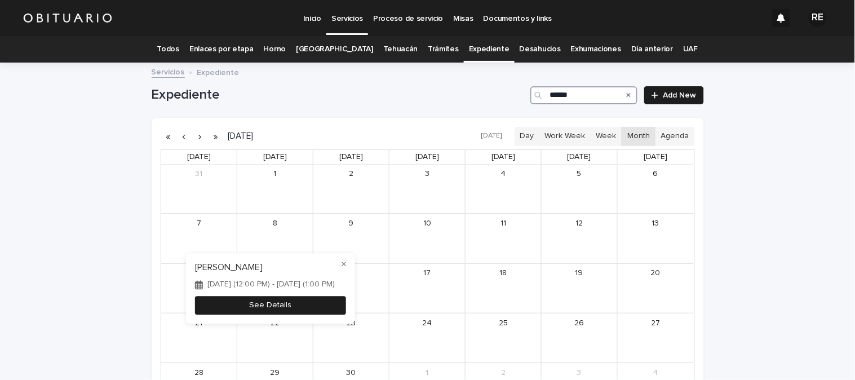
type input "******"
click at [330, 312] on button "See Details" at bounding box center [270, 306] width 151 height 19
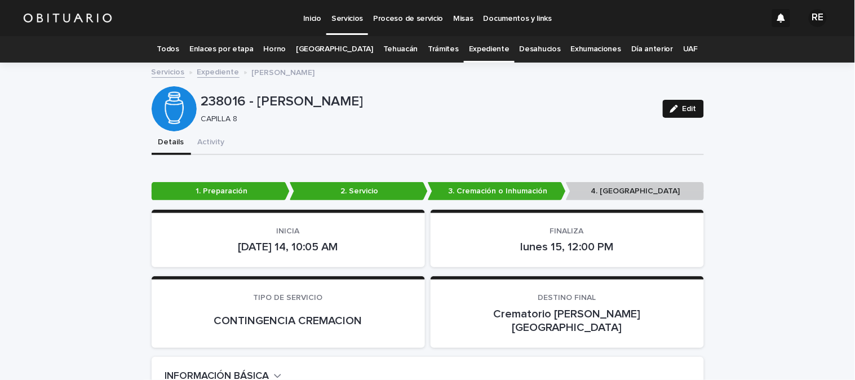
click at [675, 112] on div "button" at bounding box center [676, 109] width 12 height 8
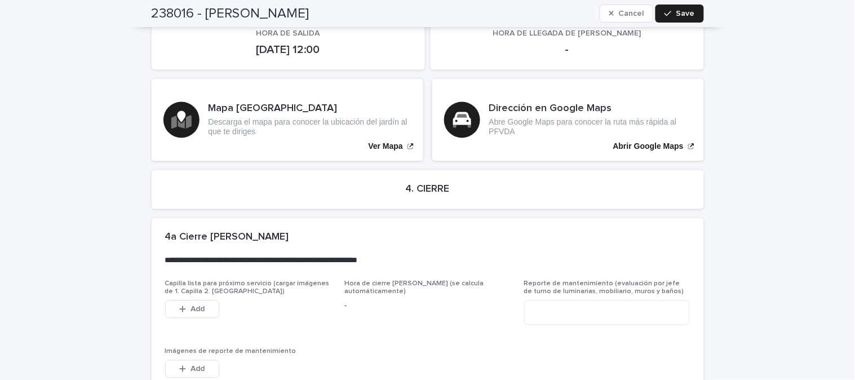
scroll to position [2773, 0]
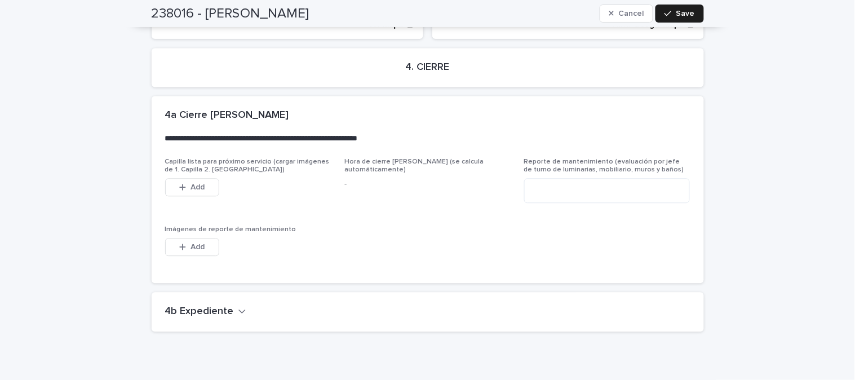
click at [196, 306] on h2 "4b Expediente" at bounding box center [199, 312] width 69 height 12
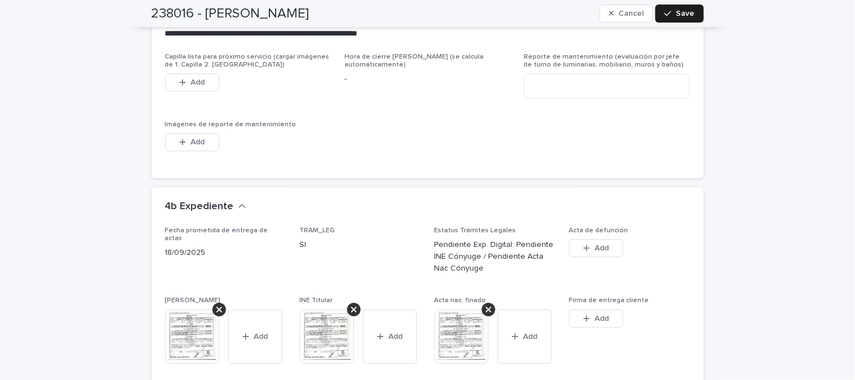
scroll to position [2898, 0]
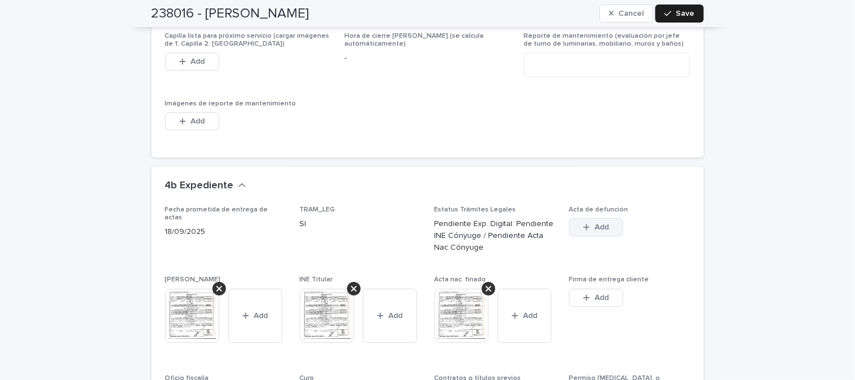
click at [595, 223] on span "Add" at bounding box center [602, 227] width 14 height 8
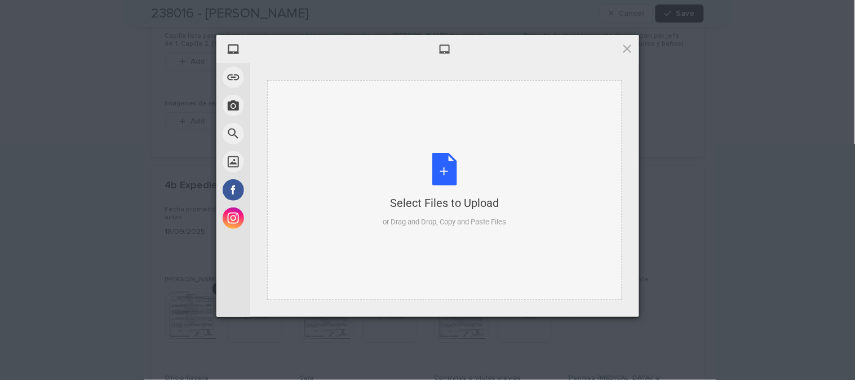
click at [452, 173] on div "Select Files to Upload or Drag and Drop, Copy and Paste Files" at bounding box center [444, 190] width 123 height 75
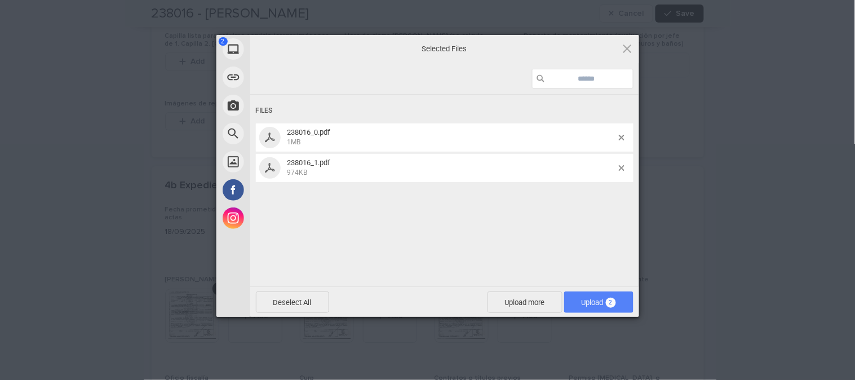
click at [585, 299] on span "Upload 2" at bounding box center [599, 302] width 34 height 8
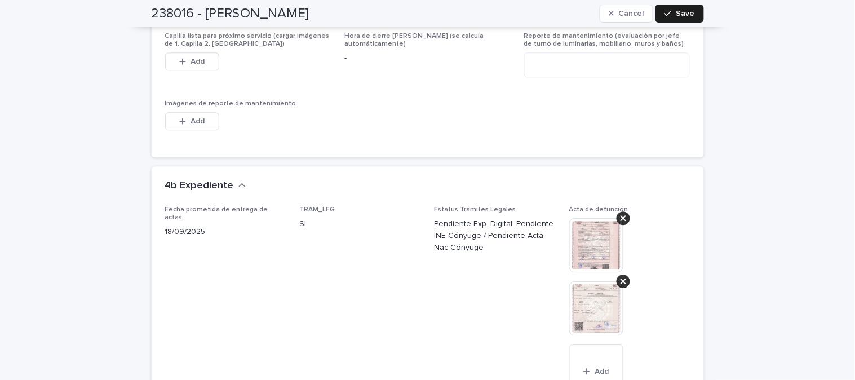
click at [592, 224] on img at bounding box center [597, 245] width 54 height 54
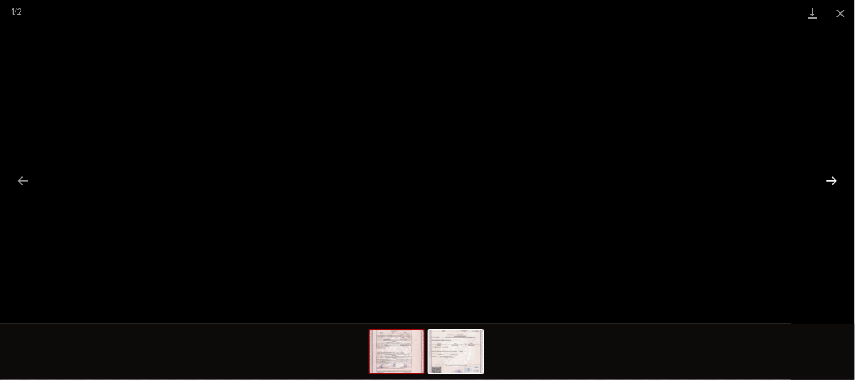
click at [827, 178] on button "Next slide" at bounding box center [832, 181] width 24 height 22
click at [838, 5] on button "Close gallery" at bounding box center [841, 13] width 28 height 27
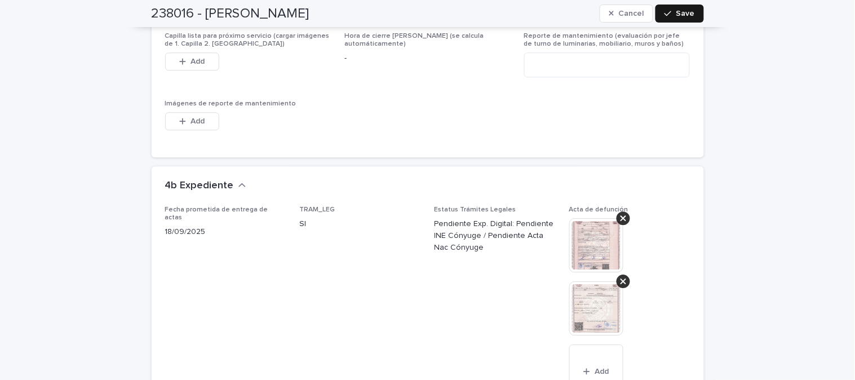
click at [680, 15] on span "Save" at bounding box center [686, 14] width 19 height 8
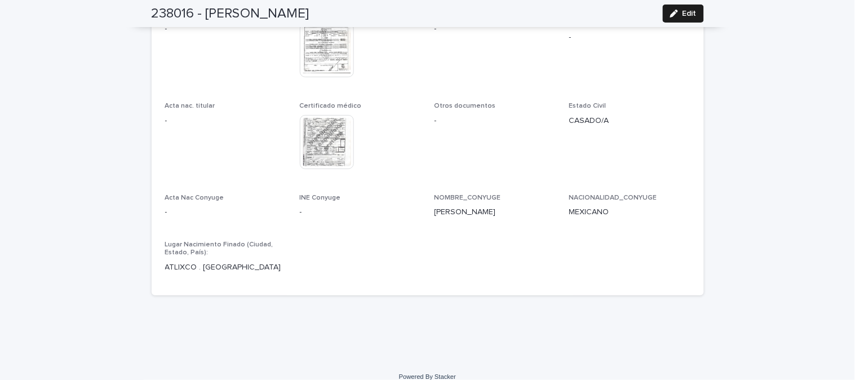
scroll to position [2877, 0]
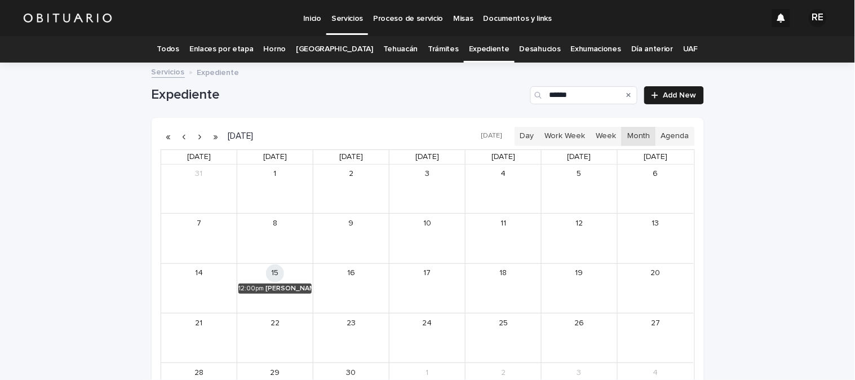
click at [627, 95] on icon "Search" at bounding box center [629, 95] width 5 height 7
click at [587, 99] on input "Search" at bounding box center [584, 95] width 107 height 18
click at [289, 288] on div "[PERSON_NAME]" at bounding box center [289, 289] width 46 height 8
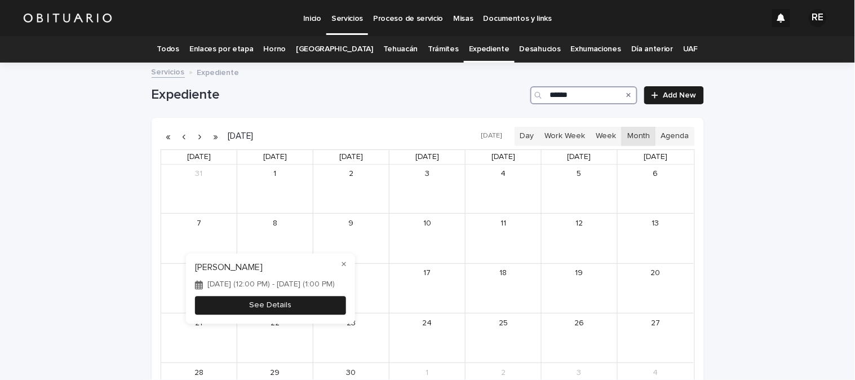
type input "******"
click at [336, 309] on button "See Details" at bounding box center [270, 306] width 151 height 19
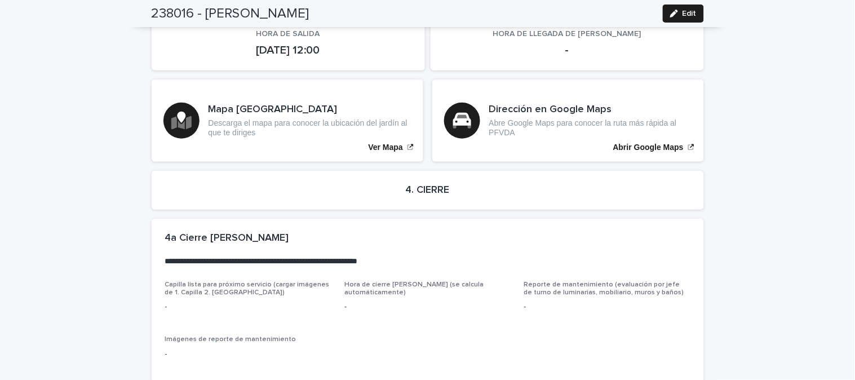
scroll to position [2409, 0]
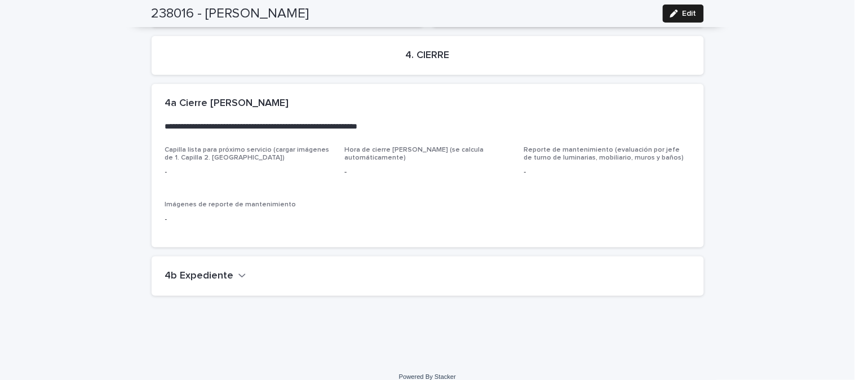
click at [210, 270] on h2 "4b Expediente" at bounding box center [199, 276] width 69 height 12
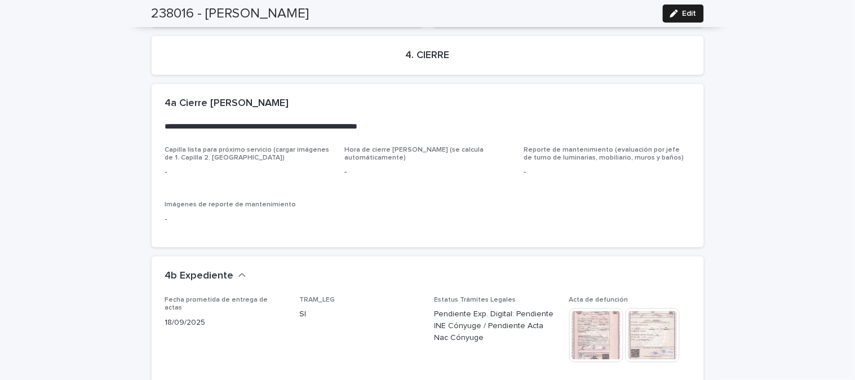
click at [601, 308] on img at bounding box center [597, 335] width 54 height 54
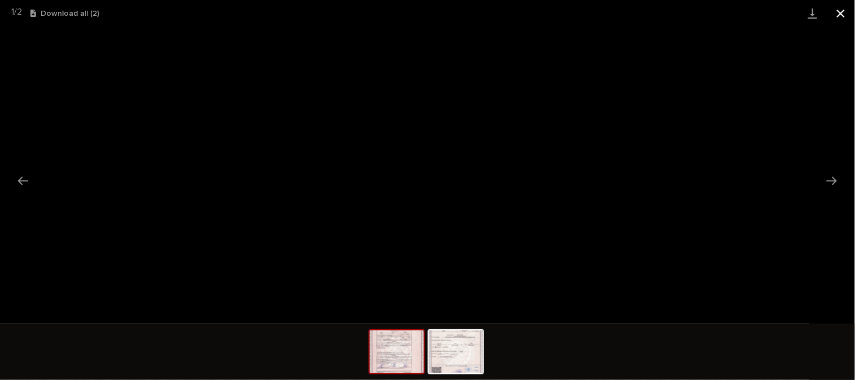
click at [847, 3] on button "Close gallery" at bounding box center [841, 13] width 28 height 27
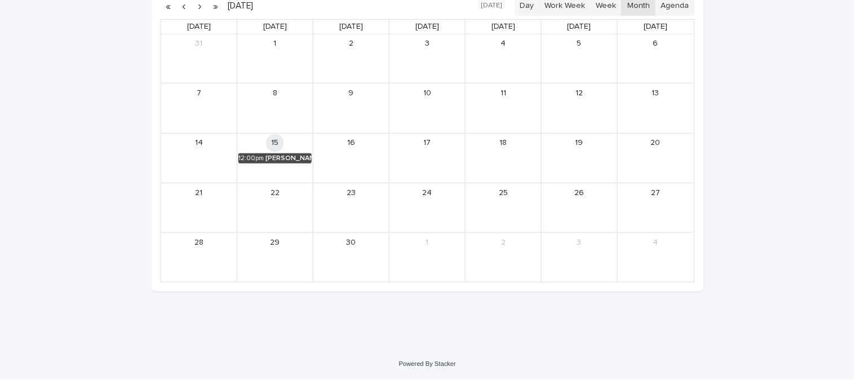
scroll to position [36, 0]
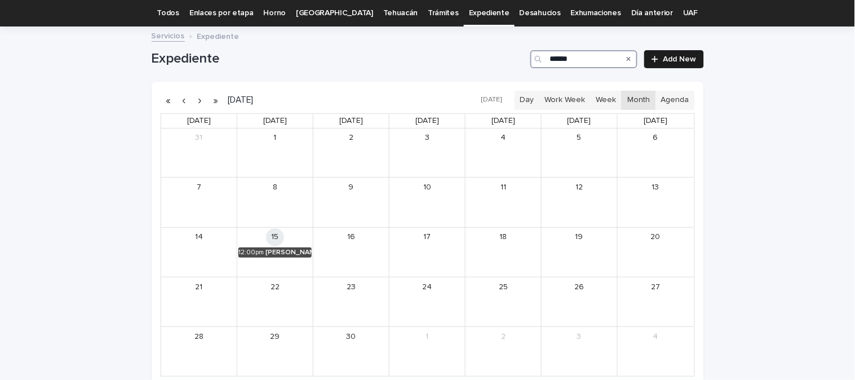
click at [572, 63] on input "******" at bounding box center [584, 59] width 107 height 18
click at [272, 255] on div "[PERSON_NAME]" at bounding box center [287, 253] width 48 height 8
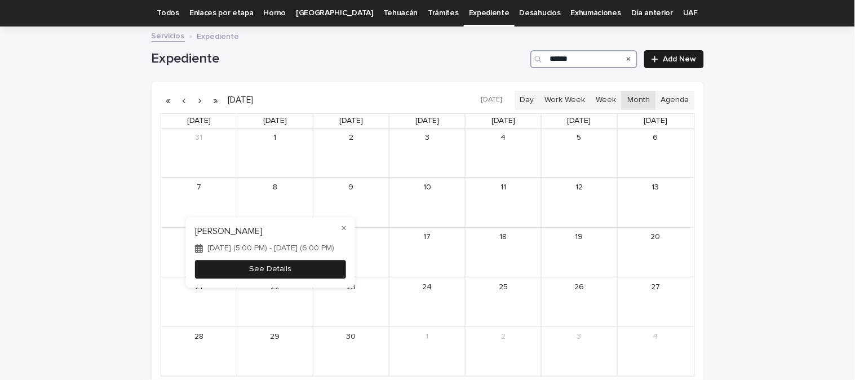
type input "******"
click at [346, 275] on button "See Details" at bounding box center [270, 269] width 151 height 19
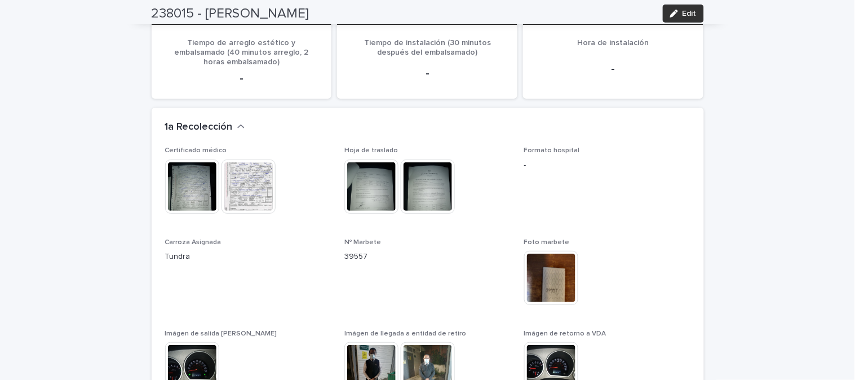
scroll to position [2434, 0]
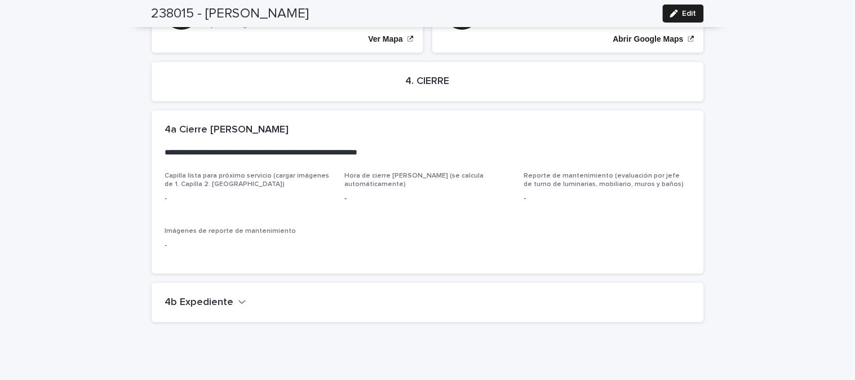
click at [211, 283] on div "4b Expediente" at bounding box center [428, 302] width 553 height 39
click at [207, 297] on h2 "4b Expediente" at bounding box center [199, 303] width 69 height 12
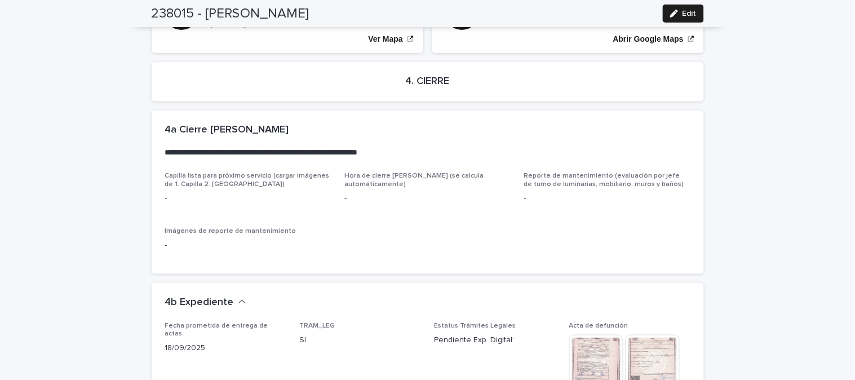
click at [598, 335] on img at bounding box center [597, 362] width 54 height 54
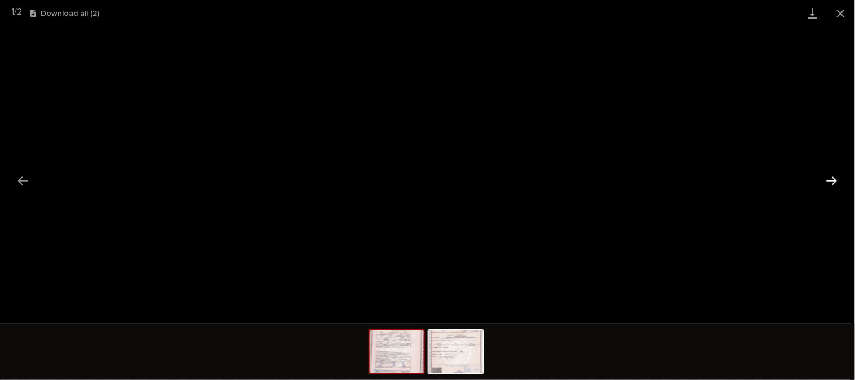
click at [831, 178] on button "Next slide" at bounding box center [832, 181] width 24 height 22
click at [846, 15] on button "Close gallery" at bounding box center [841, 13] width 28 height 27
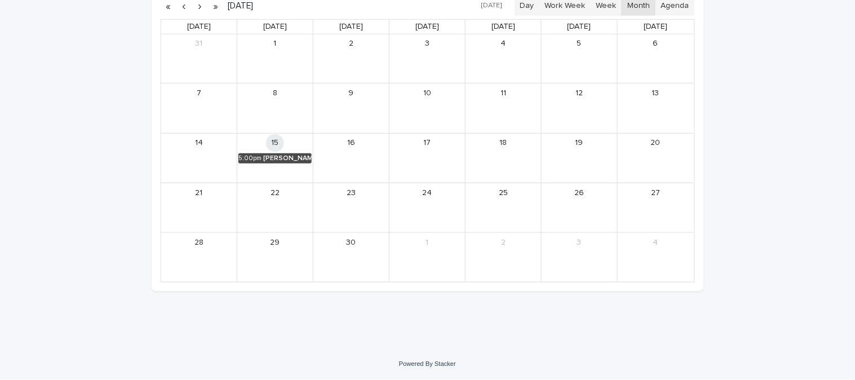
scroll to position [36, 0]
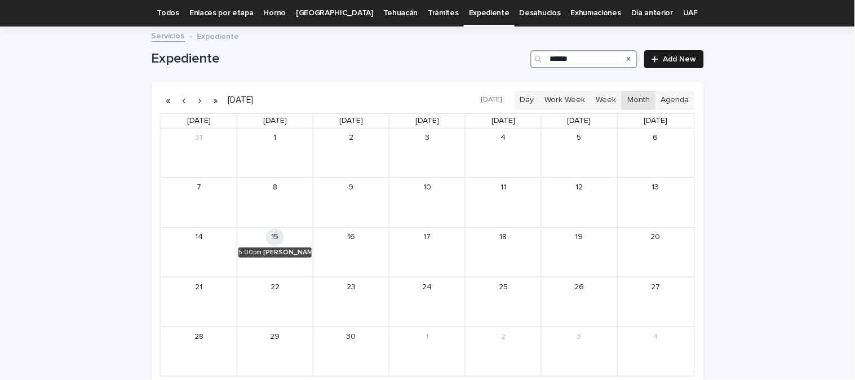
click at [582, 57] on input "******" at bounding box center [584, 59] width 107 height 18
click at [555, 201] on div "11:00am" at bounding box center [555, 202] width 24 height 8
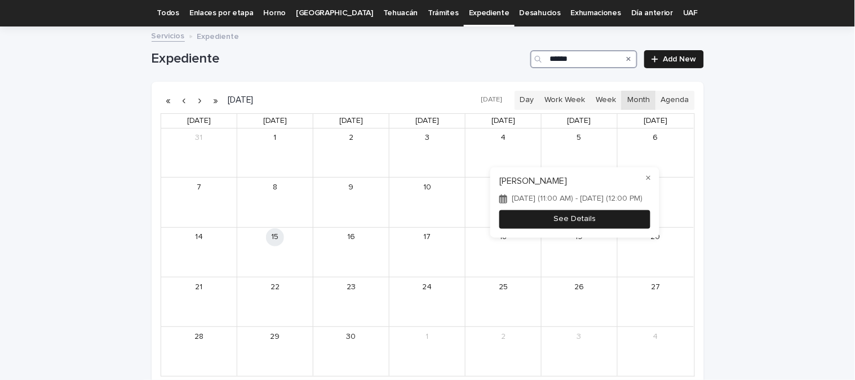
type input "******"
click at [606, 222] on button "See Details" at bounding box center [575, 219] width 151 height 19
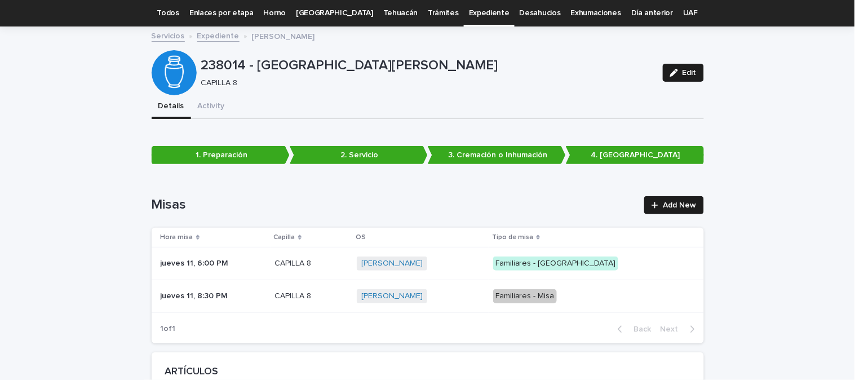
scroll to position [2712, 0]
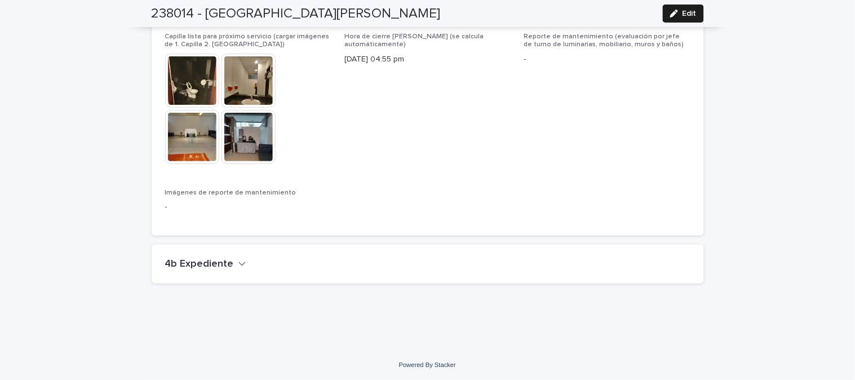
click at [209, 254] on div "4b Expediente" at bounding box center [428, 264] width 553 height 39
click at [218, 262] on h2 "4b Expediente" at bounding box center [199, 264] width 69 height 12
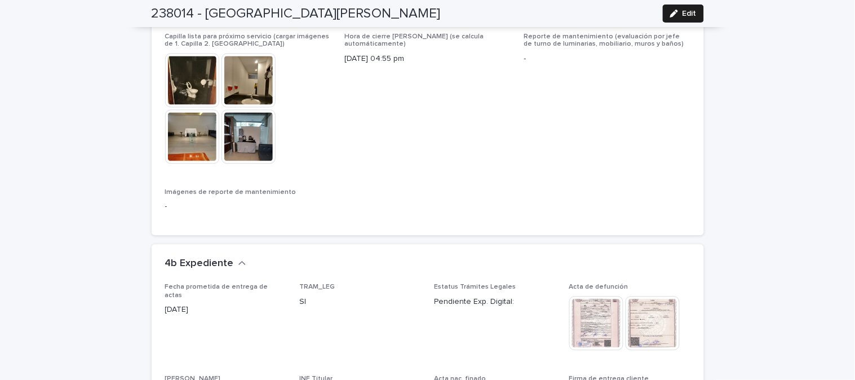
click at [604, 312] on img at bounding box center [597, 324] width 54 height 54
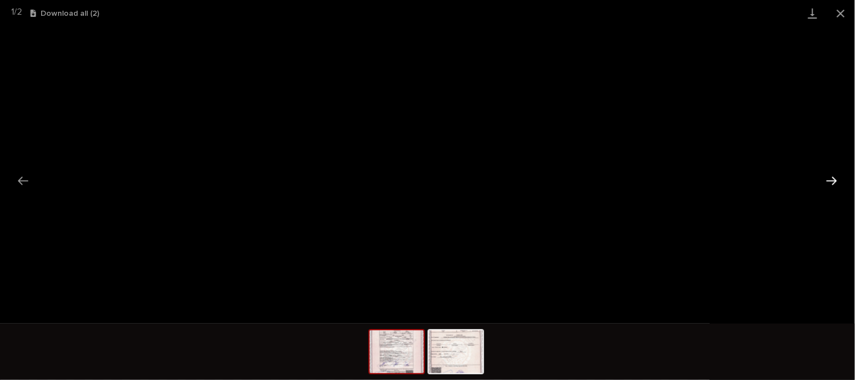
click at [837, 178] on button "Next slide" at bounding box center [832, 181] width 24 height 22
click at [841, 9] on button "Close gallery" at bounding box center [841, 13] width 28 height 27
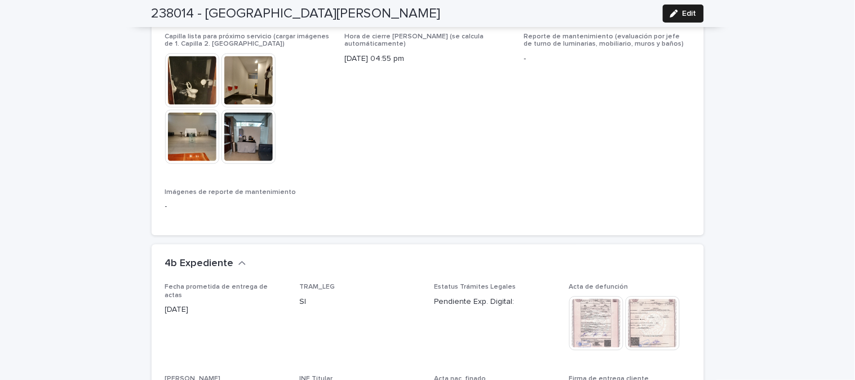
click at [632, 331] on img at bounding box center [653, 324] width 54 height 54
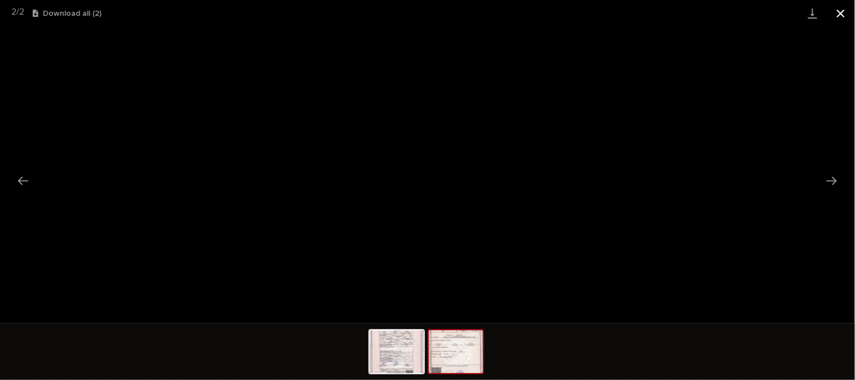
click at [842, 14] on button "Close gallery" at bounding box center [841, 13] width 28 height 27
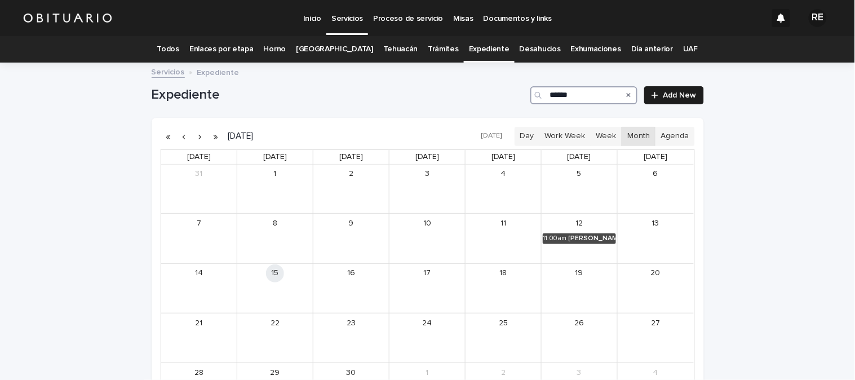
drag, startPoint x: 581, startPoint y: 94, endPoint x: 526, endPoint y: 94, distance: 55.3
click at [531, 94] on div "******" at bounding box center [584, 95] width 107 height 18
click at [283, 288] on div "[PERSON_NAME] Y [PERSON_NAME] [PERSON_NAME]" at bounding box center [288, 289] width 48 height 8
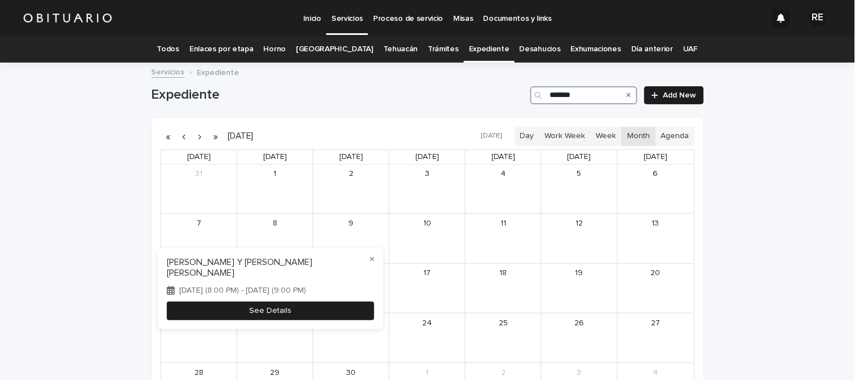
type input "*******"
click at [350, 307] on button "See Details" at bounding box center [271, 311] width 208 height 19
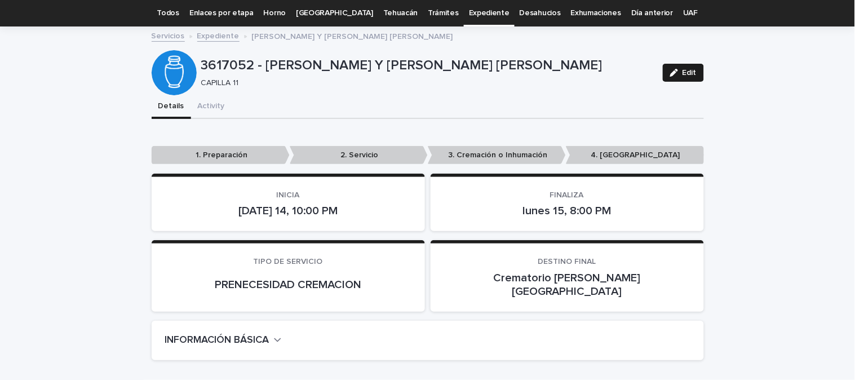
scroll to position [2532, 0]
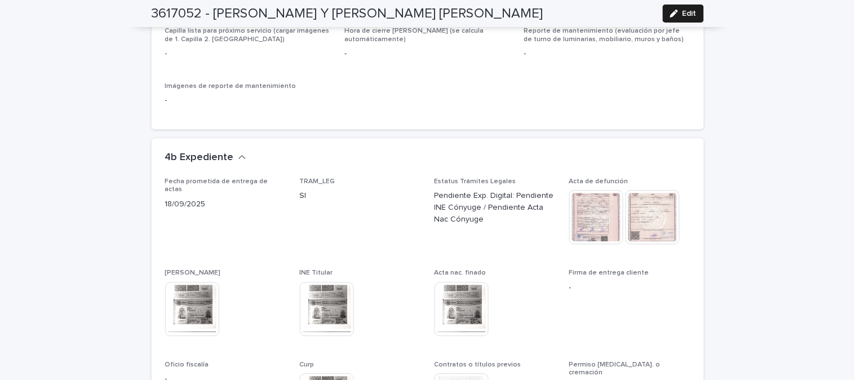
scroll to position [2783, 0]
click at [588, 189] on img at bounding box center [597, 216] width 54 height 54
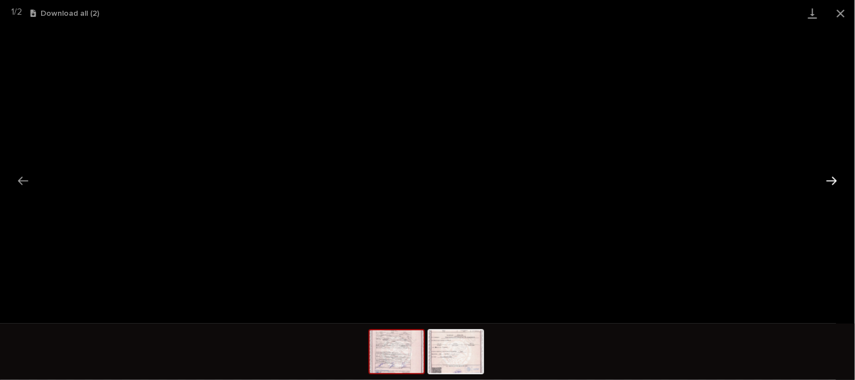
click at [830, 176] on button "Next slide" at bounding box center [832, 181] width 24 height 22
click at [846, 10] on button "Close gallery" at bounding box center [841, 13] width 28 height 27
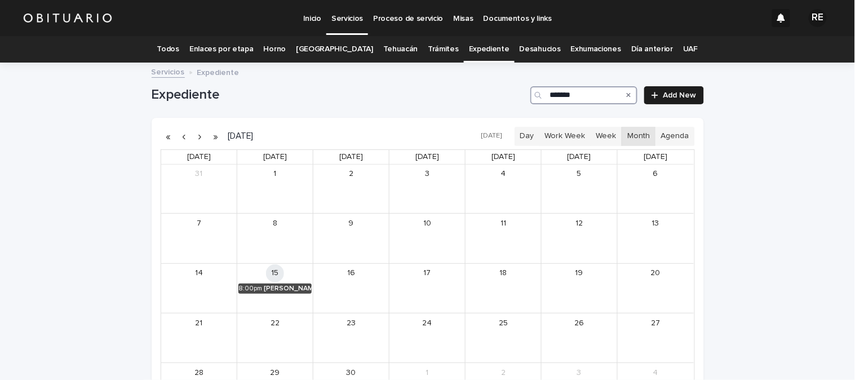
click at [590, 90] on input "*******" at bounding box center [584, 95] width 107 height 18
click at [189, 288] on div "[PERSON_NAME]" at bounding box center [211, 289] width 49 height 8
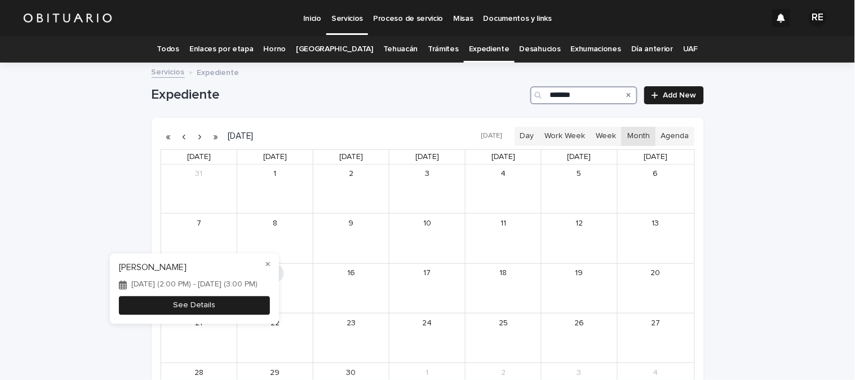
type input "*******"
click at [261, 313] on button "See Details" at bounding box center [194, 306] width 151 height 19
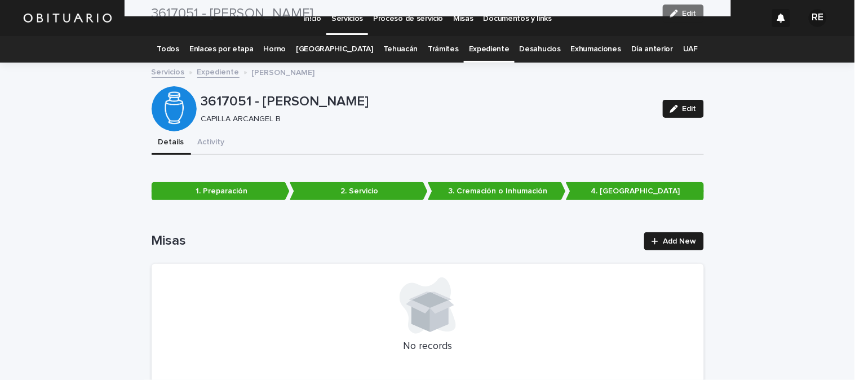
scroll to position [2252, 0]
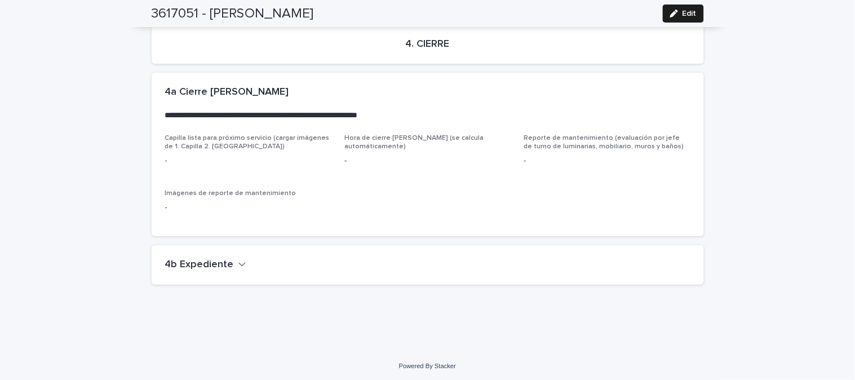
click at [200, 263] on h2 "4b Expediente" at bounding box center [199, 265] width 69 height 12
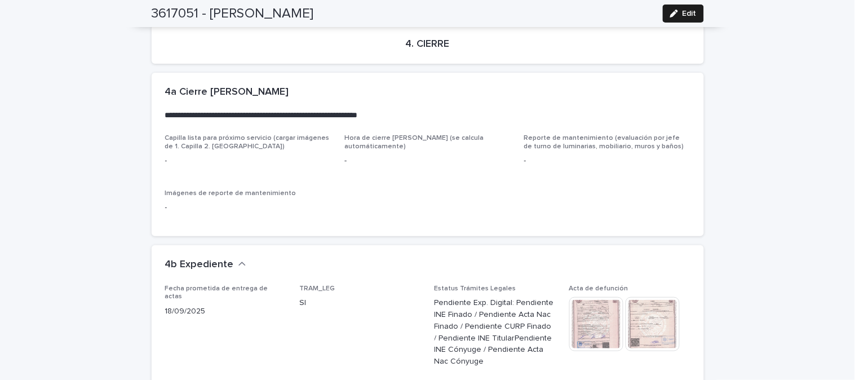
click at [598, 319] on img at bounding box center [597, 324] width 54 height 54
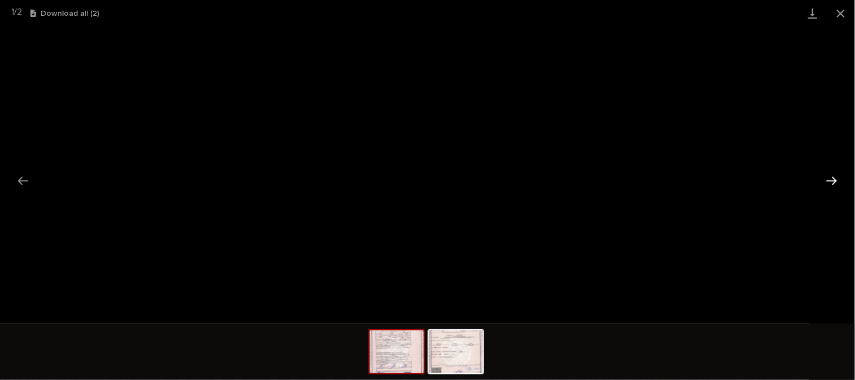
click at [835, 176] on button "Next slide" at bounding box center [832, 181] width 24 height 22
click at [842, 9] on button "Close gallery" at bounding box center [841, 13] width 28 height 27
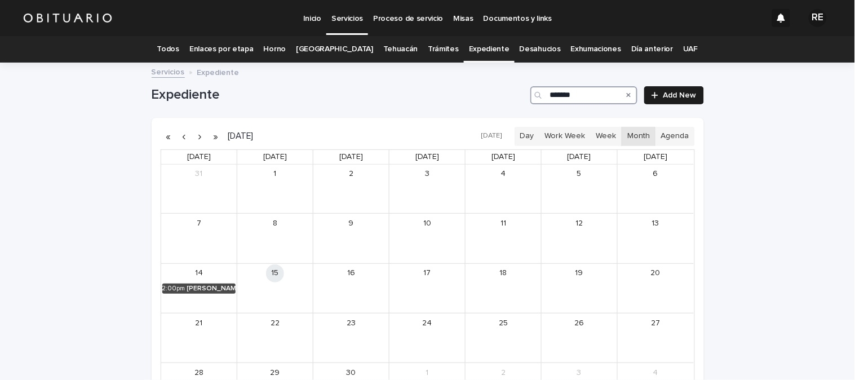
click at [593, 94] on input "*******" at bounding box center [584, 95] width 107 height 18
click at [367, 288] on div "MASS PEÑA [PERSON_NAME]" at bounding box center [365, 289] width 46 height 8
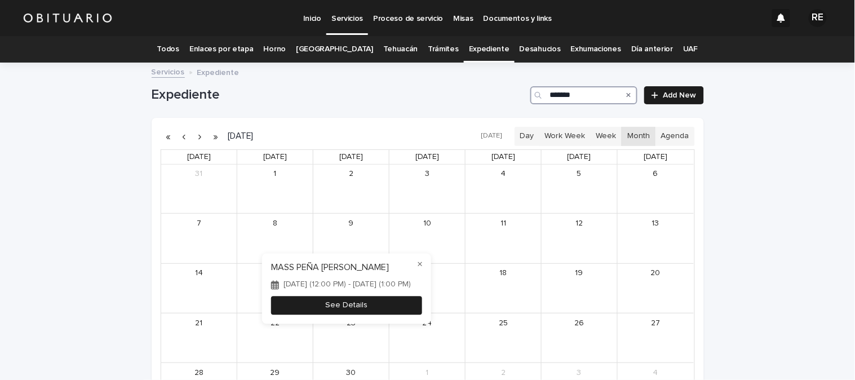
type input "*******"
click at [382, 306] on button "See Details" at bounding box center [346, 306] width 151 height 19
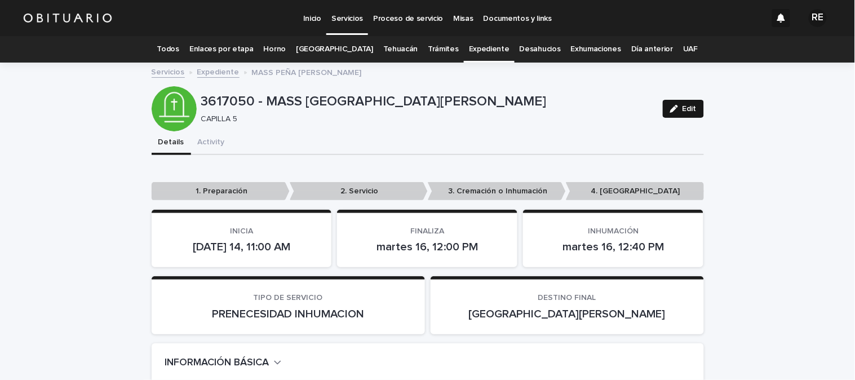
click at [683, 109] on span "Edit" at bounding box center [690, 109] width 14 height 8
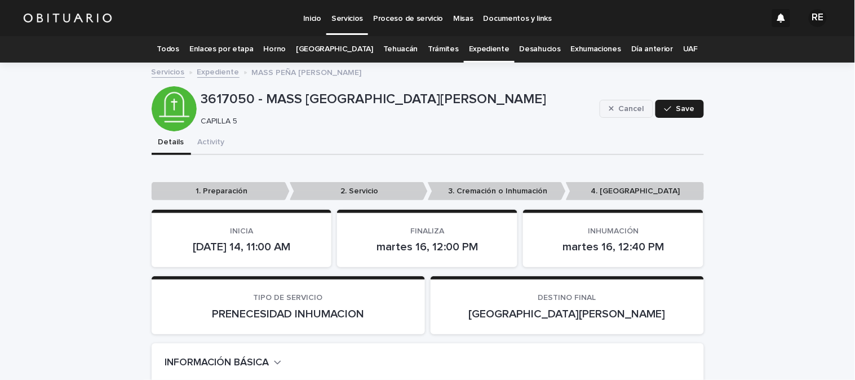
click at [637, 106] on span "Cancel" at bounding box center [631, 109] width 25 height 8
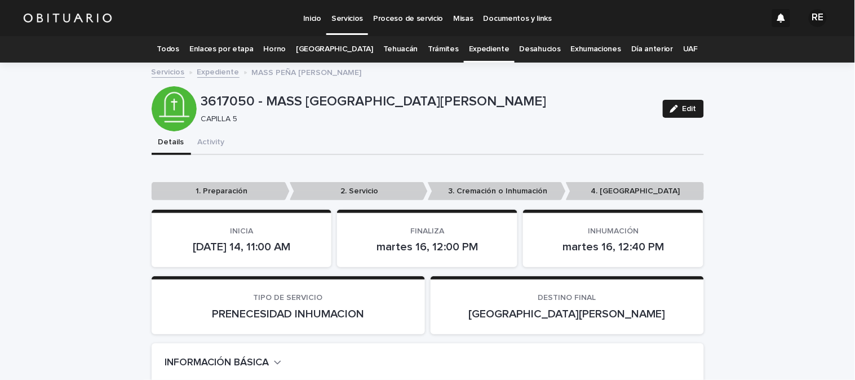
scroll to position [2793, 0]
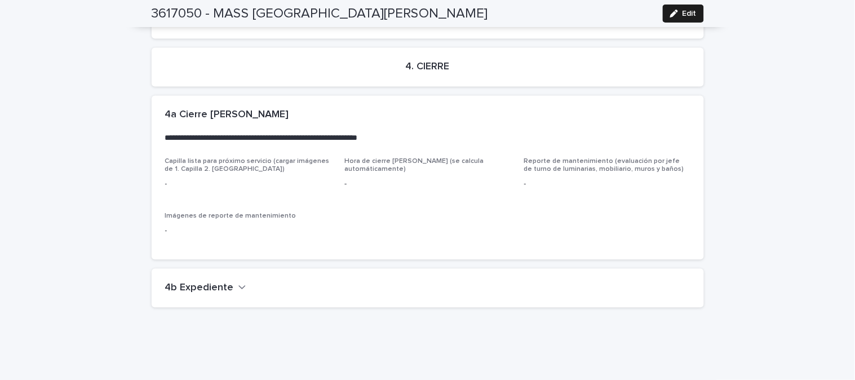
click at [217, 268] on div "4b Expediente" at bounding box center [428, 287] width 553 height 39
click at [218, 282] on h2 "4b Expediente" at bounding box center [199, 288] width 69 height 12
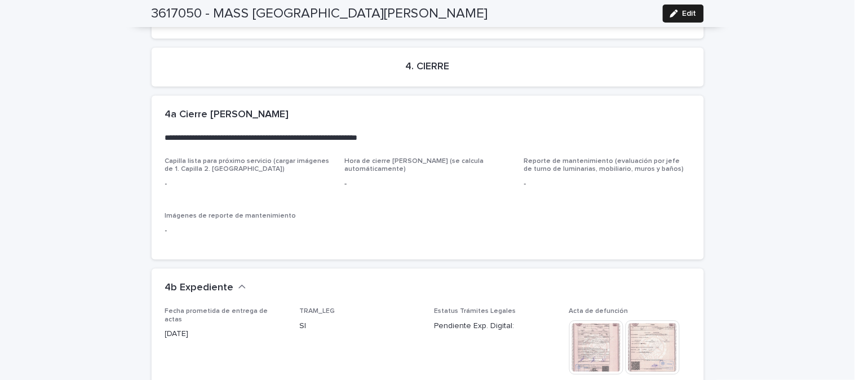
click at [584, 320] on img at bounding box center [597, 347] width 54 height 54
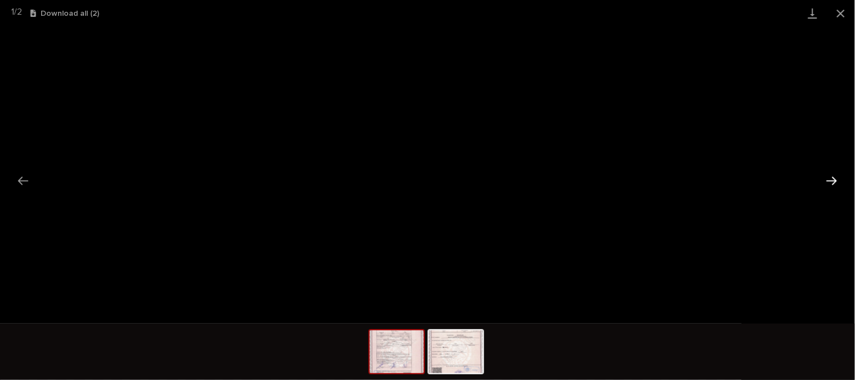
click at [837, 179] on button "Next slide" at bounding box center [832, 181] width 24 height 22
click at [837, 11] on button "Close gallery" at bounding box center [841, 13] width 28 height 27
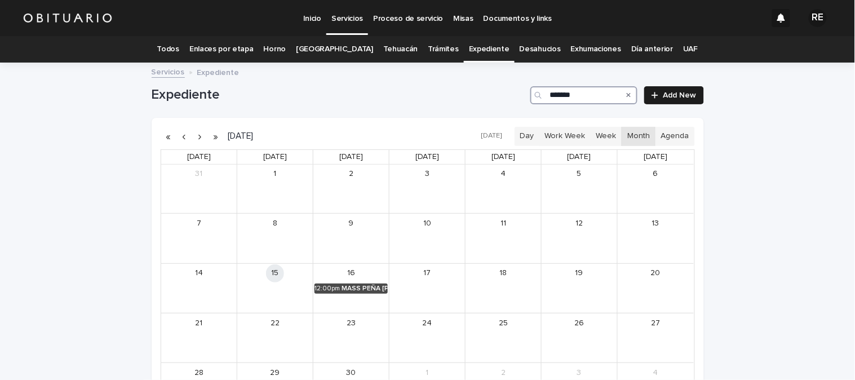
click at [588, 91] on input "*******" at bounding box center [584, 95] width 107 height 18
click at [213, 289] on div "[PERSON_NAME]" at bounding box center [211, 289] width 49 height 8
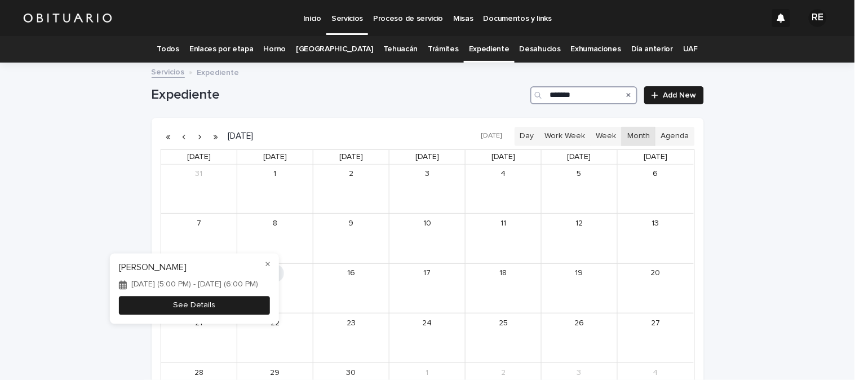
type input "*******"
click at [241, 309] on button "See Details" at bounding box center [194, 306] width 151 height 19
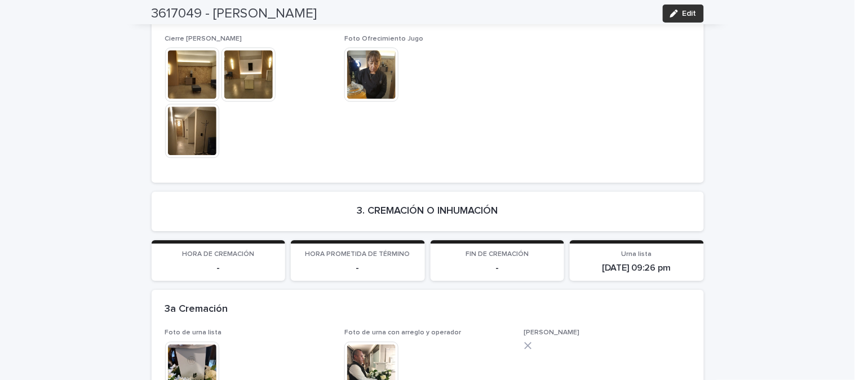
scroll to position [2581, 0]
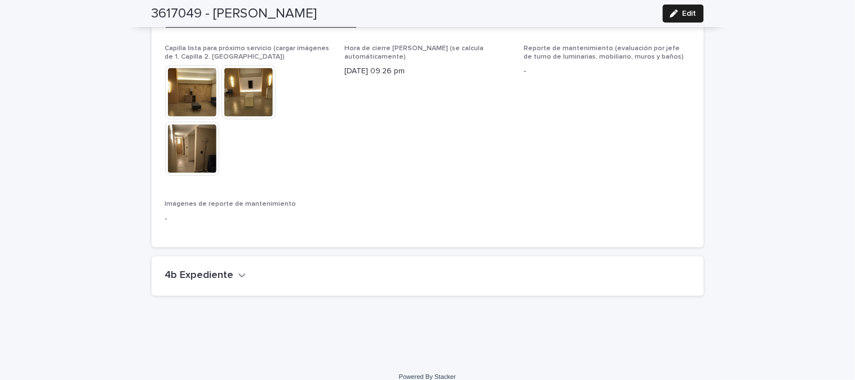
click at [184, 270] on h2 "4b Expediente" at bounding box center [199, 276] width 69 height 12
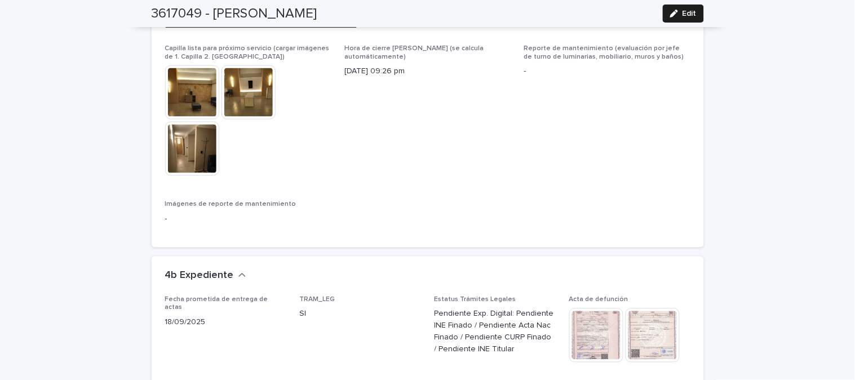
click at [588, 321] on img at bounding box center [597, 335] width 54 height 54
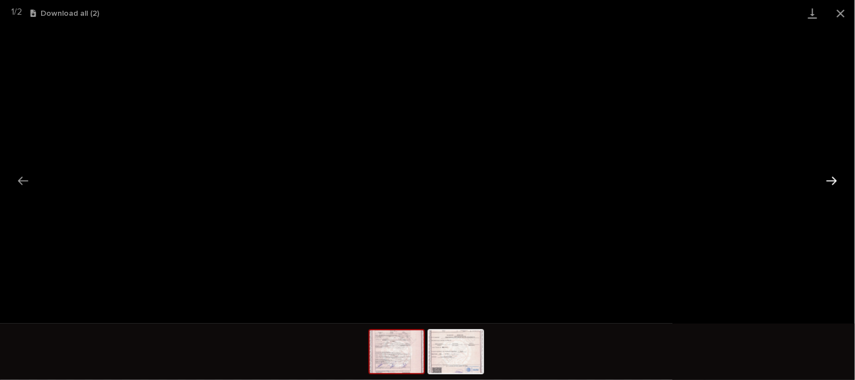
click at [836, 184] on button "Next slide" at bounding box center [832, 181] width 24 height 22
click at [843, 8] on button "Close gallery" at bounding box center [841, 13] width 28 height 27
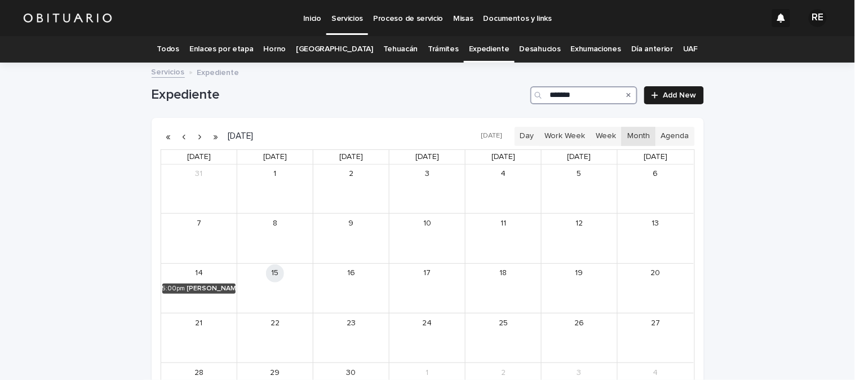
click at [593, 94] on input "*******" at bounding box center [584, 95] width 107 height 18
click at [213, 286] on div "[PERSON_NAME]" at bounding box center [211, 289] width 49 height 8
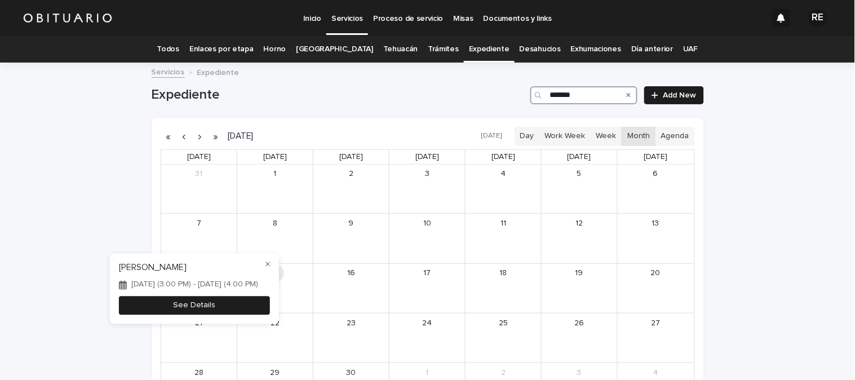
type input "*******"
click at [270, 309] on button "See Details" at bounding box center [194, 306] width 151 height 19
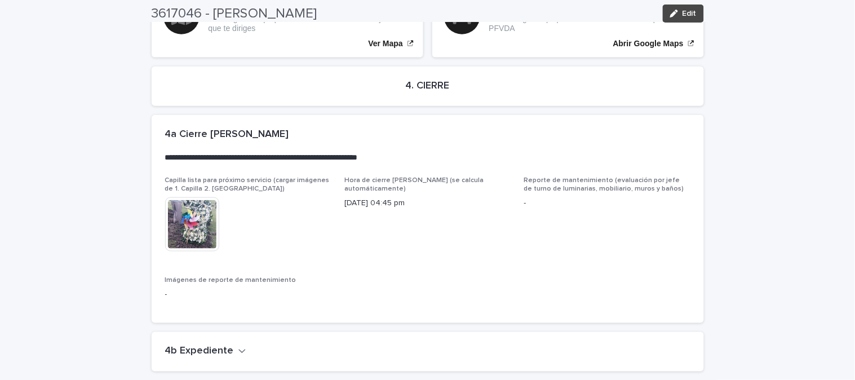
scroll to position [2475, 0]
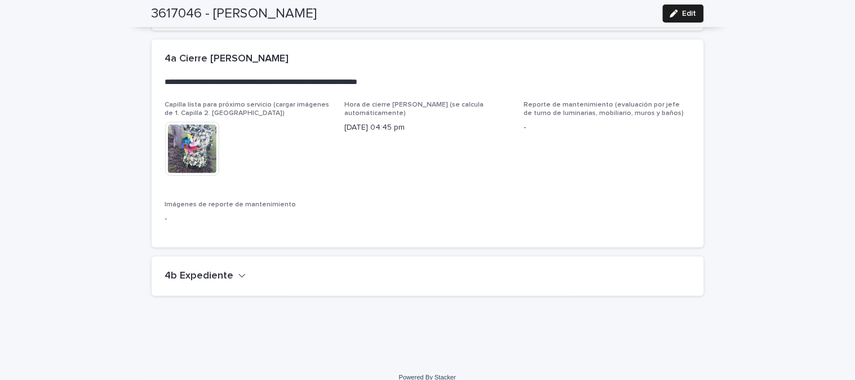
drag, startPoint x: 236, startPoint y: 255, endPoint x: 311, endPoint y: 281, distance: 79.7
click at [236, 257] on div "4b Expediente" at bounding box center [428, 276] width 553 height 39
click at [193, 270] on h2 "4b Expediente" at bounding box center [199, 276] width 69 height 12
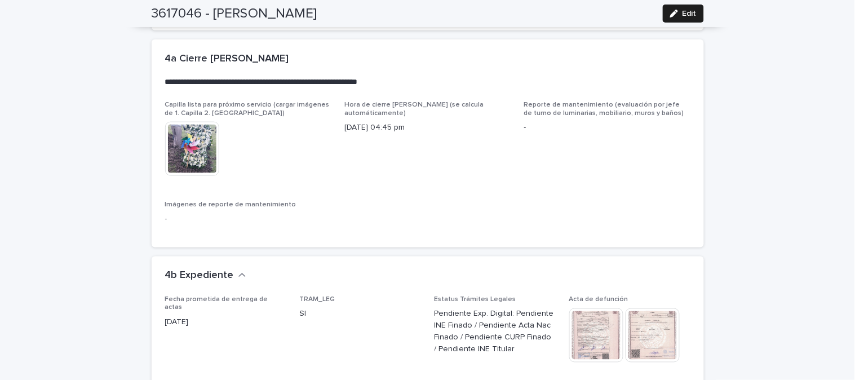
click at [598, 321] on img at bounding box center [597, 335] width 54 height 54
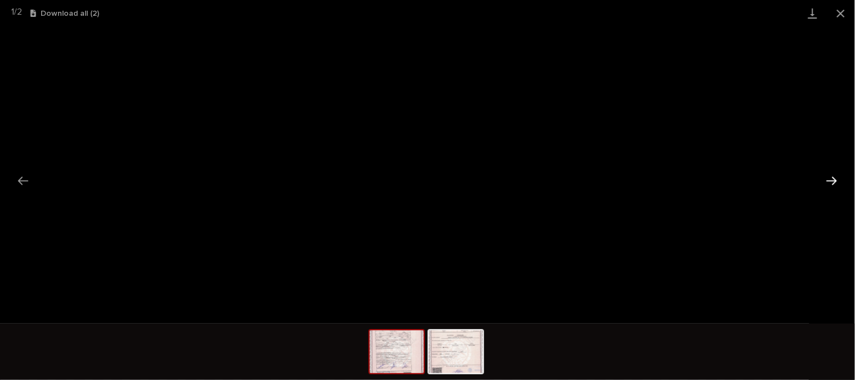
click at [830, 179] on button "Next slide" at bounding box center [832, 181] width 24 height 22
click at [843, 12] on button "Close gallery" at bounding box center [841, 13] width 28 height 27
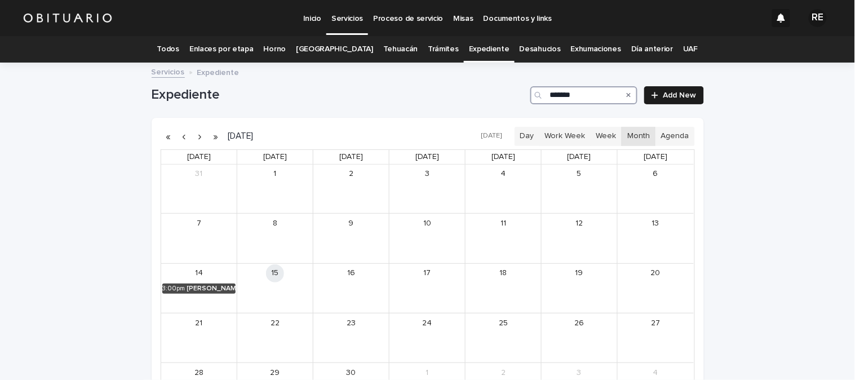
click at [593, 98] on input "*******" at bounding box center [584, 95] width 107 height 18
click at [182, 285] on div "12:00pm" at bounding box center [174, 289] width 25 height 8
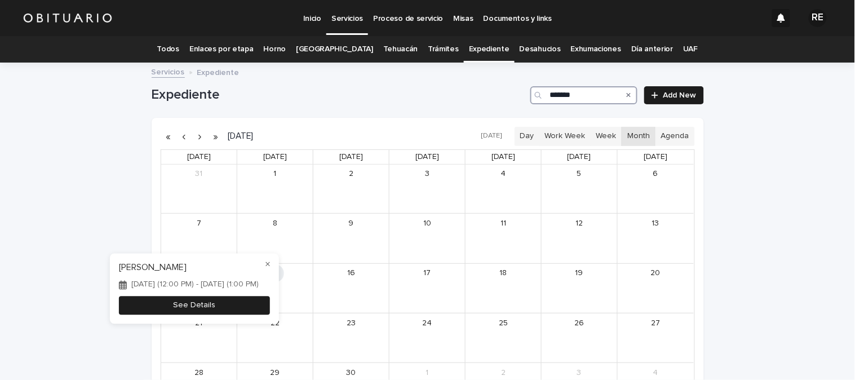
type input "*******"
click at [230, 312] on button "See Details" at bounding box center [194, 306] width 151 height 19
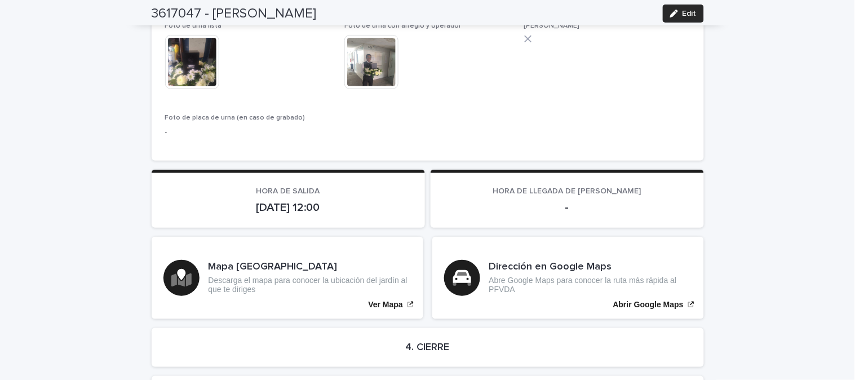
scroll to position [2691, 0]
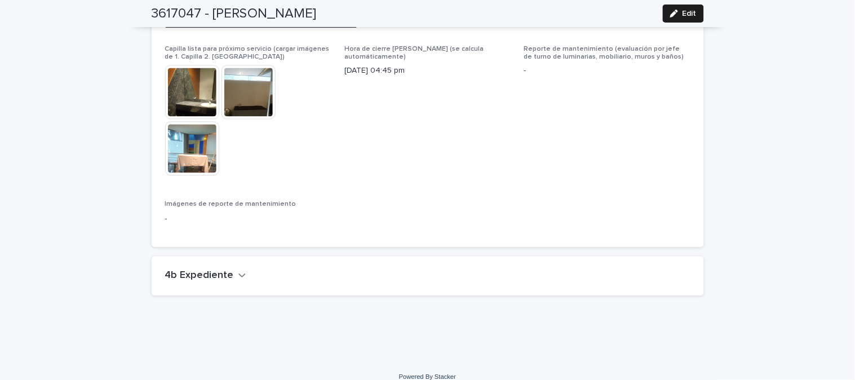
click at [204, 270] on h2 "4b Expediente" at bounding box center [199, 276] width 69 height 12
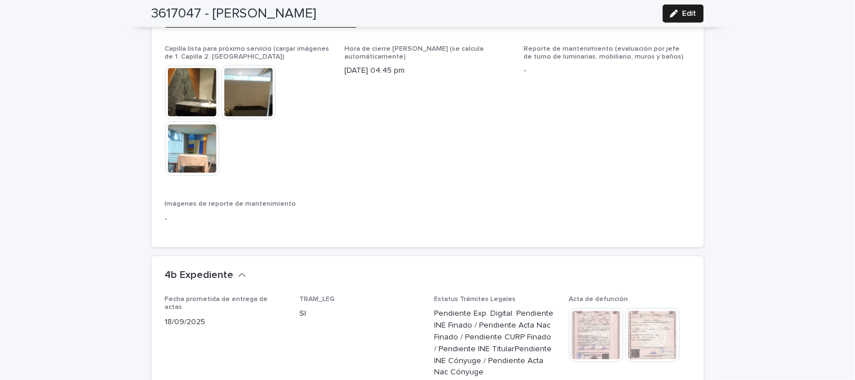
click at [570, 311] on img at bounding box center [597, 335] width 54 height 54
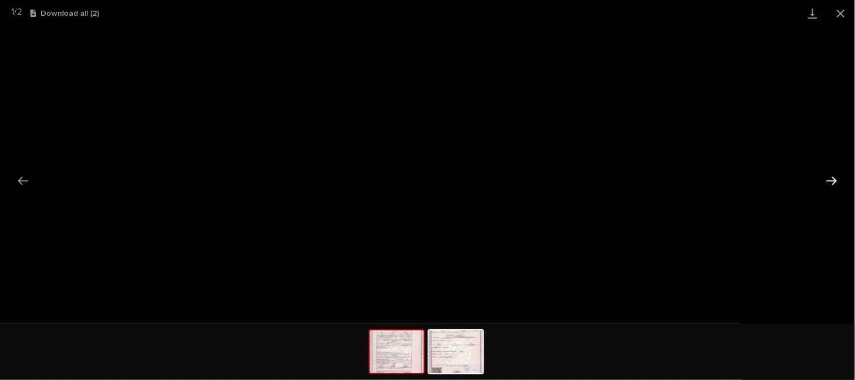
click at [833, 179] on button "Next slide" at bounding box center [832, 181] width 24 height 22
click at [841, 15] on button "Close gallery" at bounding box center [841, 13] width 28 height 27
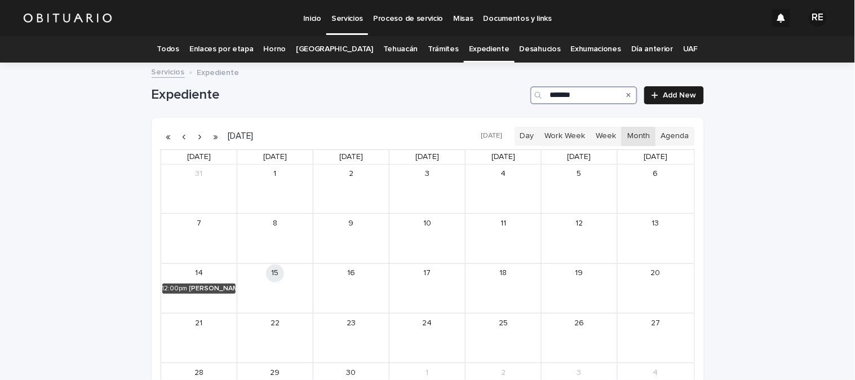
click at [581, 96] on input "*******" at bounding box center [584, 95] width 107 height 18
click at [191, 289] on div "[PERSON_NAME]" at bounding box center [214, 289] width 46 height 8
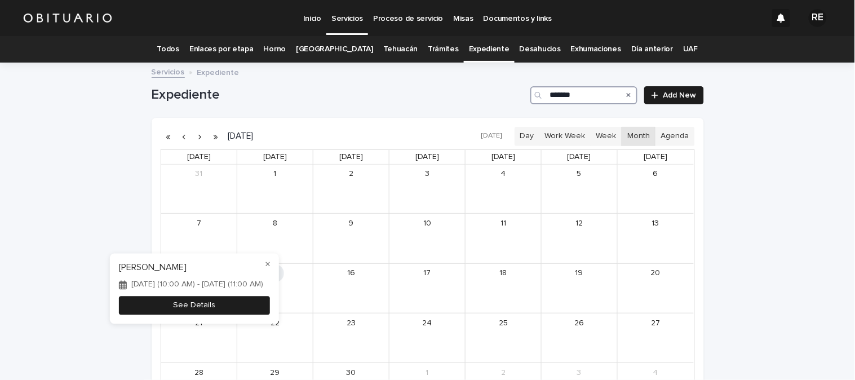
type input "*******"
click at [243, 306] on button "See Details" at bounding box center [194, 306] width 151 height 19
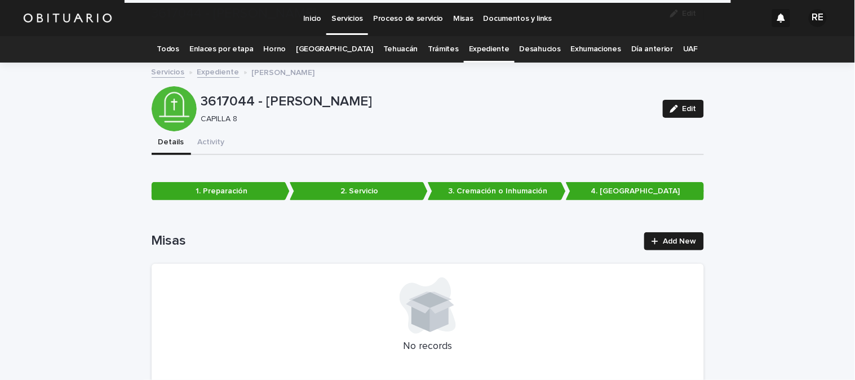
scroll to position [2687, 0]
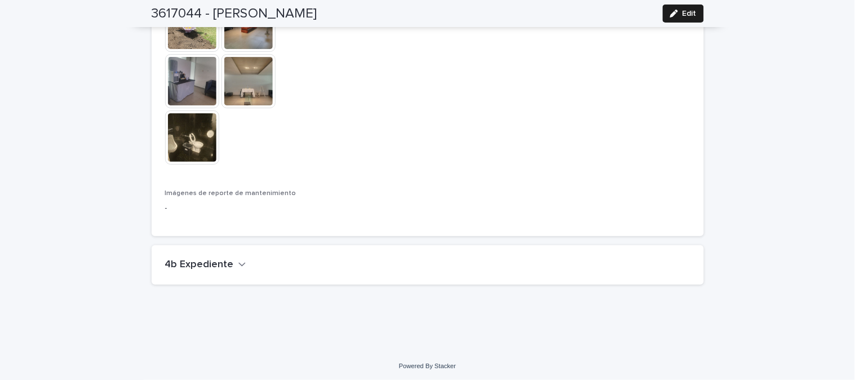
click at [199, 261] on h2 "4b Expediente" at bounding box center [199, 265] width 69 height 12
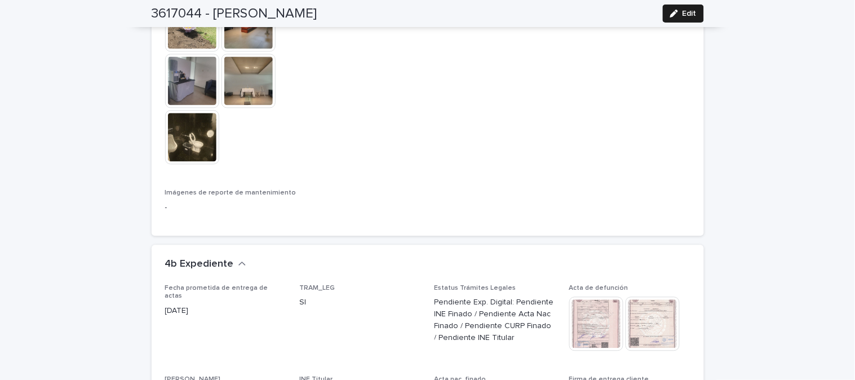
click at [593, 320] on img at bounding box center [597, 324] width 54 height 54
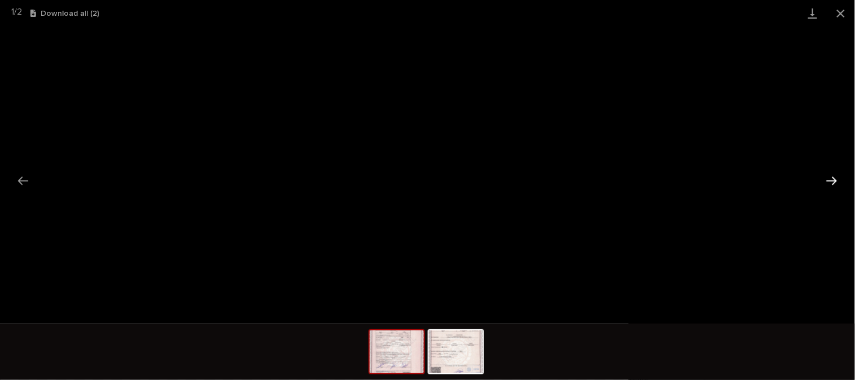
click at [831, 178] on button "Next slide" at bounding box center [832, 181] width 24 height 22
click at [841, 14] on button "Close gallery" at bounding box center [841, 13] width 28 height 27
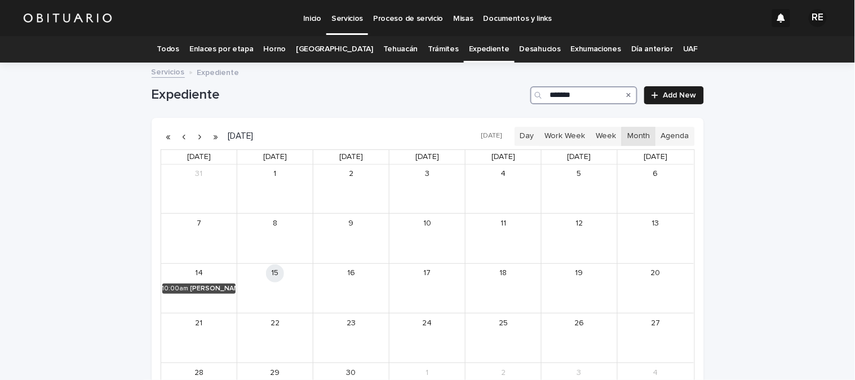
click at [580, 90] on input "*******" at bounding box center [584, 95] width 107 height 18
click at [211, 285] on div "[PERSON_NAME] [PERSON_NAME]" at bounding box center [211, 289] width 49 height 8
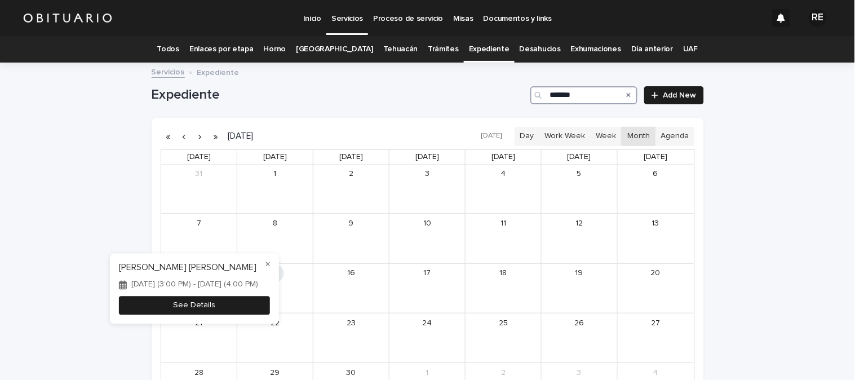
type input "*******"
click at [270, 315] on button "See Details" at bounding box center [194, 306] width 151 height 19
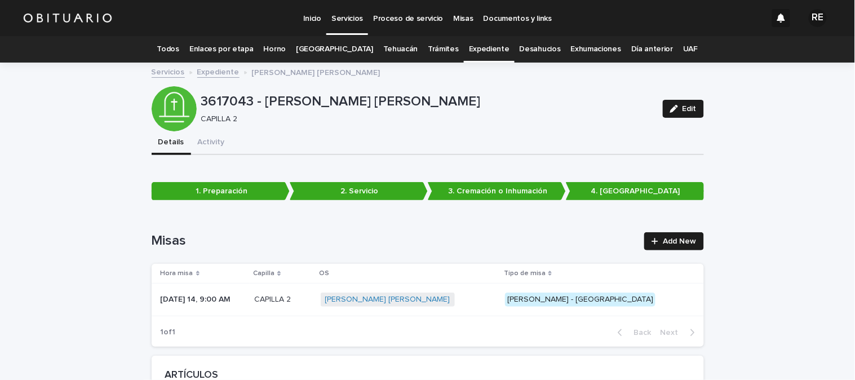
scroll to position [2507, 0]
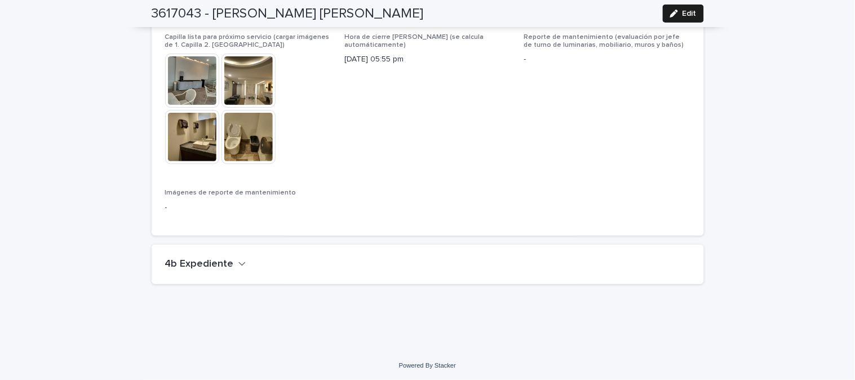
click at [207, 263] on h2 "4b Expediente" at bounding box center [199, 264] width 69 height 12
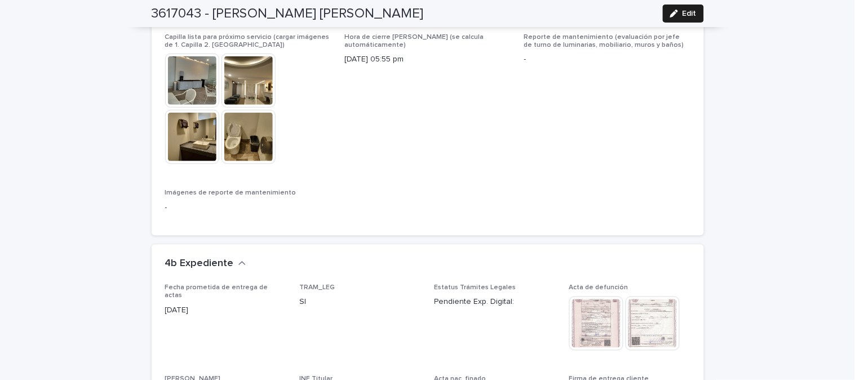
click at [598, 319] on img at bounding box center [597, 324] width 54 height 54
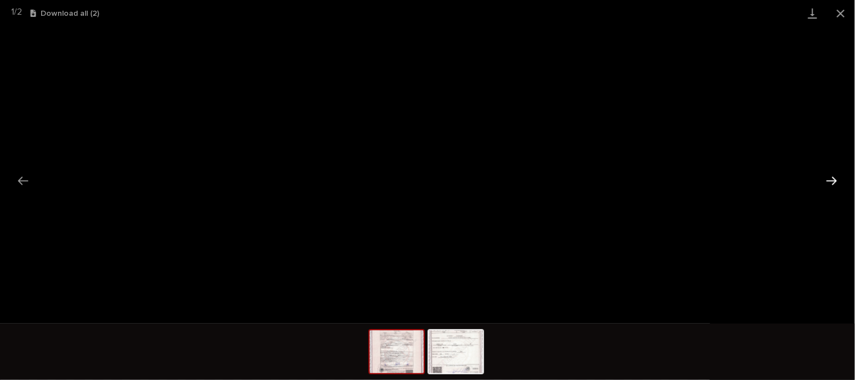
click at [832, 182] on button "Next slide" at bounding box center [832, 181] width 24 height 22
click at [843, 10] on button "Close gallery" at bounding box center [841, 13] width 28 height 27
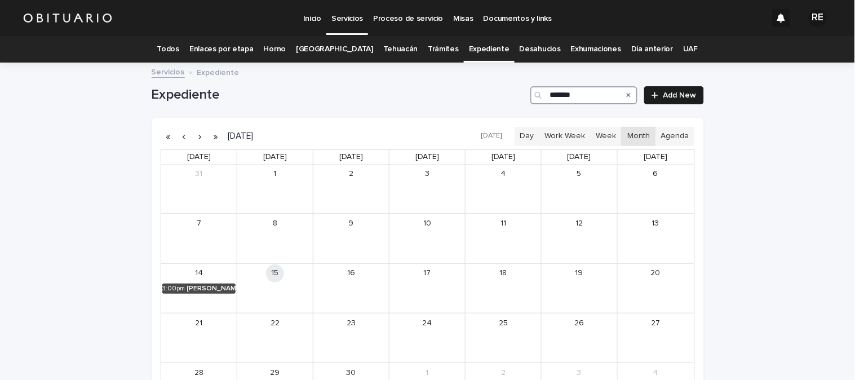
click at [589, 91] on input "*******" at bounding box center [584, 95] width 107 height 18
type input "*******"
click at [201, 285] on div "[PERSON_NAME]" at bounding box center [211, 289] width 51 height 8
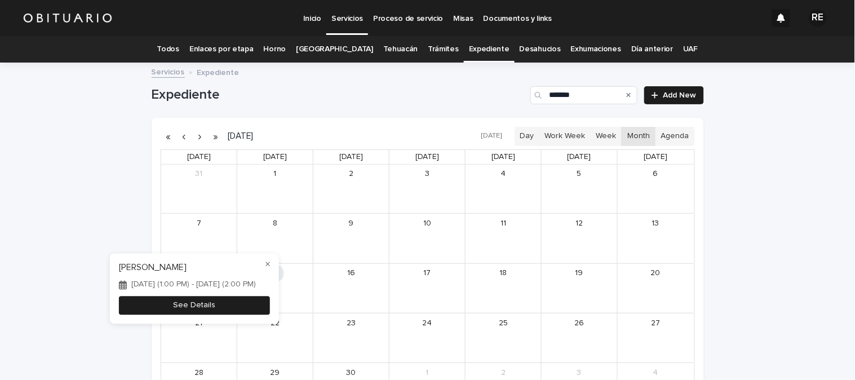
click at [230, 308] on button "See Details" at bounding box center [194, 306] width 151 height 19
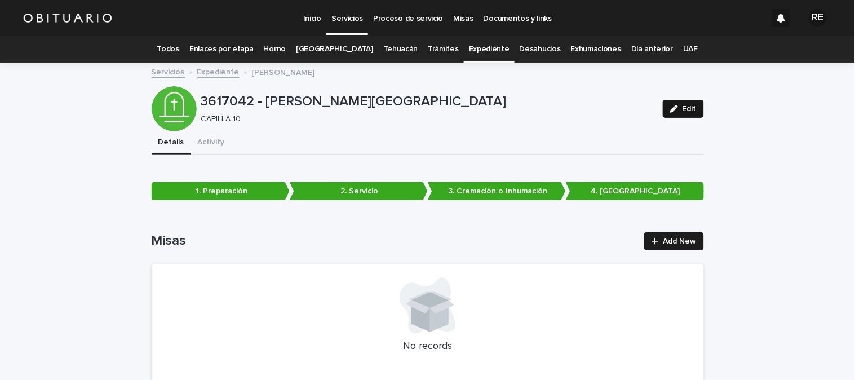
click at [675, 103] on button "Edit" at bounding box center [683, 109] width 41 height 18
click at [612, 109] on div "button" at bounding box center [615, 109] width 10 height 8
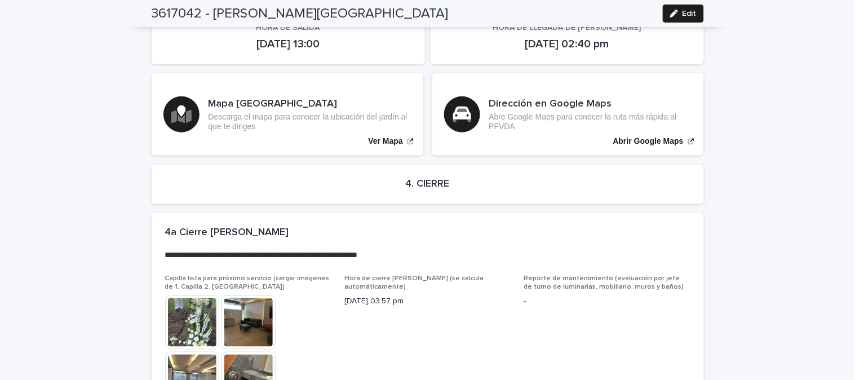
scroll to position [2623, 0]
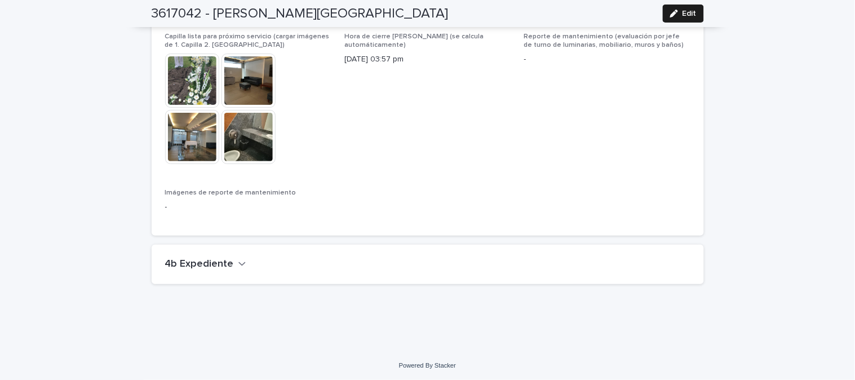
click at [220, 261] on h2 "4b Expediente" at bounding box center [199, 264] width 69 height 12
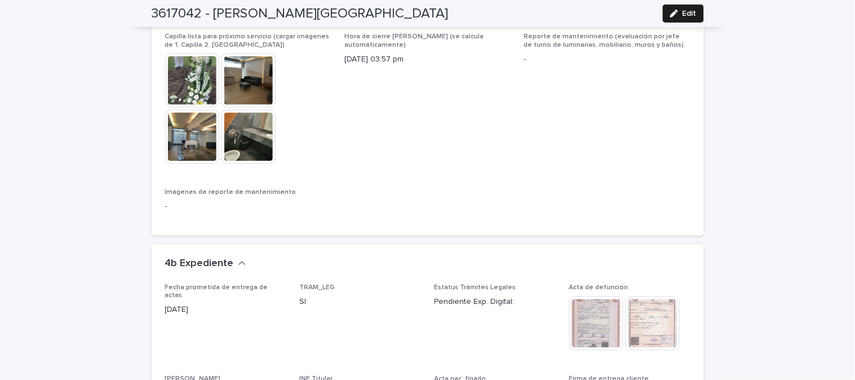
click at [593, 314] on img at bounding box center [597, 324] width 54 height 54
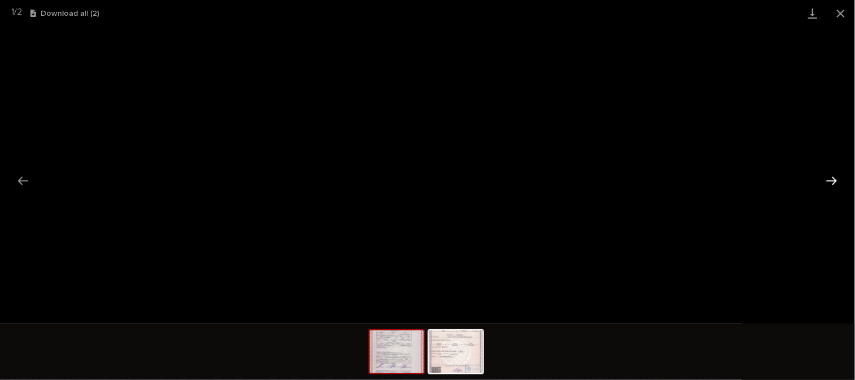
click at [831, 179] on button "Next slide" at bounding box center [832, 181] width 24 height 22
click at [845, 12] on button "Close gallery" at bounding box center [841, 13] width 28 height 27
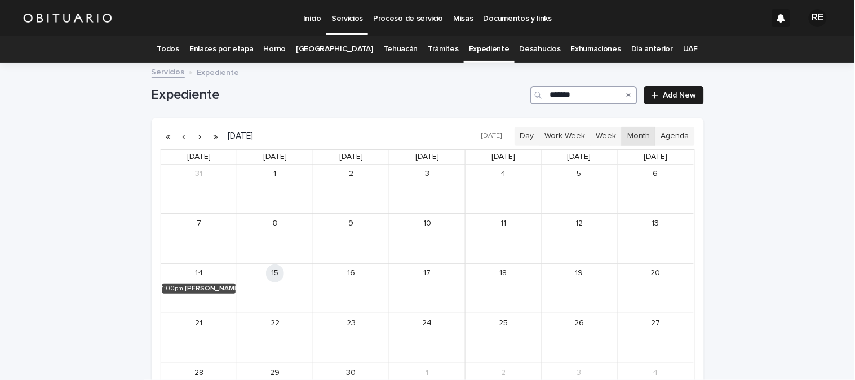
click at [581, 97] on input "*******" at bounding box center [584, 95] width 107 height 18
click at [663, 237] on div "[PERSON_NAME] [PERSON_NAME]" at bounding box center [669, 239] width 48 height 8
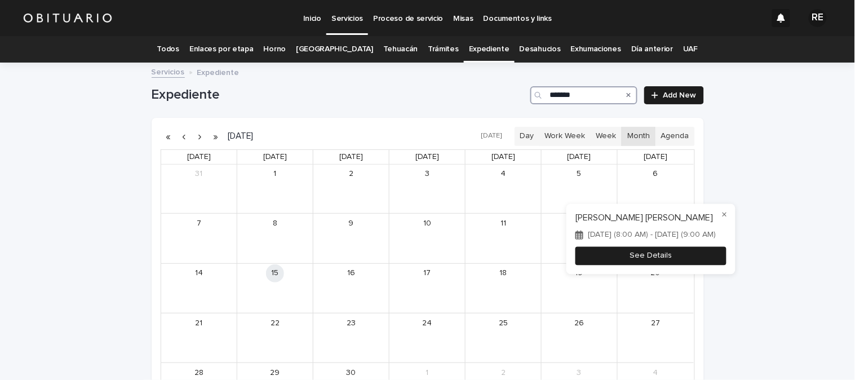
type input "*******"
click at [672, 265] on button "See Details" at bounding box center [651, 255] width 151 height 19
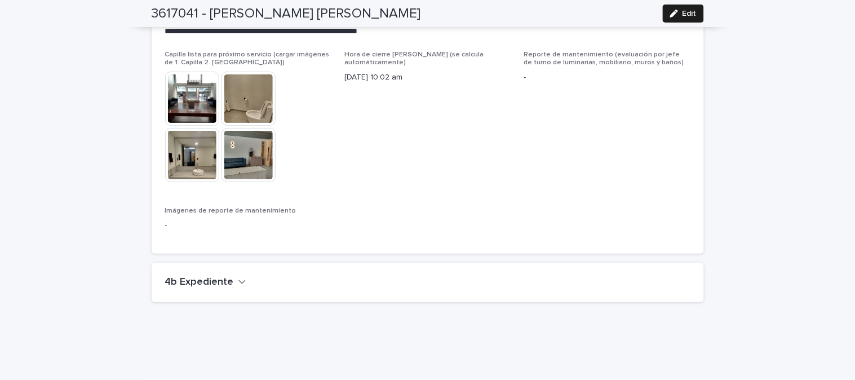
scroll to position [2706, 0]
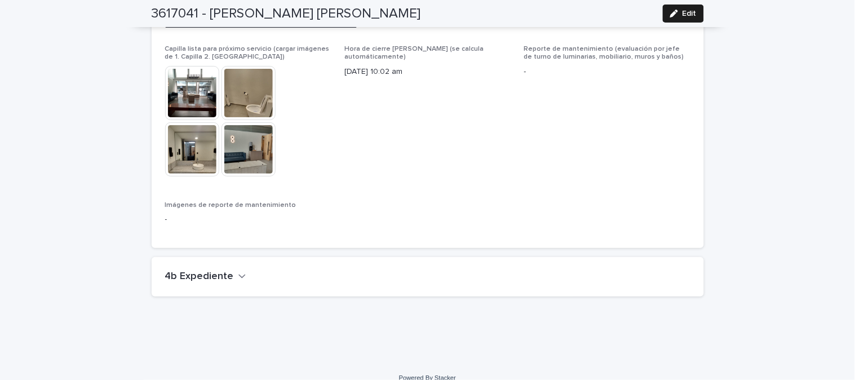
click at [200, 271] on h2 "4b Expediente" at bounding box center [199, 277] width 69 height 12
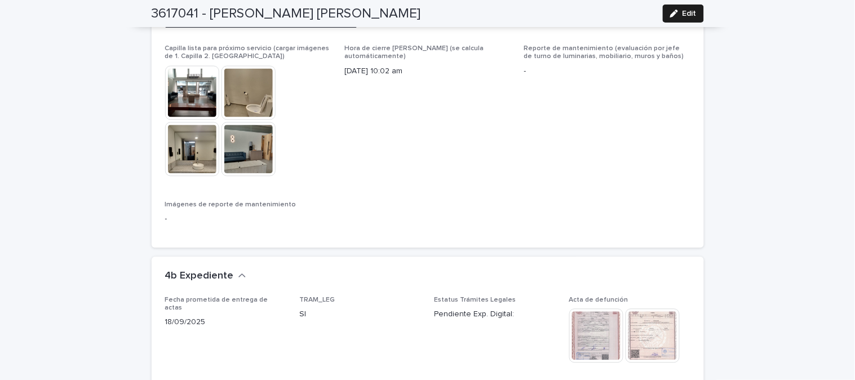
click at [588, 315] on img at bounding box center [597, 336] width 54 height 54
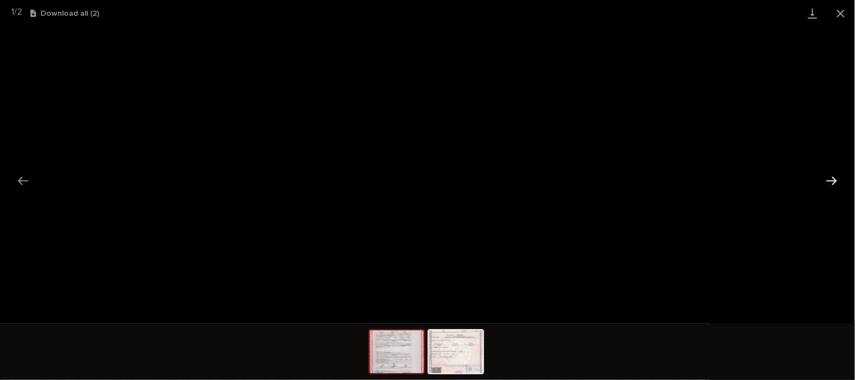
click at [837, 182] on button "Next slide" at bounding box center [832, 181] width 24 height 22
click at [839, 10] on button "Close gallery" at bounding box center [841, 13] width 28 height 27
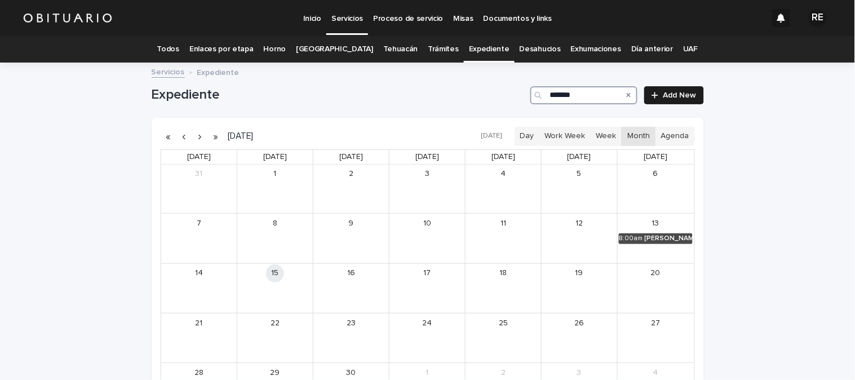
click at [586, 98] on input "*******" at bounding box center [584, 95] width 107 height 18
click at [211, 288] on div "[PERSON_NAME] [PERSON_NAME]" at bounding box center [212, 289] width 47 height 8
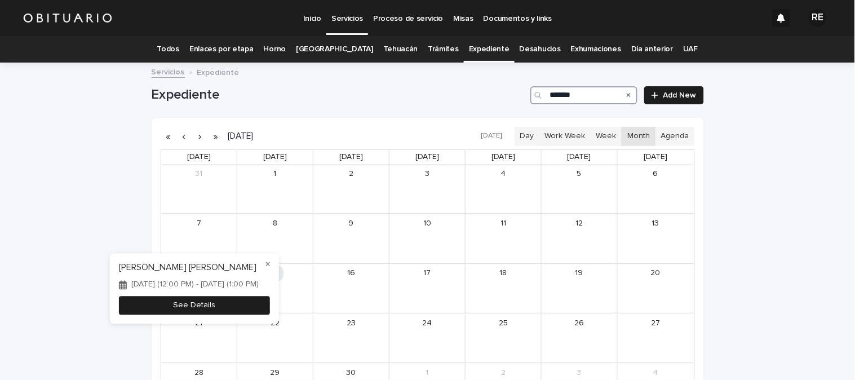
type input "*******"
click at [250, 307] on button "See Details" at bounding box center [194, 306] width 151 height 19
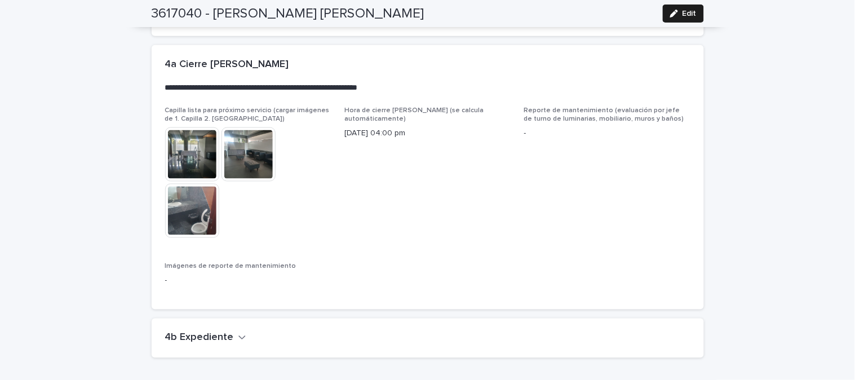
scroll to position [2613, 0]
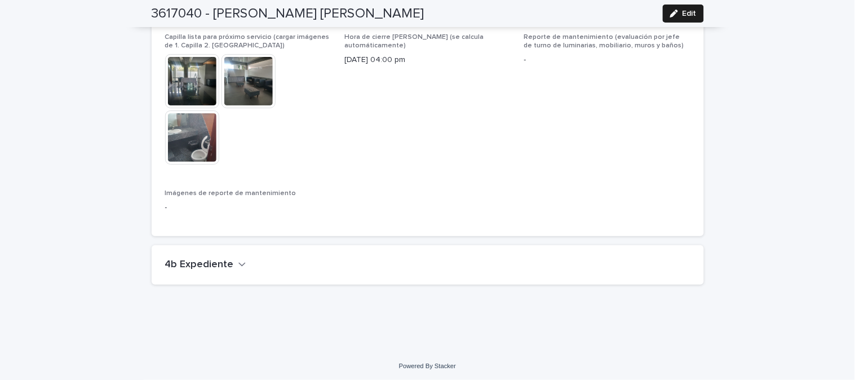
click at [186, 249] on div "4b Expediente" at bounding box center [428, 264] width 553 height 39
click at [224, 265] on h2 "4b Expediente" at bounding box center [199, 265] width 69 height 12
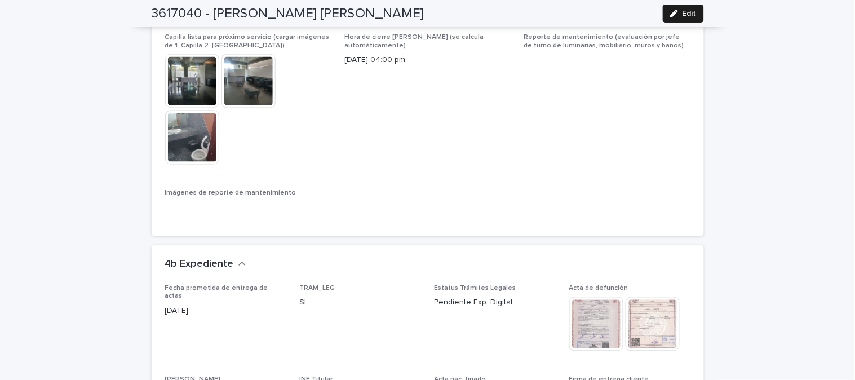
click at [592, 319] on img at bounding box center [597, 324] width 54 height 54
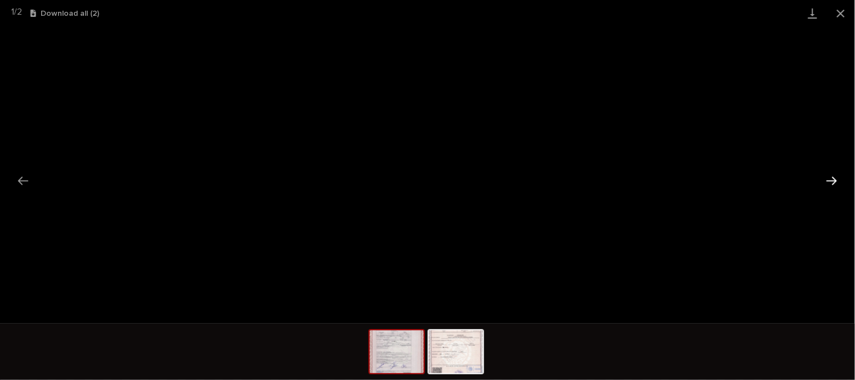
click at [827, 182] on button "Next slide" at bounding box center [832, 181] width 24 height 22
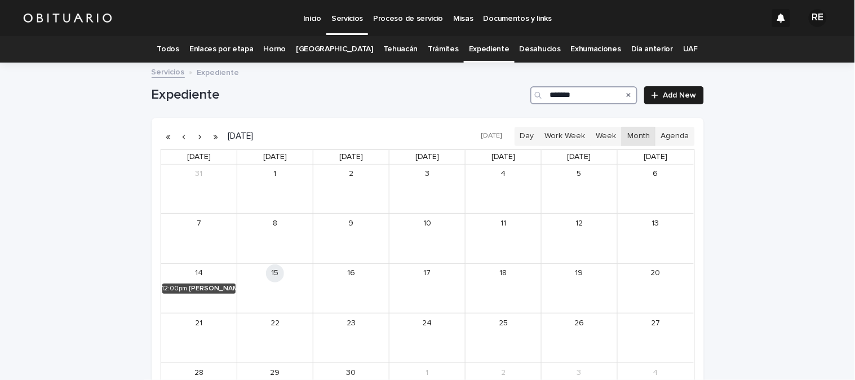
click at [607, 88] on input "*******" at bounding box center [584, 95] width 107 height 18
click at [672, 235] on div "[PERSON_NAME] [PERSON_NAME]" at bounding box center [669, 239] width 47 height 8
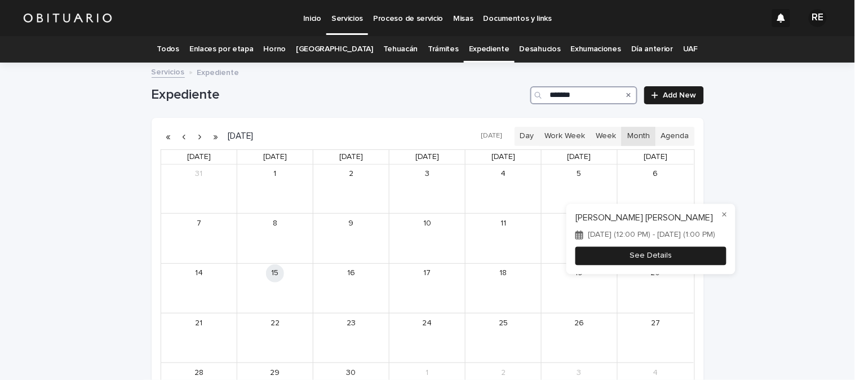
type input "*******"
click at [685, 259] on button "See Details" at bounding box center [651, 255] width 151 height 19
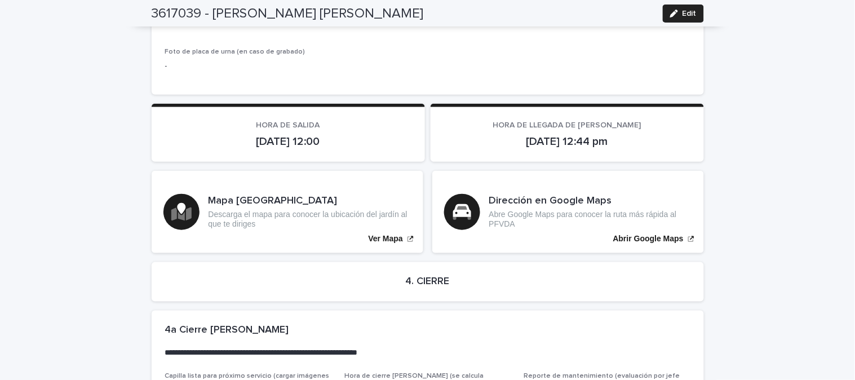
scroll to position [2691, 0]
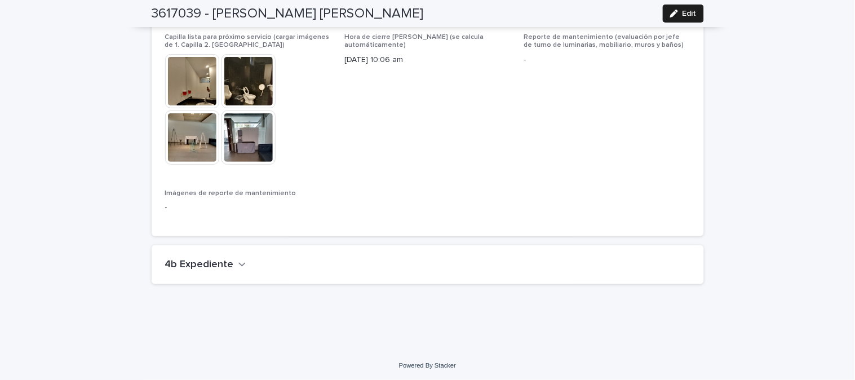
click at [202, 265] on h2 "4b Expediente" at bounding box center [199, 265] width 69 height 12
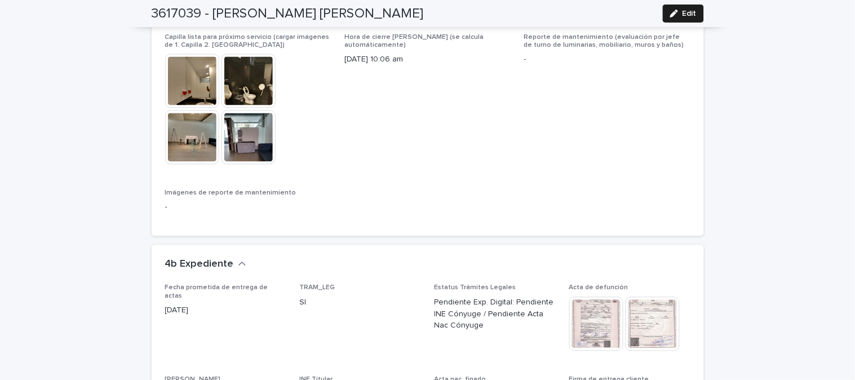
click at [591, 321] on img at bounding box center [597, 324] width 54 height 54
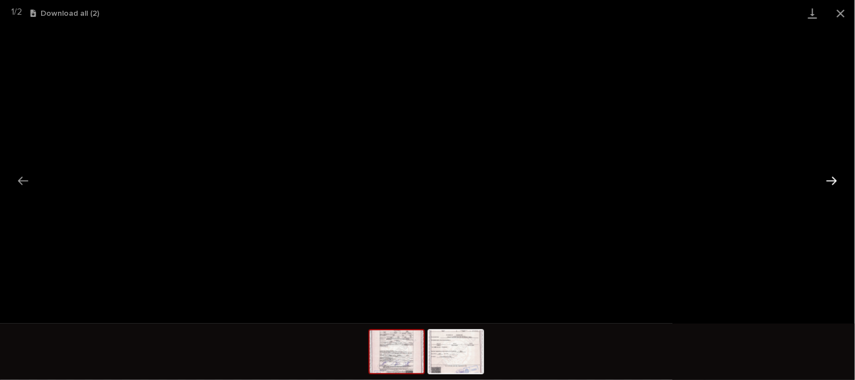
click at [836, 182] on button "Next slide" at bounding box center [832, 181] width 24 height 22
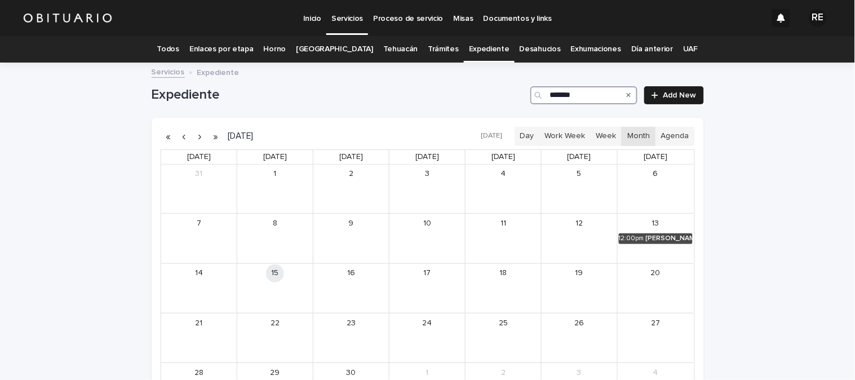
click at [595, 99] on input "*******" at bounding box center [584, 95] width 107 height 18
click at [664, 238] on div "BARRANCO [PERSON_NAME]" at bounding box center [669, 239] width 48 height 8
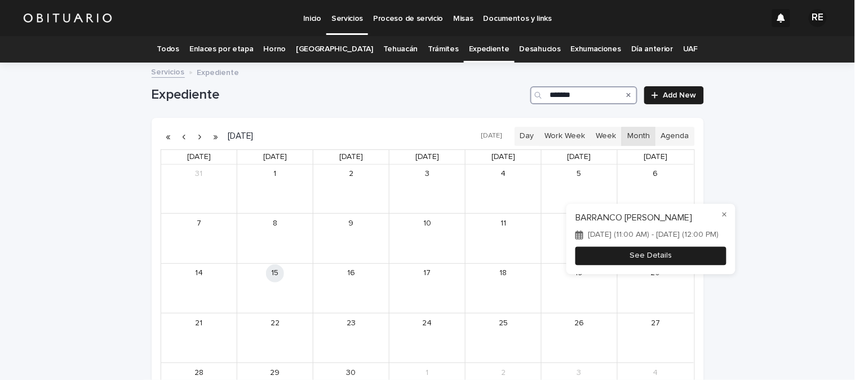
type input "*******"
click at [694, 265] on button "See Details" at bounding box center [651, 255] width 151 height 19
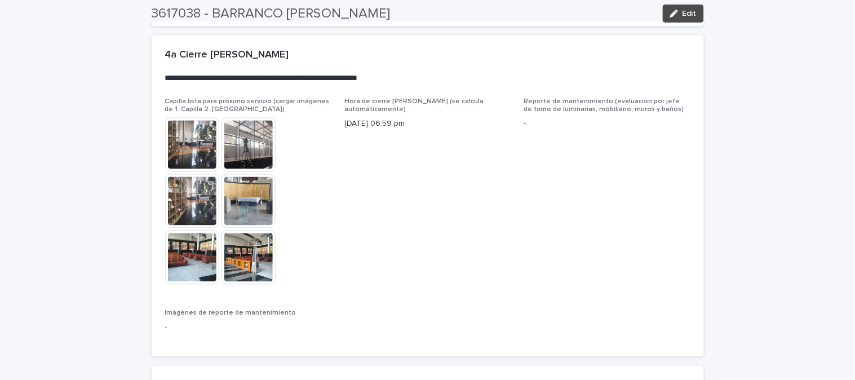
scroll to position [2745, 0]
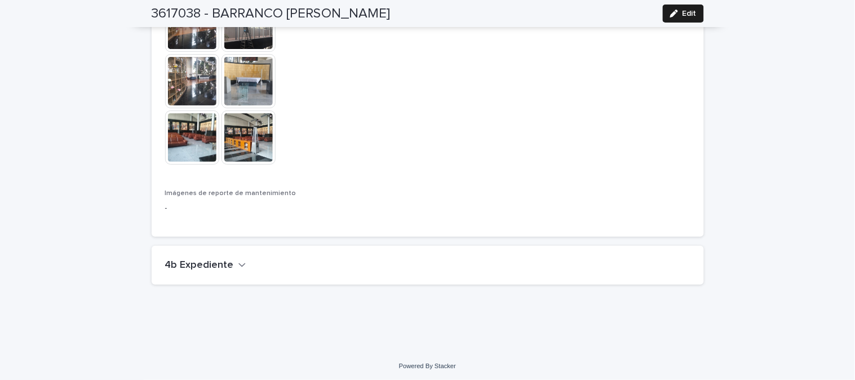
click at [215, 262] on h2 "4b Expediente" at bounding box center [199, 265] width 69 height 12
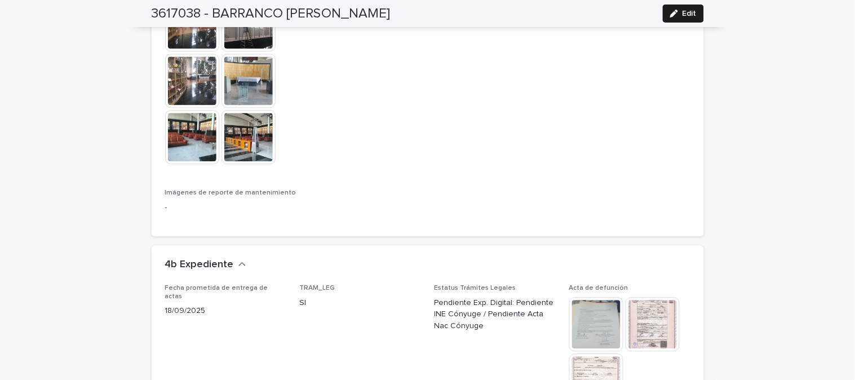
click at [666, 333] on img at bounding box center [653, 325] width 54 height 54
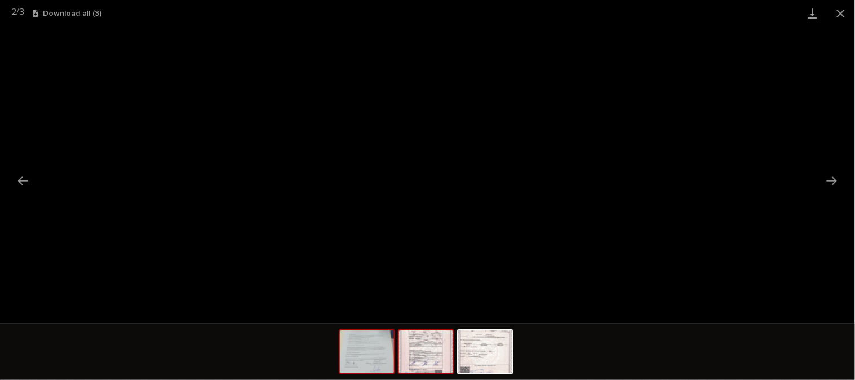
click at [365, 360] on img at bounding box center [367, 351] width 54 height 43
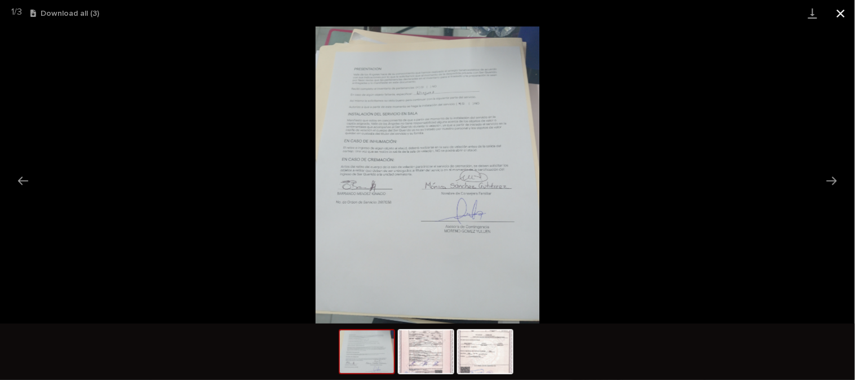
click at [844, 13] on button "Close gallery" at bounding box center [841, 13] width 28 height 27
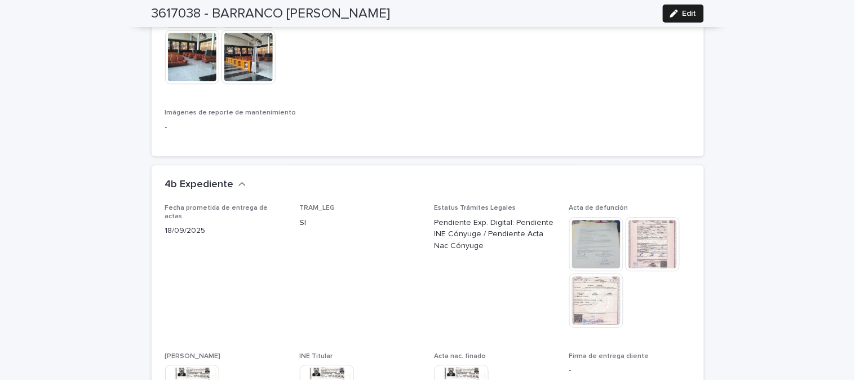
scroll to position [2808, 0]
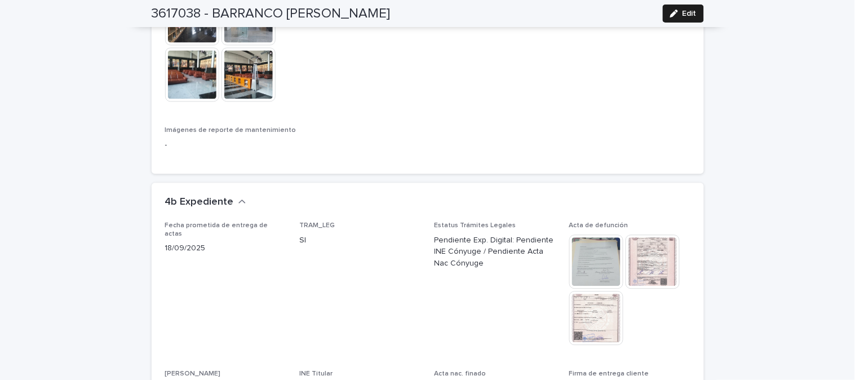
click at [584, 260] on img at bounding box center [597, 262] width 54 height 54
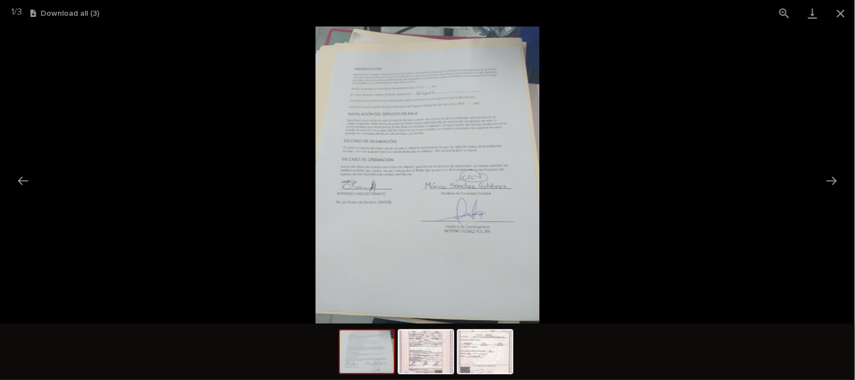
click at [379, 138] on img at bounding box center [428, 175] width 224 height 297
click at [386, 138] on img at bounding box center [428, 175] width 224 height 297
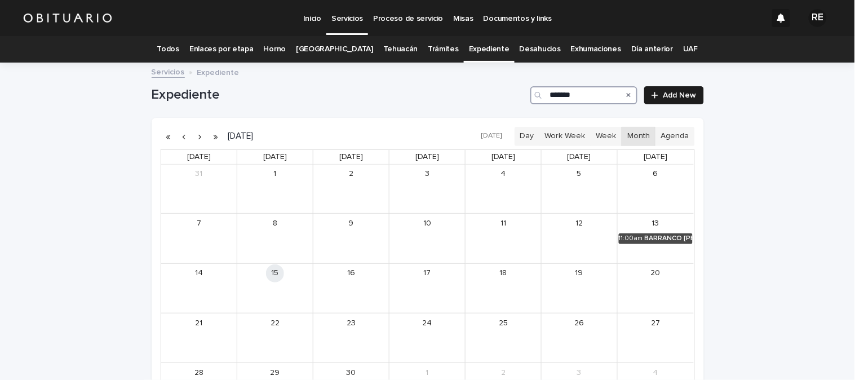
click at [581, 94] on input "*******" at bounding box center [584, 95] width 107 height 18
click at [659, 235] on div "[PERSON_NAME] [PERSON_NAME]" at bounding box center [668, 239] width 49 height 8
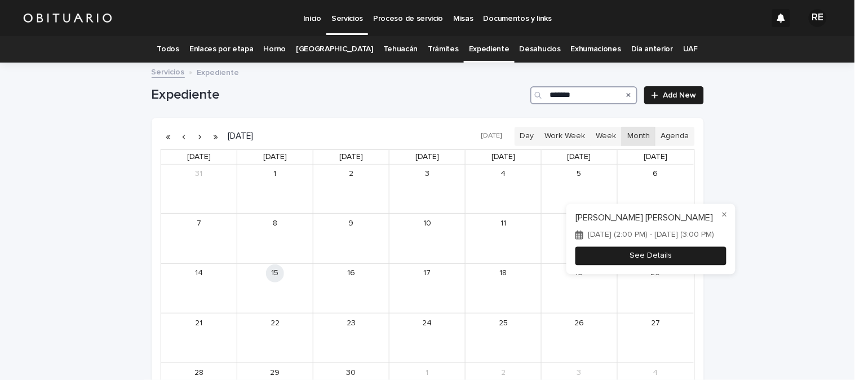
type input "*******"
click at [716, 257] on button "See Details" at bounding box center [651, 255] width 151 height 19
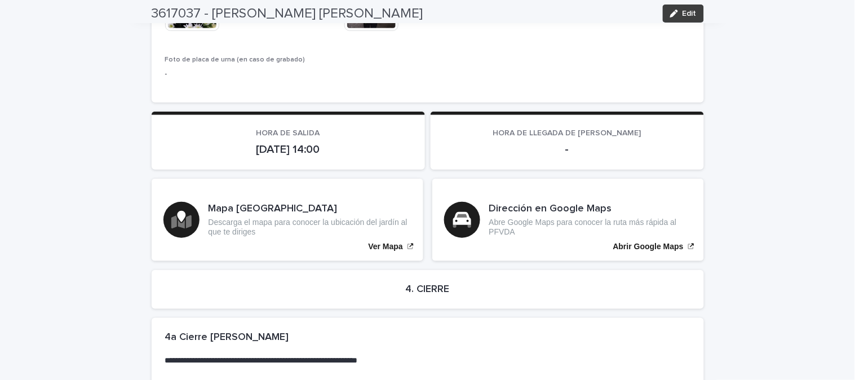
scroll to position [2667, 0]
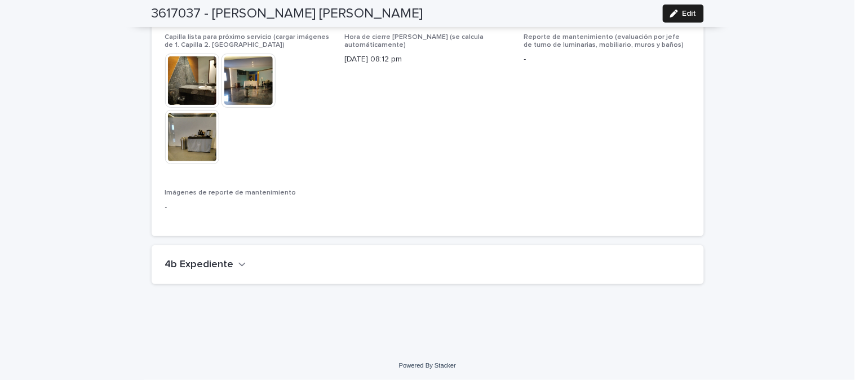
click at [207, 259] on h2 "4b Expediente" at bounding box center [199, 265] width 69 height 12
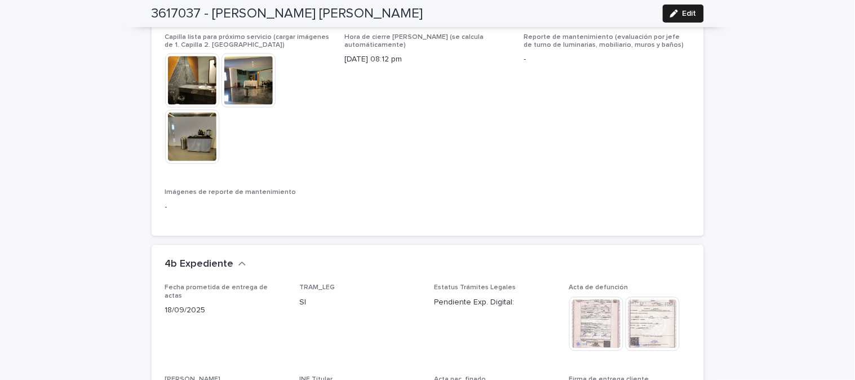
click at [595, 311] on img at bounding box center [597, 324] width 54 height 54
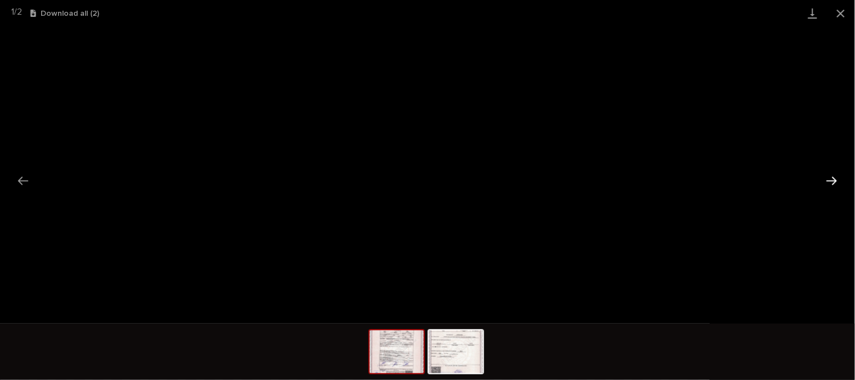
click at [829, 179] on button "Next slide" at bounding box center [832, 181] width 24 height 22
click at [840, 10] on button "Close gallery" at bounding box center [841, 13] width 28 height 27
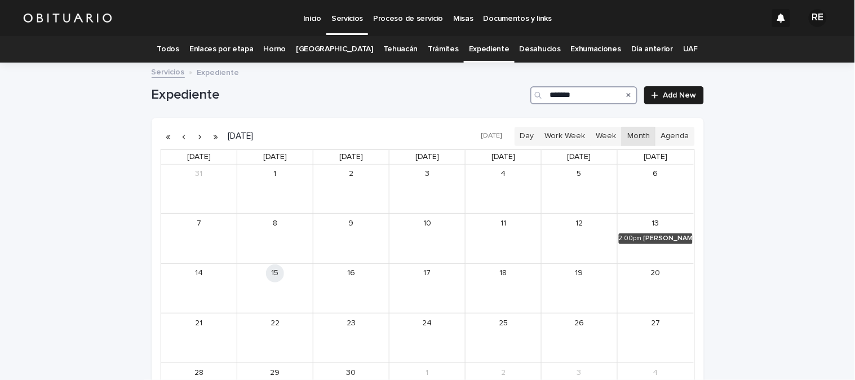
click at [585, 99] on input "*******" at bounding box center [584, 95] width 107 height 18
click at [598, 238] on div "[PERSON_NAME]" at bounding box center [592, 239] width 48 height 8
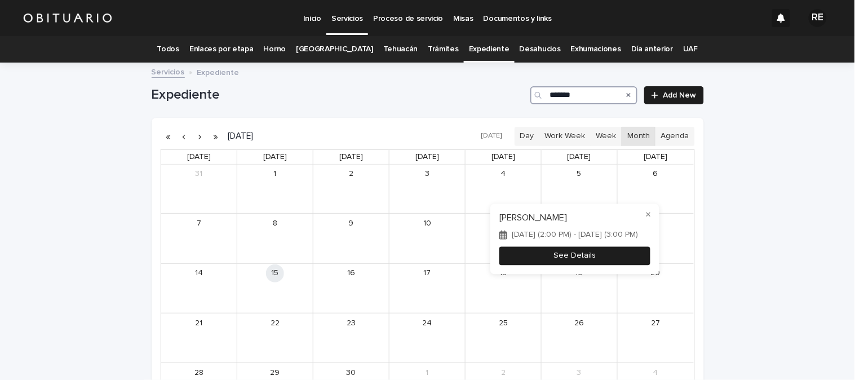
type input "*******"
click at [610, 260] on button "See Details" at bounding box center [575, 255] width 151 height 19
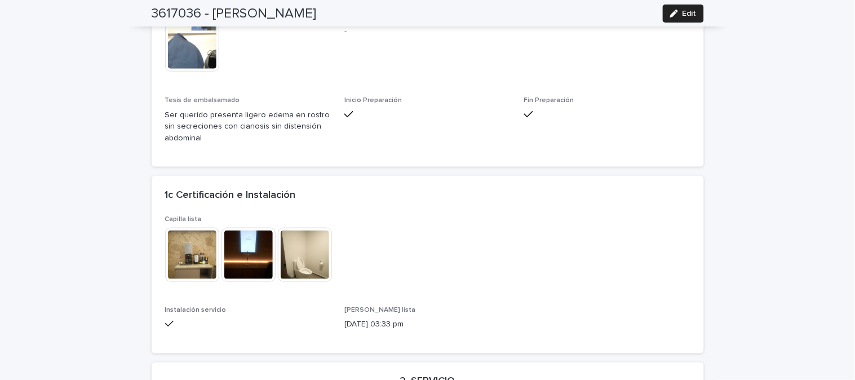
scroll to position [2592, 0]
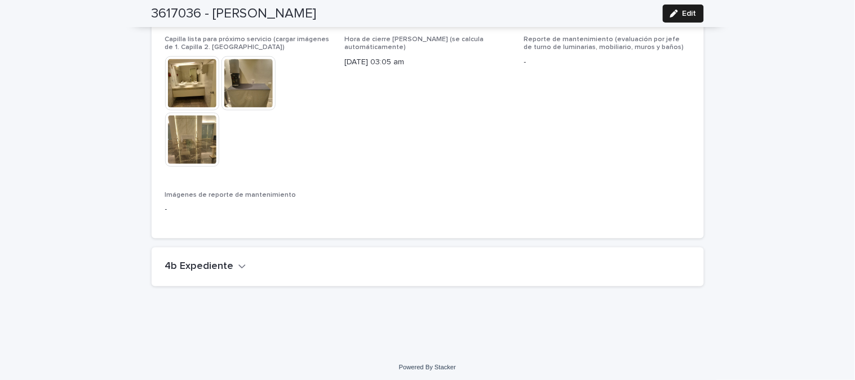
drag, startPoint x: 223, startPoint y: 257, endPoint x: 218, endPoint y: 264, distance: 8.9
click at [218, 264] on h2 "4b Expediente" at bounding box center [199, 267] width 69 height 12
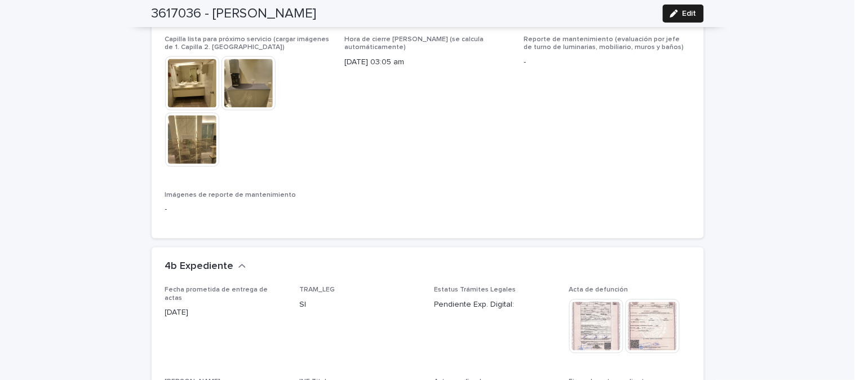
click at [594, 328] on img at bounding box center [597, 326] width 54 height 54
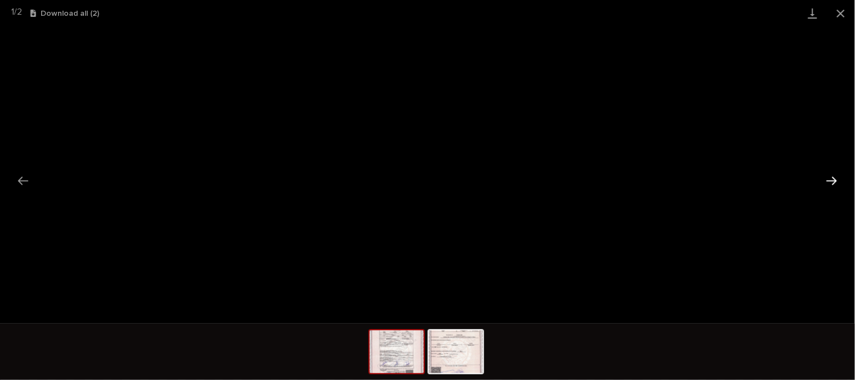
click at [832, 182] on button "Next slide" at bounding box center [832, 181] width 24 height 22
click at [841, 10] on button "Close gallery" at bounding box center [841, 13] width 28 height 27
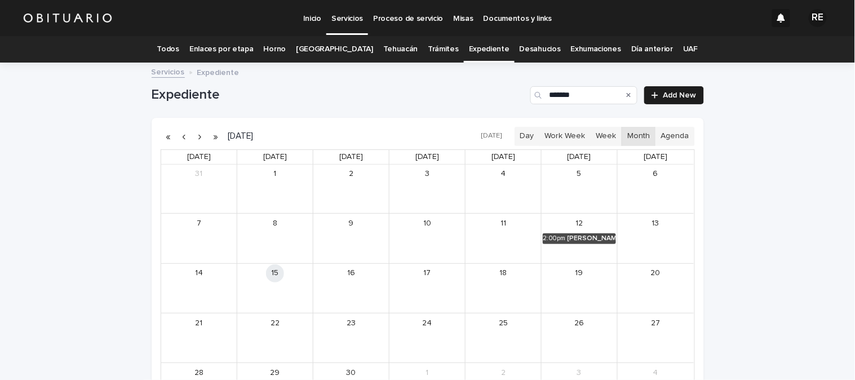
click at [179, 48] on link "Todos" at bounding box center [168, 49] width 22 height 27
